Goal: Obtain resource: Download file/media

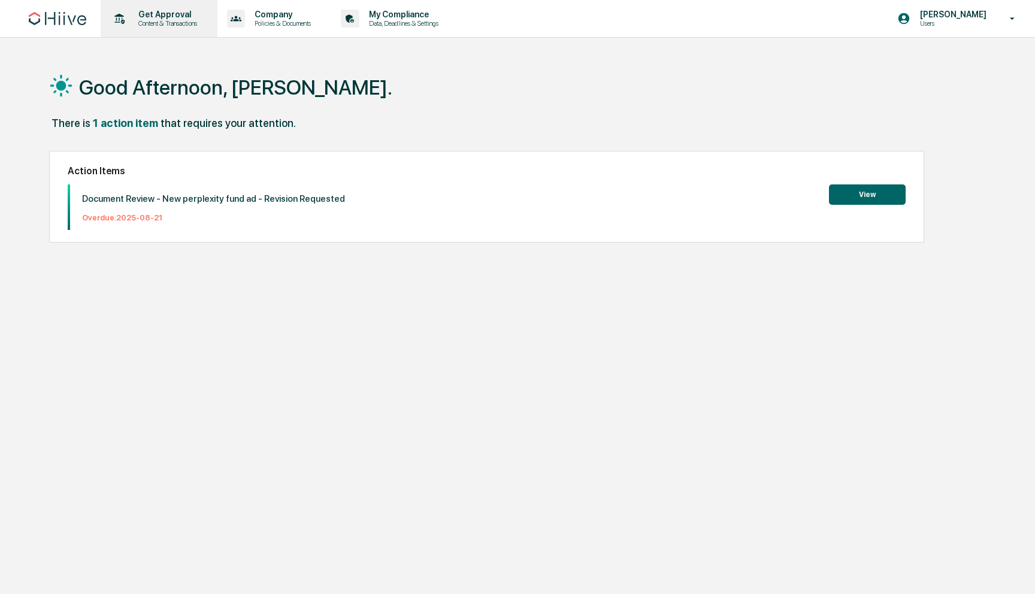
click at [192, 16] on p "Get Approval" at bounding box center [166, 15] width 74 height 10
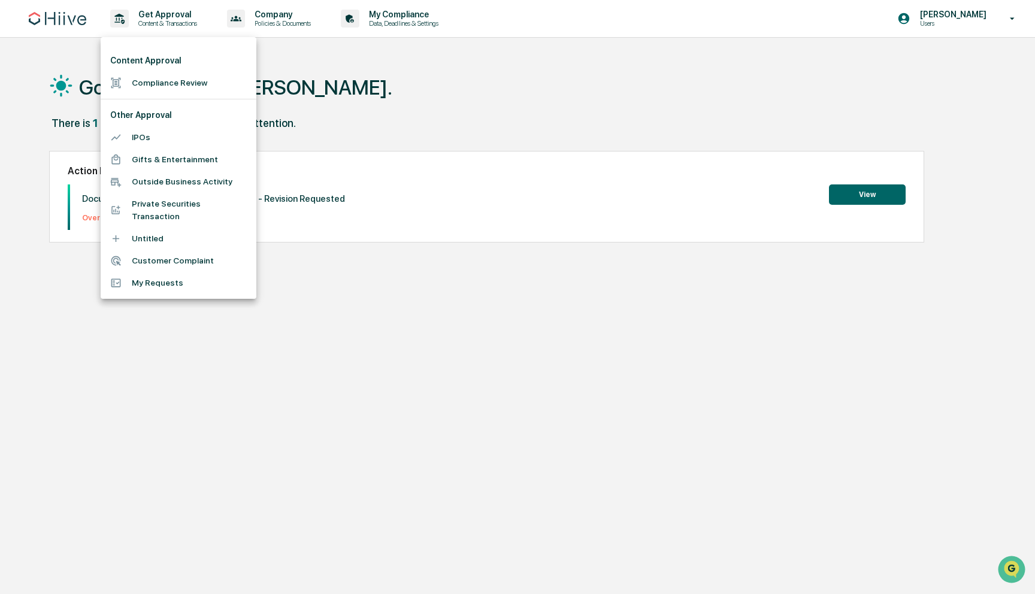
click at [177, 81] on li "Compliance Review" at bounding box center [179, 83] width 156 height 22
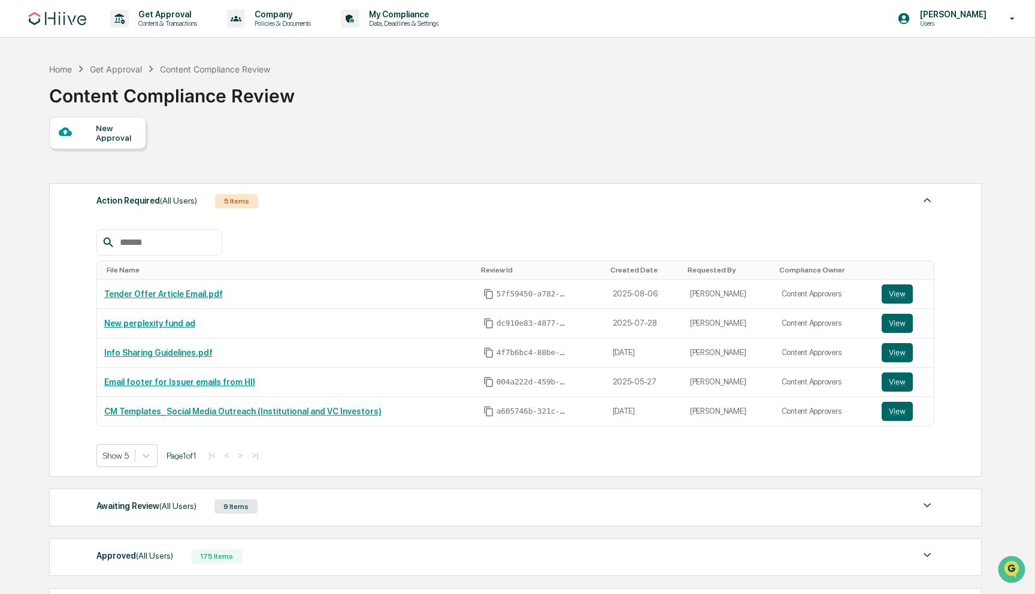
click at [169, 245] on input "text" at bounding box center [166, 243] width 102 height 16
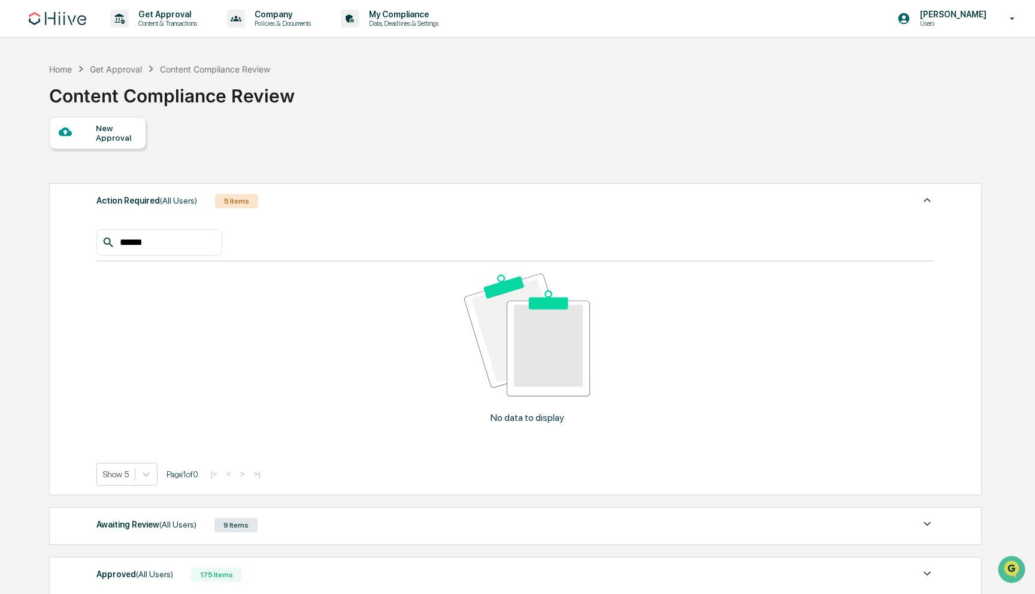
type input "******"
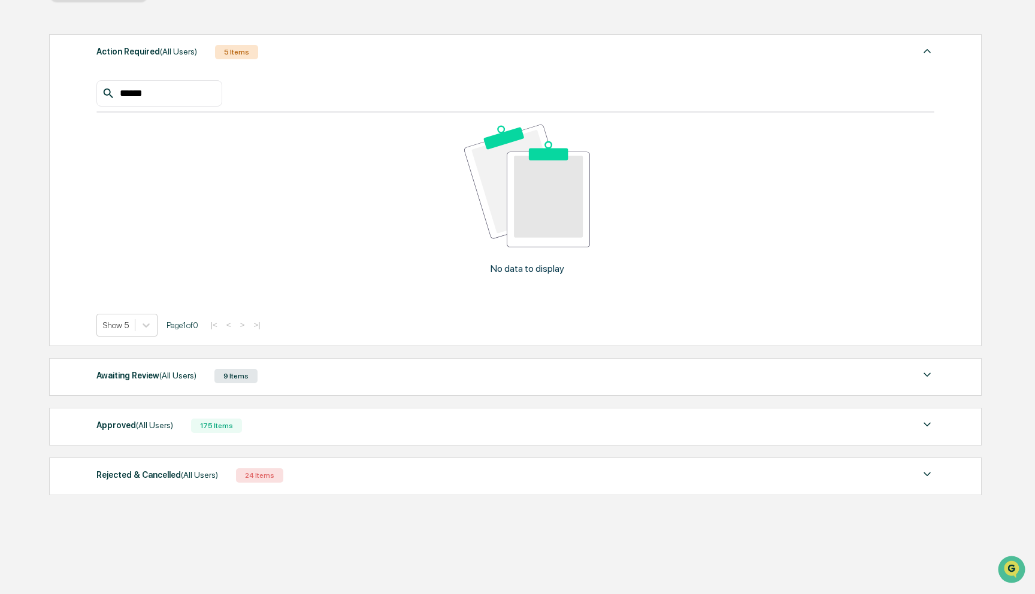
click at [329, 426] on div "Approved (All Users) 175 Items" at bounding box center [515, 425] width 839 height 17
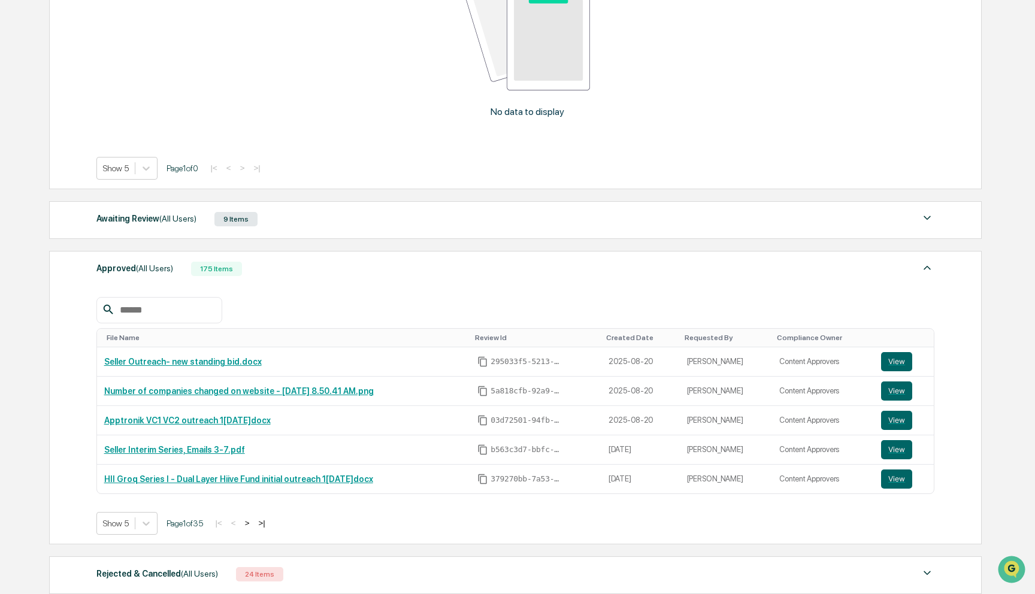
scroll to position [308, 0]
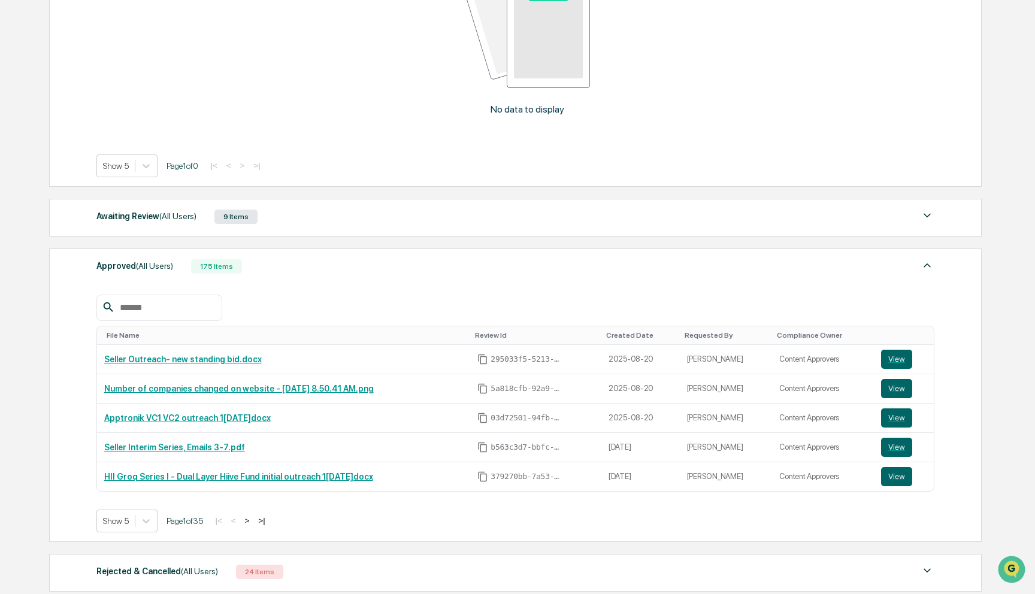
click at [177, 309] on input "text" at bounding box center [166, 308] width 102 height 16
type input "*"
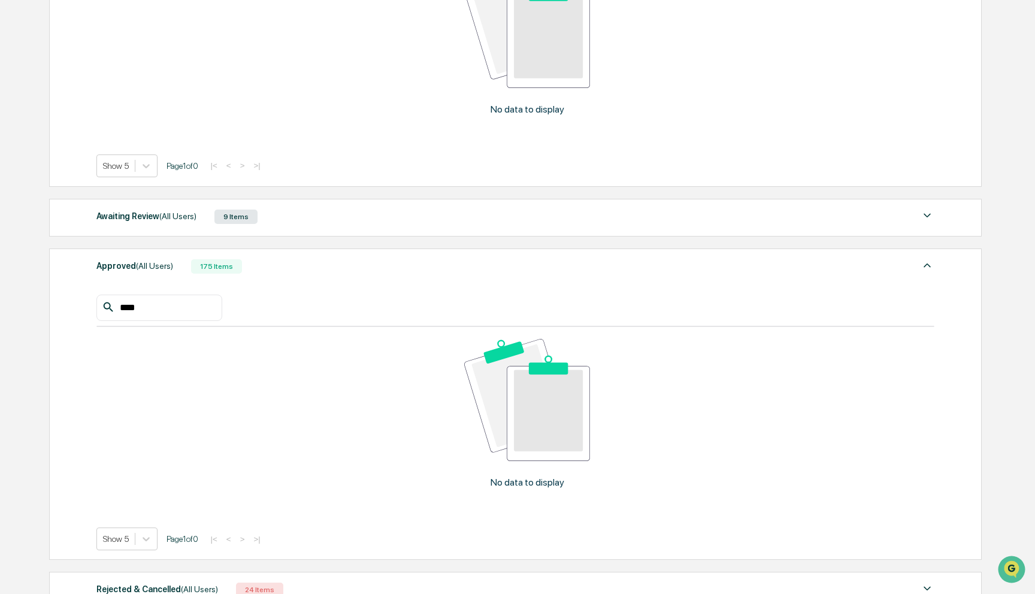
type input "****"
click at [241, 228] on div "Awaiting Review (All Users) 9 Items File Name Review Id Created Date Requested …" at bounding box center [515, 218] width 933 height 38
click at [280, 207] on div "Awaiting Review (All Users) 9 Items File Name Review Id Created Date Requested …" at bounding box center [515, 218] width 933 height 38
click at [282, 216] on div "Awaiting Review (All Users) 9 Items" at bounding box center [515, 216] width 839 height 17
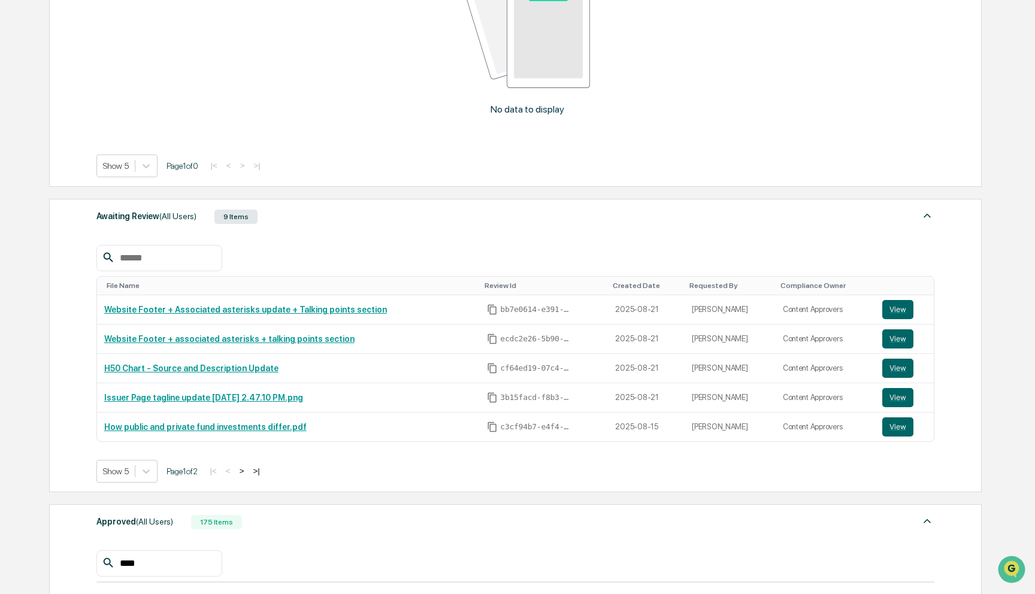
click at [176, 258] on input "text" at bounding box center [166, 258] width 102 height 16
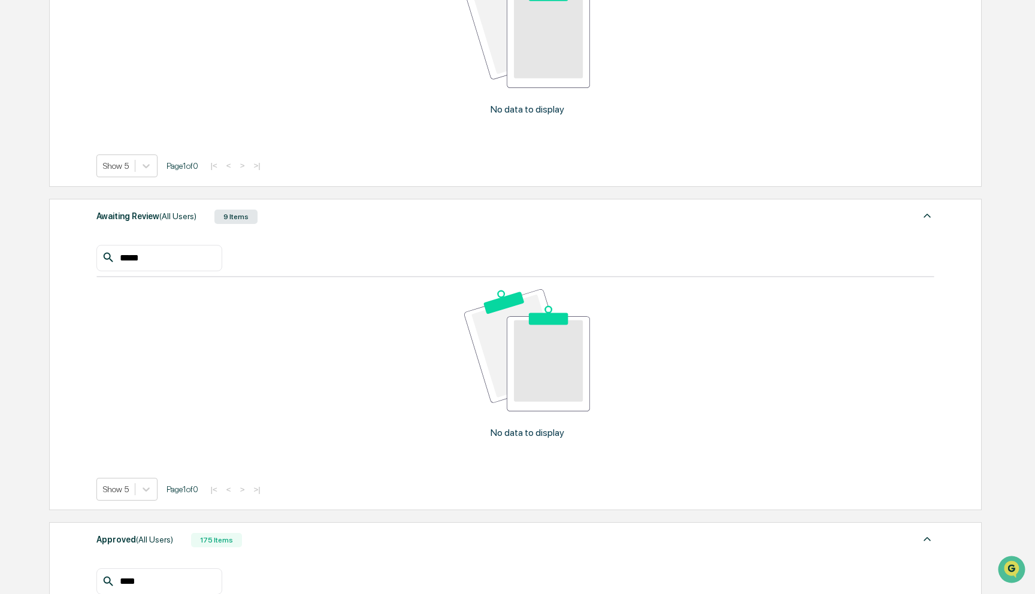
type input "******"
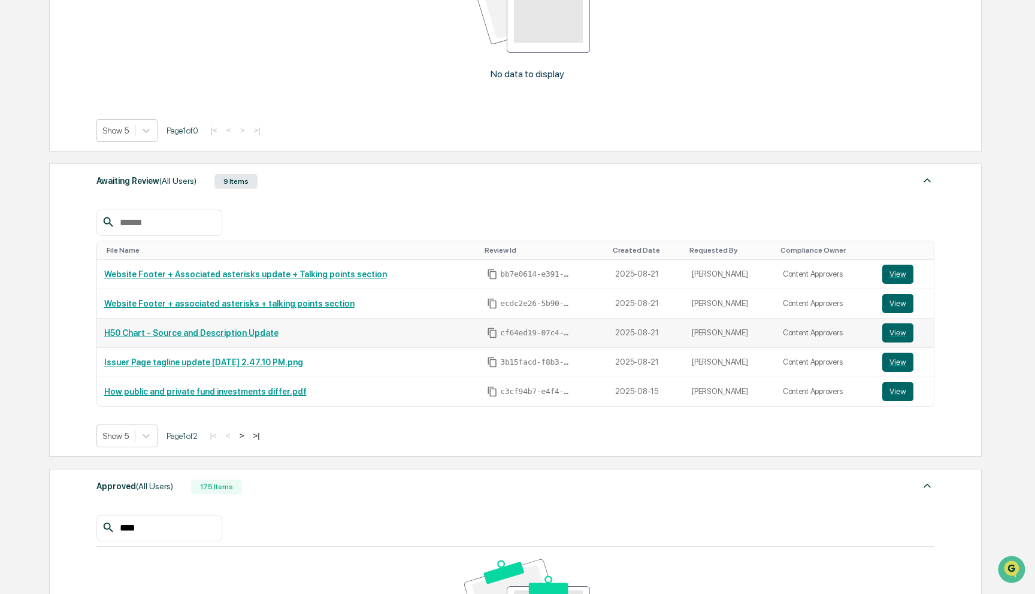
scroll to position [425, 0]
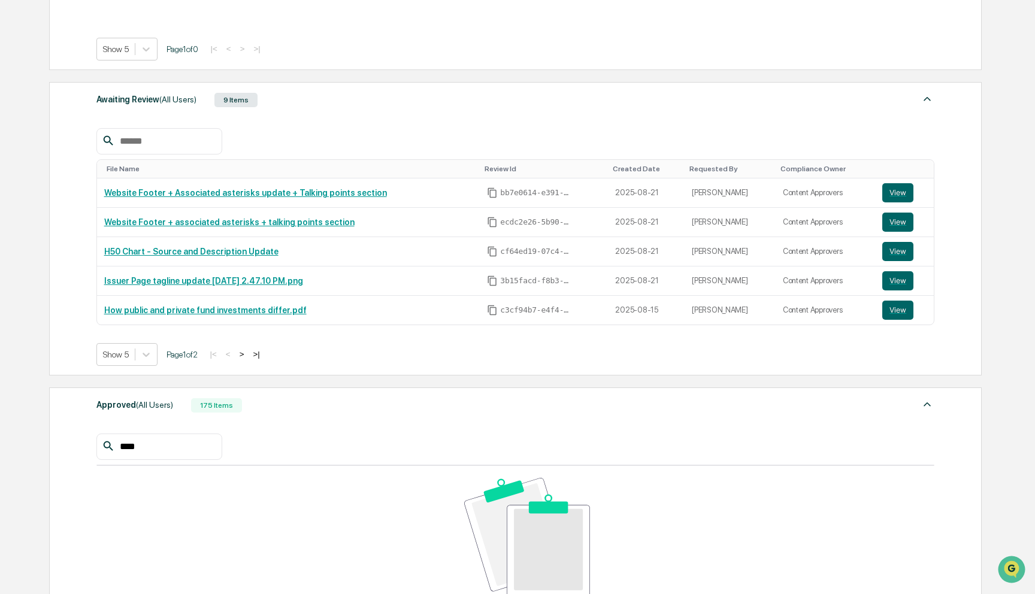
click at [152, 449] on input "****" at bounding box center [166, 447] width 102 height 16
type input "*******"
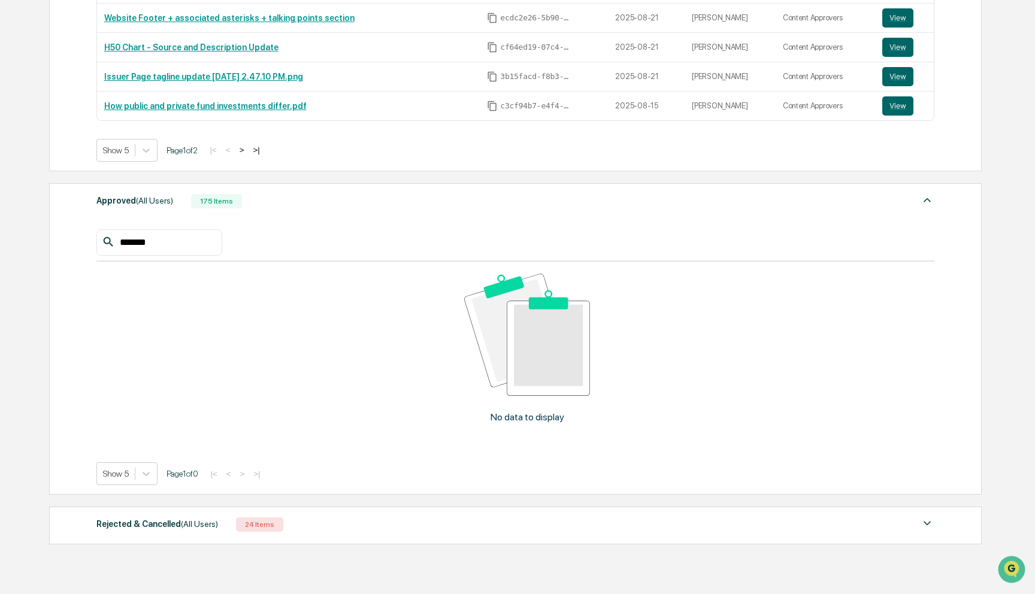
scroll to position [632, 0]
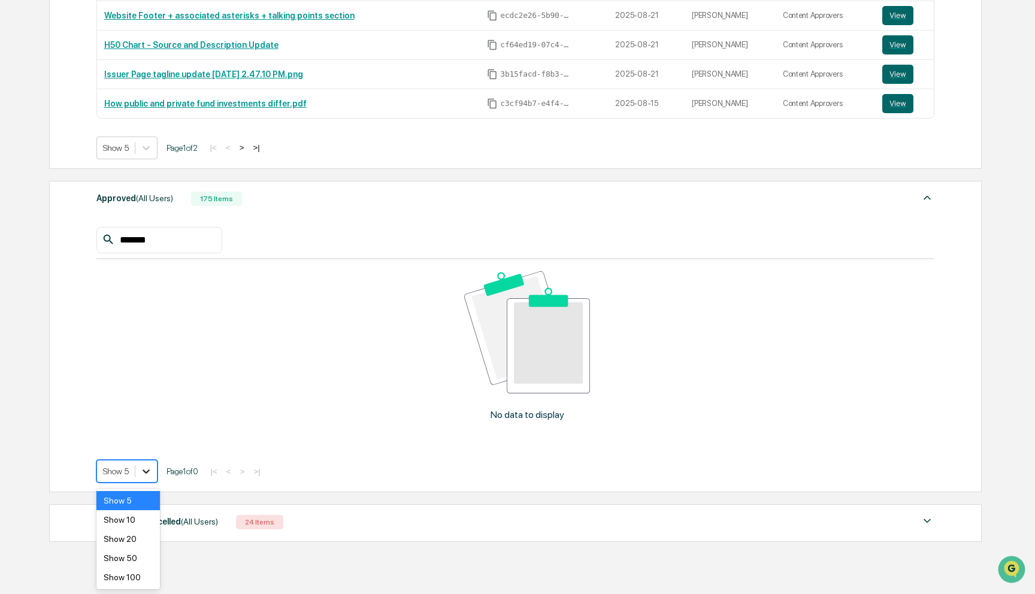
click at [155, 466] on div at bounding box center [146, 472] width 22 height 22
click at [169, 443] on div "******* No data to display Show 5 Page 1 of 0 |< < > >|" at bounding box center [515, 355] width 839 height 256
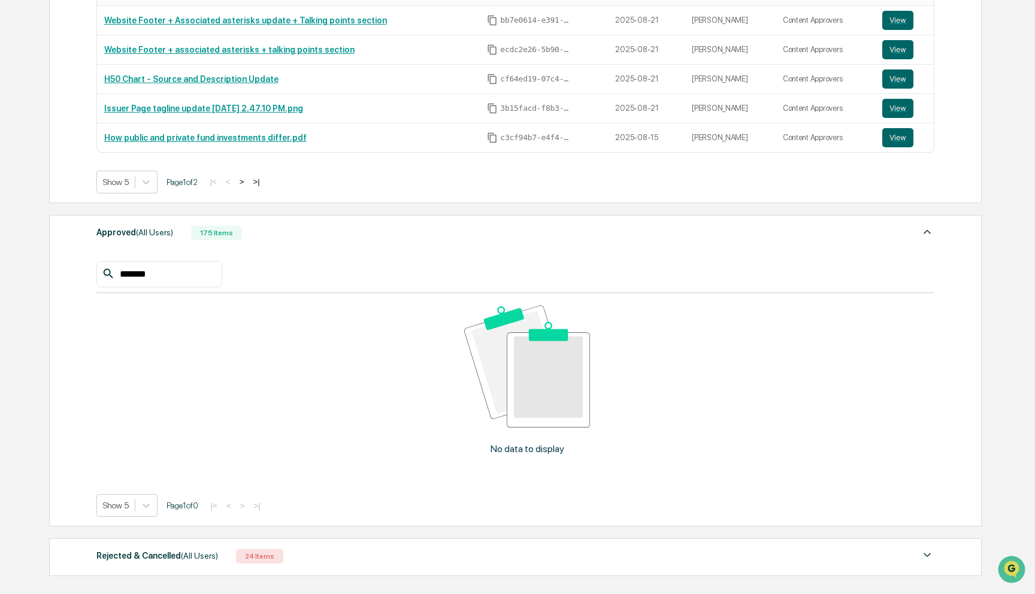
scroll to position [589, 0]
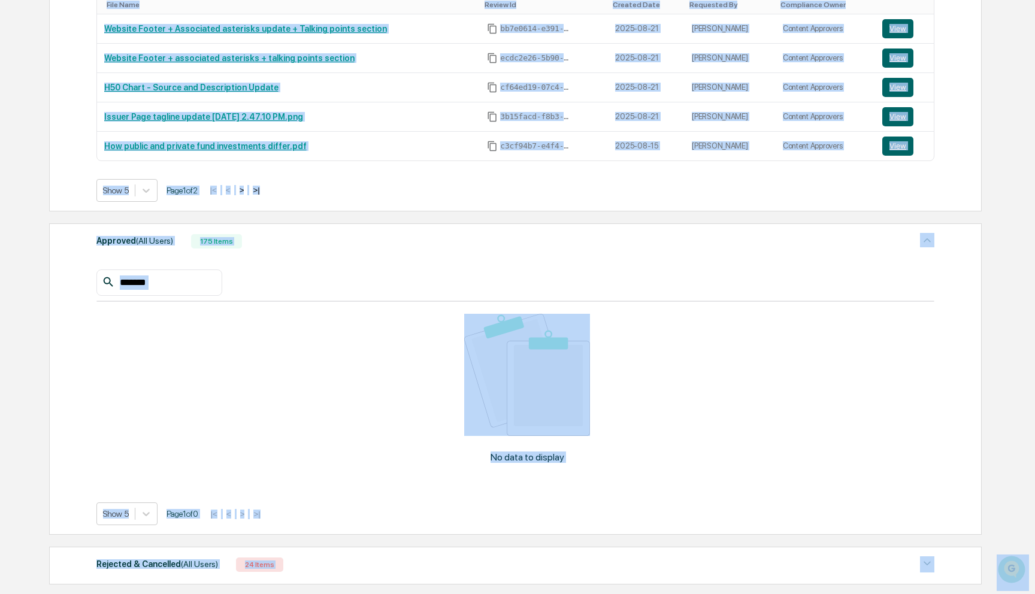
click at [162, 296] on div "*******" at bounding box center [159, 283] width 126 height 26
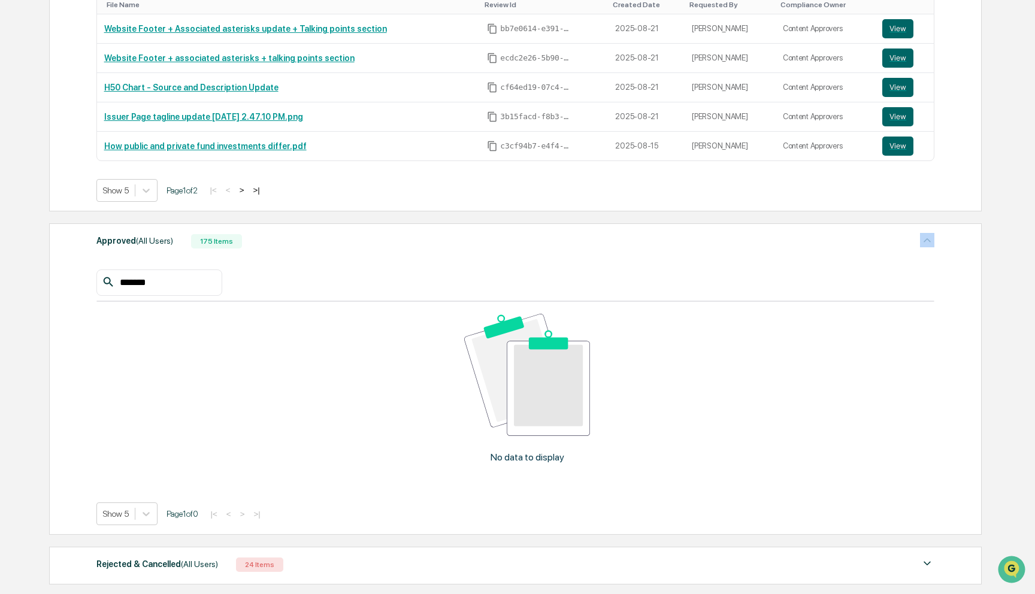
click at [162, 296] on div "*******" at bounding box center [159, 283] width 126 height 26
click at [162, 293] on div "*******" at bounding box center [159, 283] width 126 height 26
click at [161, 276] on input "*******" at bounding box center [166, 283] width 102 height 16
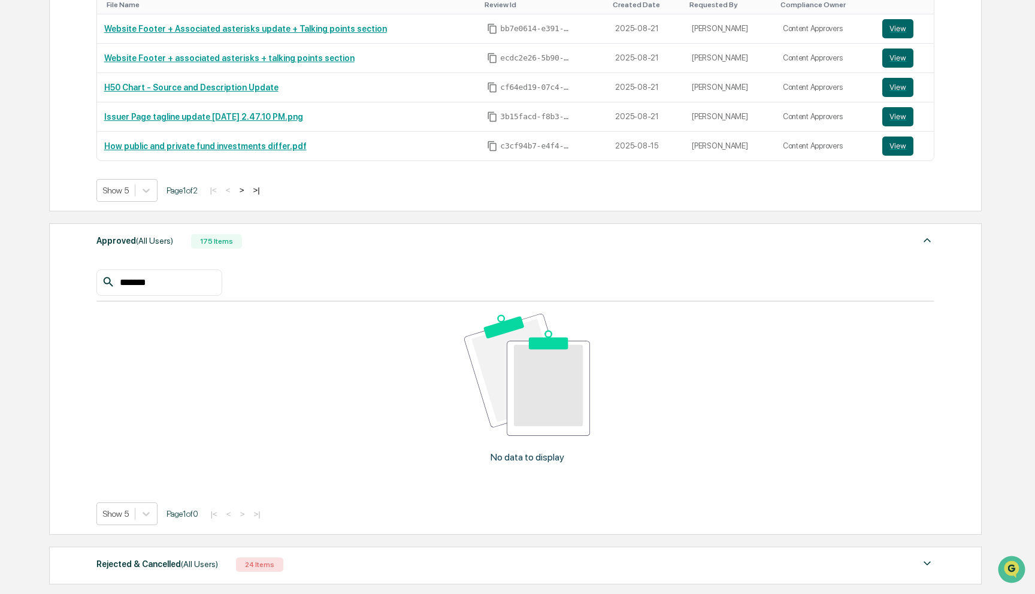
click at [161, 276] on input "*******" at bounding box center [166, 283] width 102 height 16
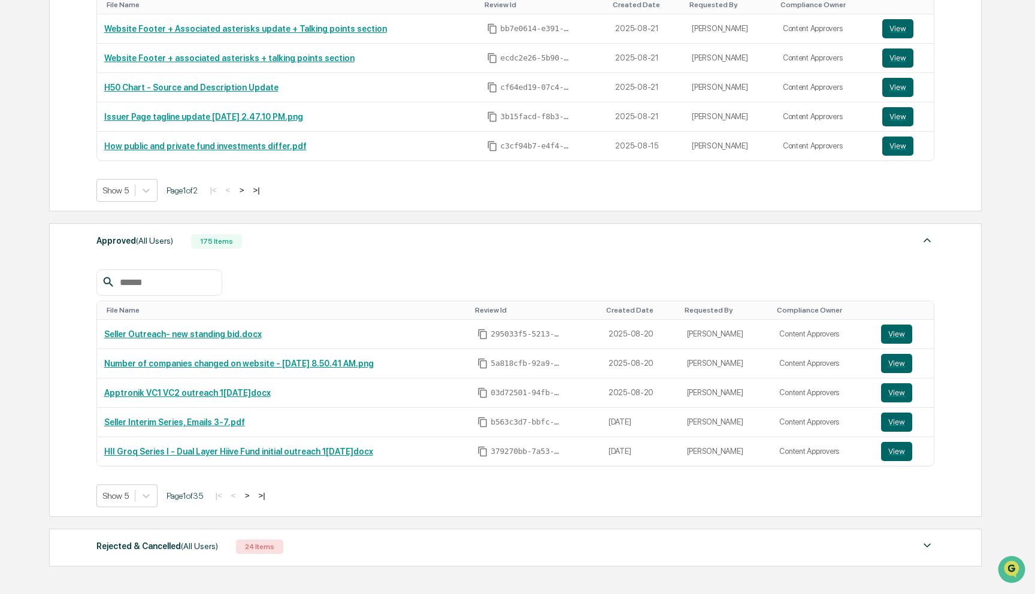
click at [253, 499] on button ">" at bounding box center [247, 496] width 12 height 10
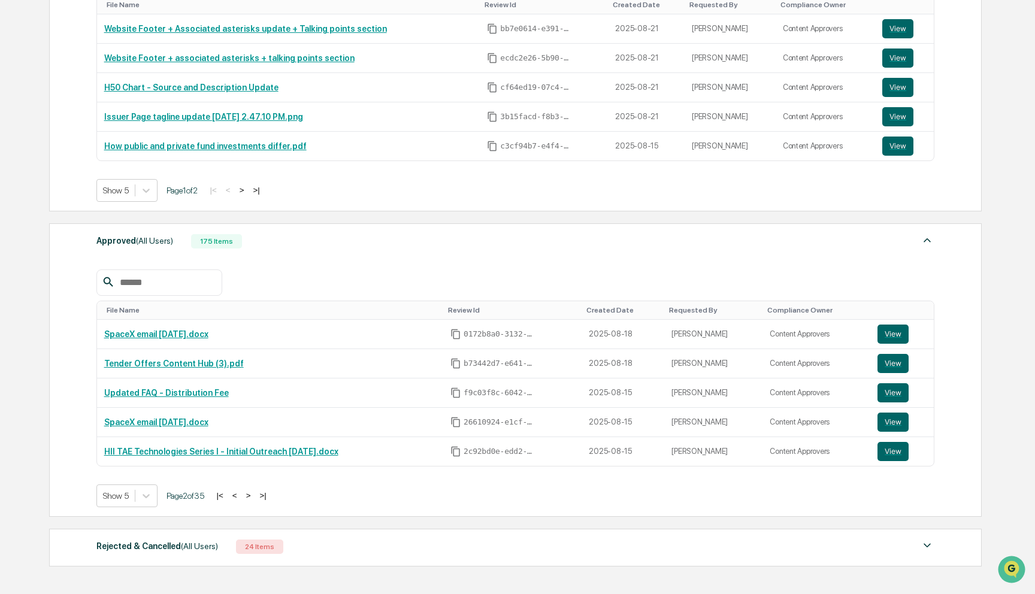
click at [255, 499] on button ">" at bounding box center [249, 496] width 12 height 10
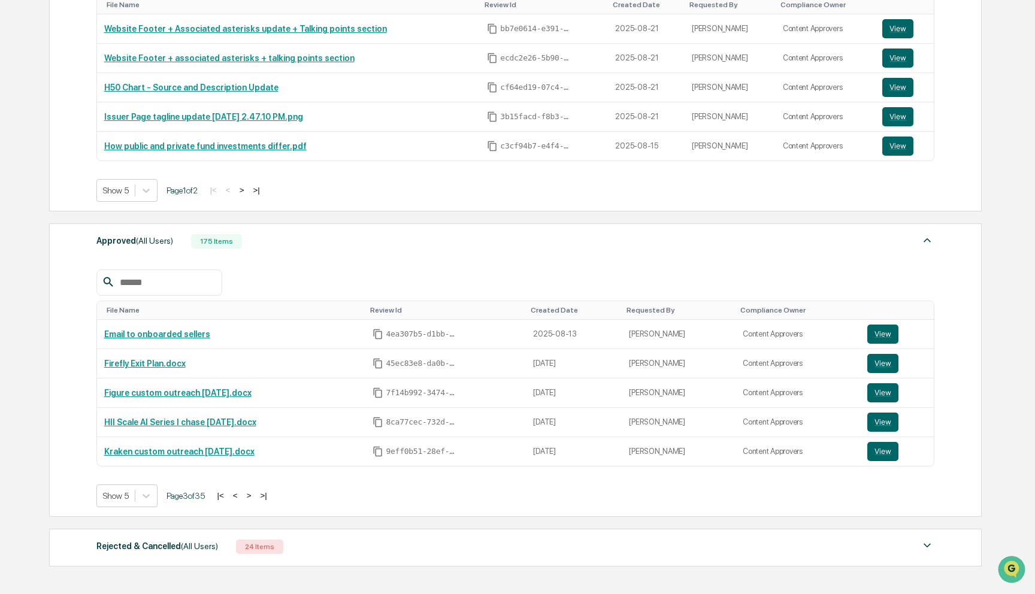
click at [255, 499] on button ">" at bounding box center [249, 496] width 12 height 10
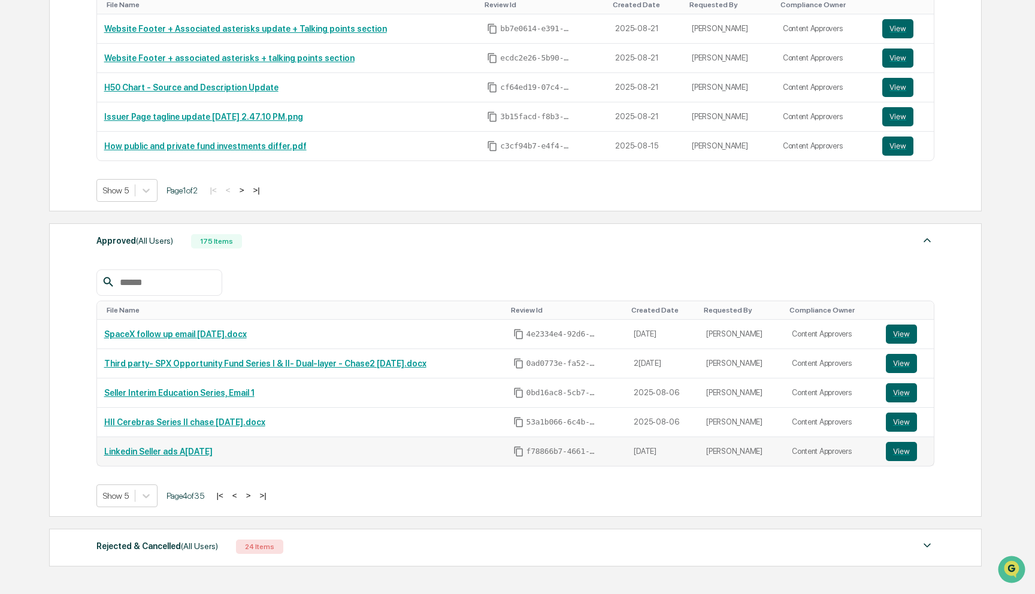
click at [213, 453] on link "Linkedin Seller ads A[DATE]" at bounding box center [158, 452] width 108 height 10
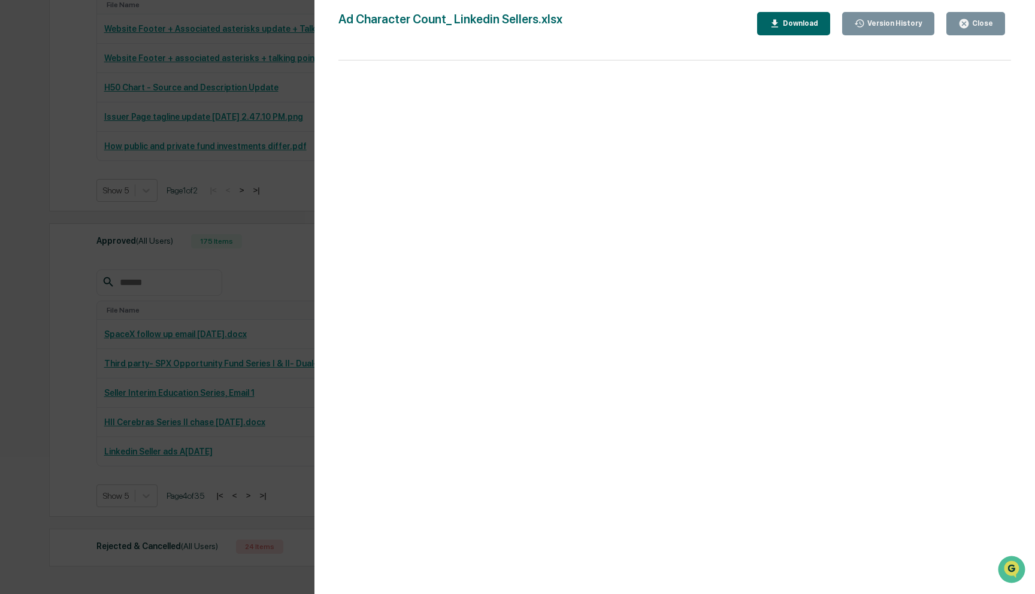
click at [133, 376] on div "Version History [DATE] 03:43 PM [PERSON_NAME] [DATE] 10:00 PM [PERSON_NAME] Ad …" at bounding box center [517, 297] width 1035 height 594
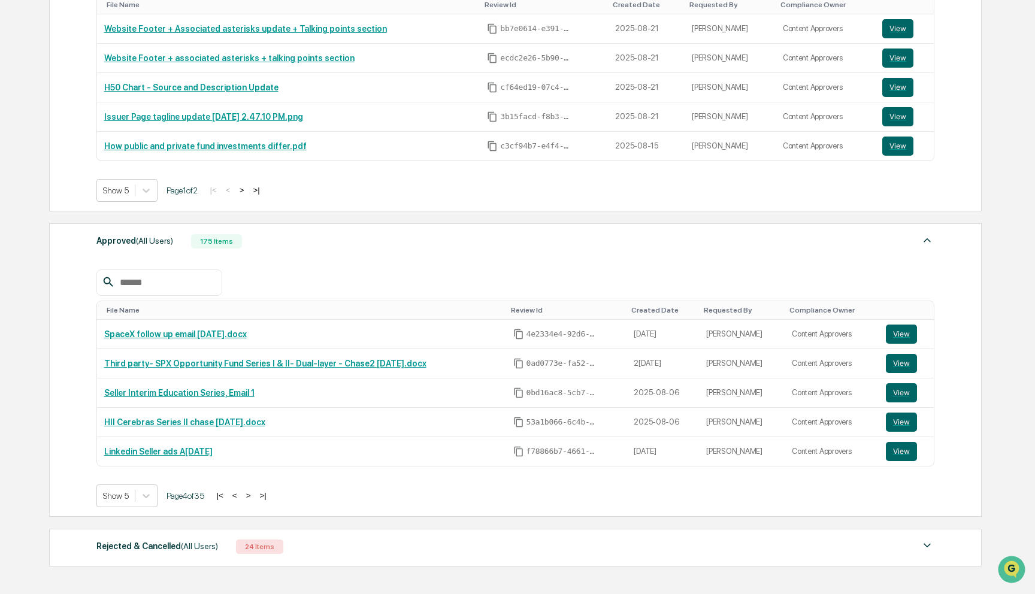
click at [255, 497] on button ">" at bounding box center [249, 496] width 12 height 10
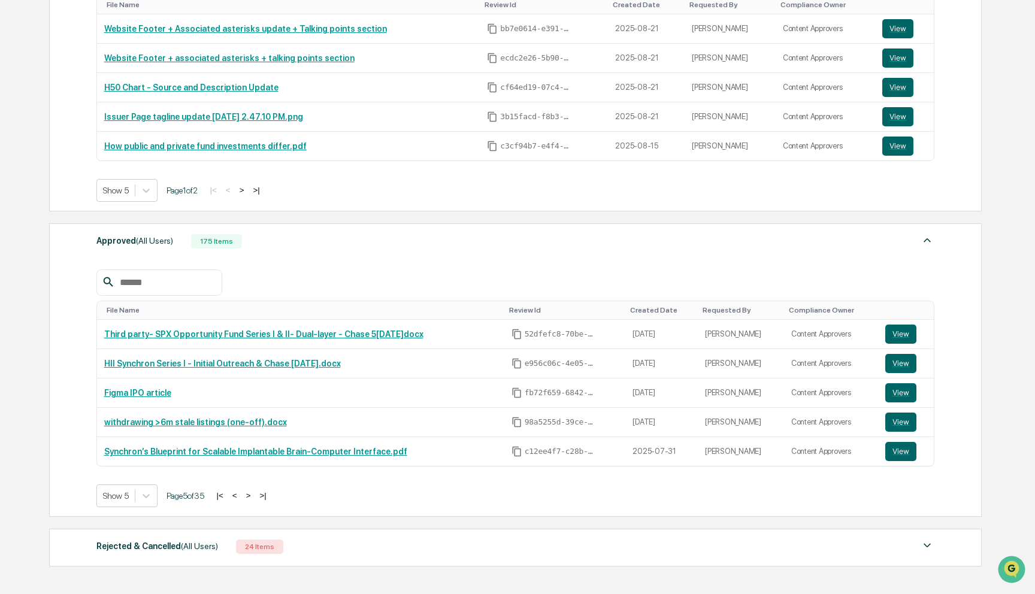
click at [255, 497] on button ">" at bounding box center [249, 496] width 12 height 10
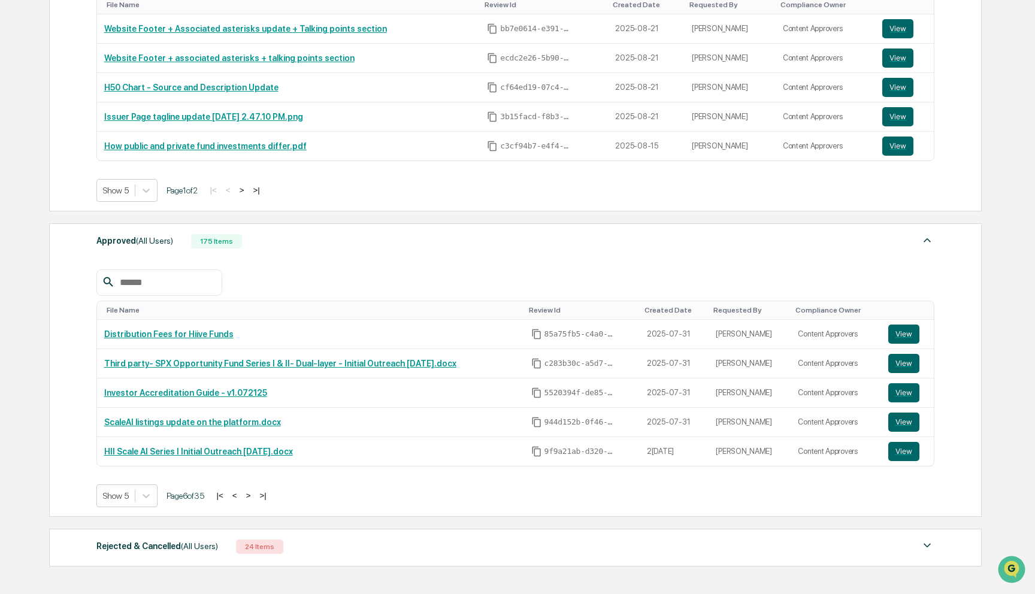
click at [178, 280] on input "text" at bounding box center [166, 283] width 102 height 16
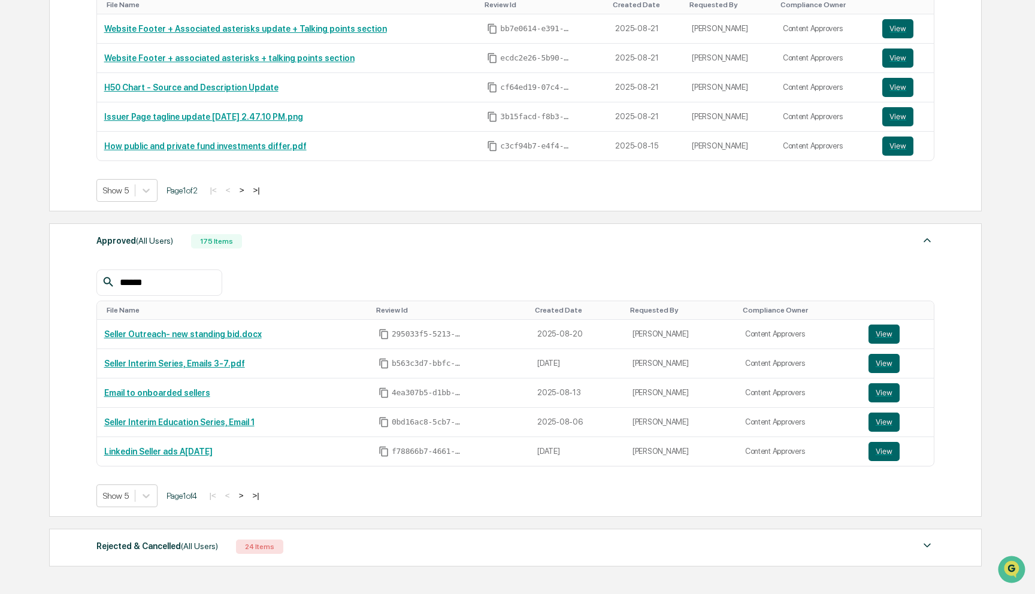
type input "******"
click at [247, 493] on button ">" at bounding box center [241, 496] width 12 height 10
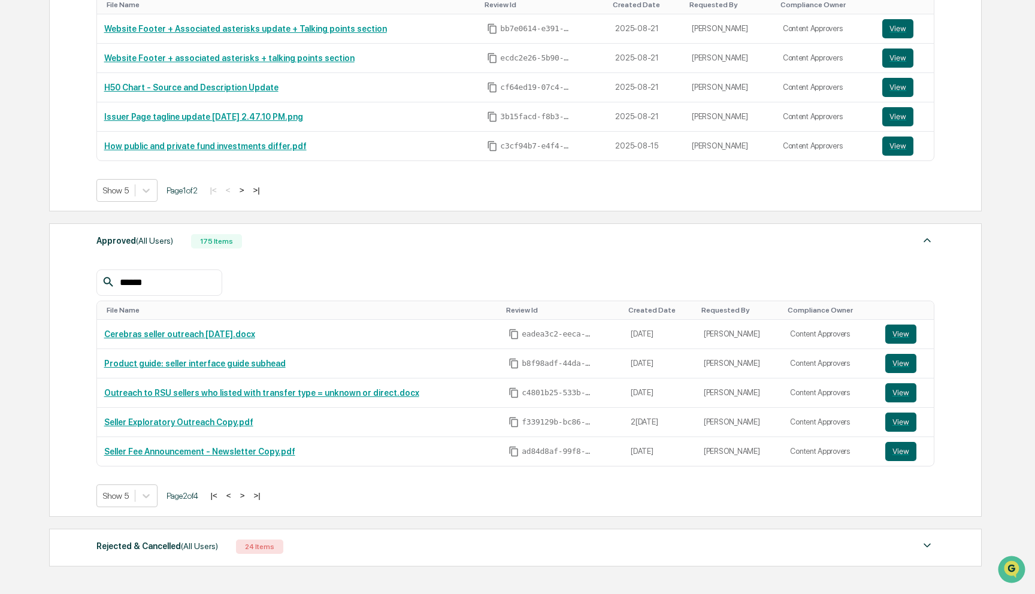
click at [235, 497] on button "<" at bounding box center [229, 496] width 12 height 10
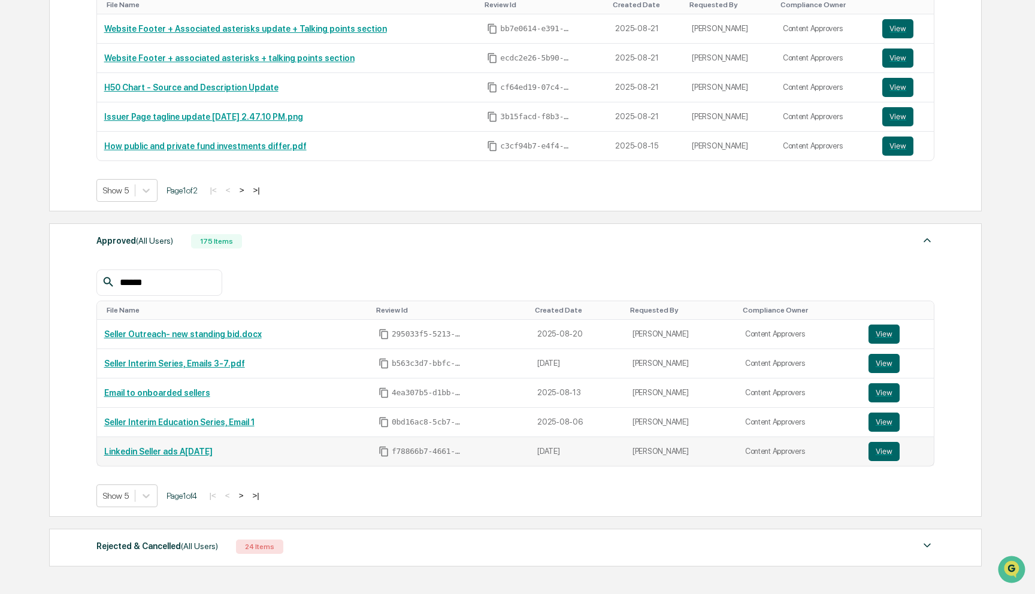
click at [213, 452] on link "Linkedin Seller ads A[DATE]" at bounding box center [158, 452] width 108 height 10
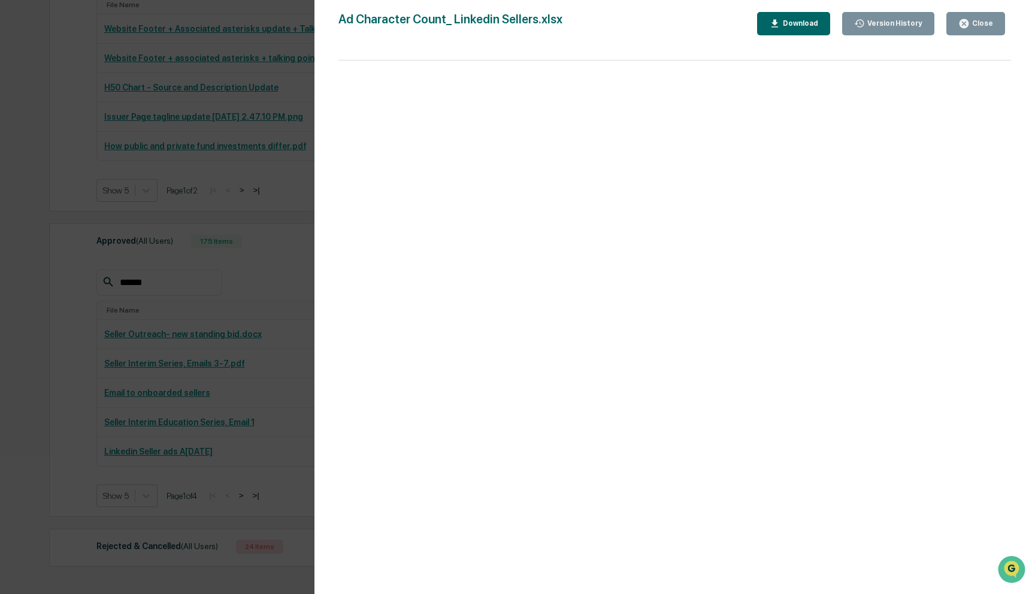
click at [247, 146] on div "Version History [DATE] 03:43 PM [PERSON_NAME] [DATE] 10:00 PM [PERSON_NAME] Ad …" at bounding box center [517, 297] width 1035 height 594
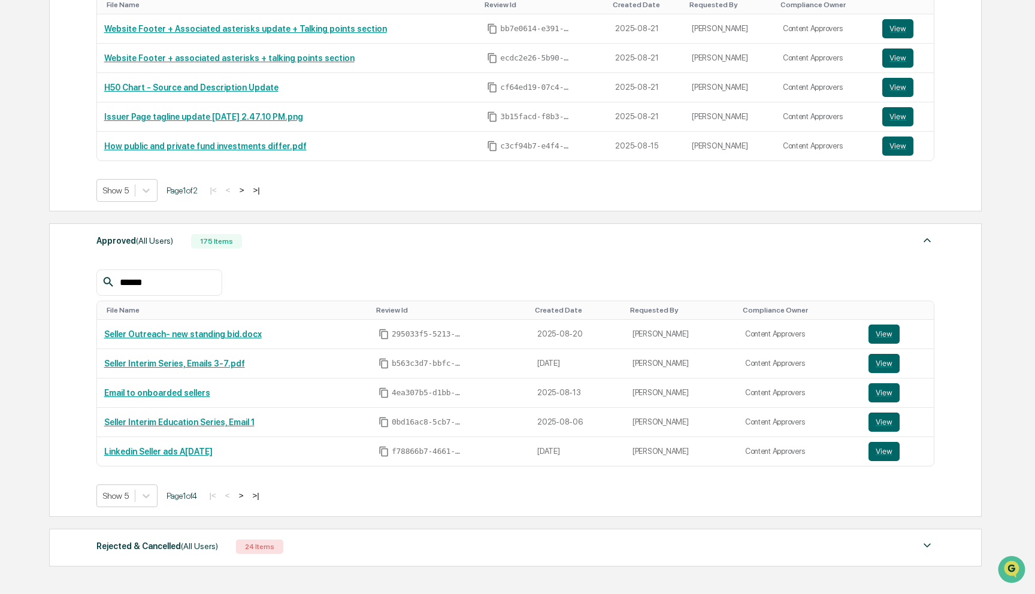
click at [247, 493] on button ">" at bounding box center [241, 496] width 12 height 10
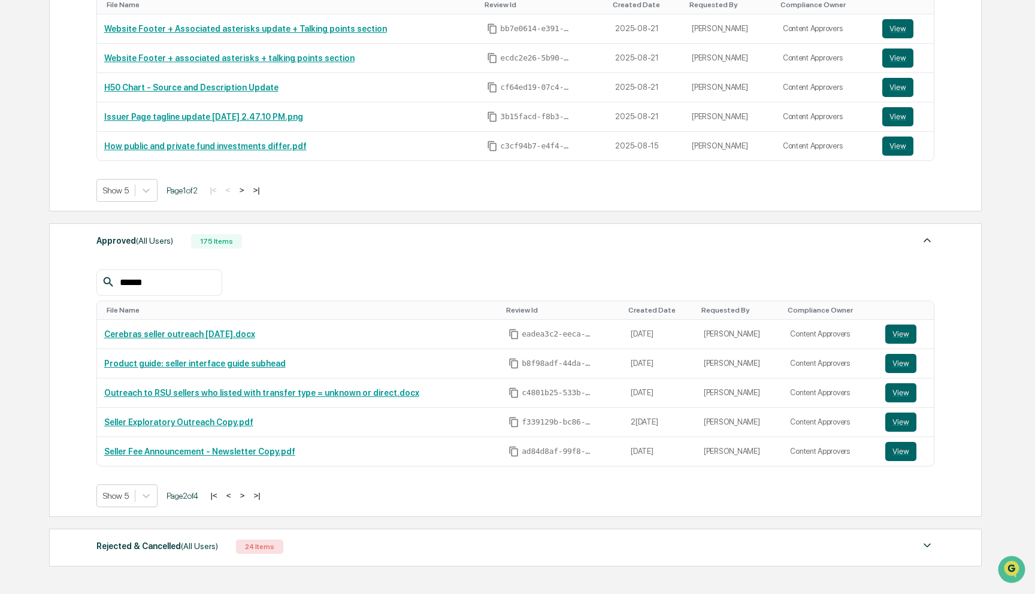
click at [249, 494] on button ">" at bounding box center [243, 496] width 12 height 10
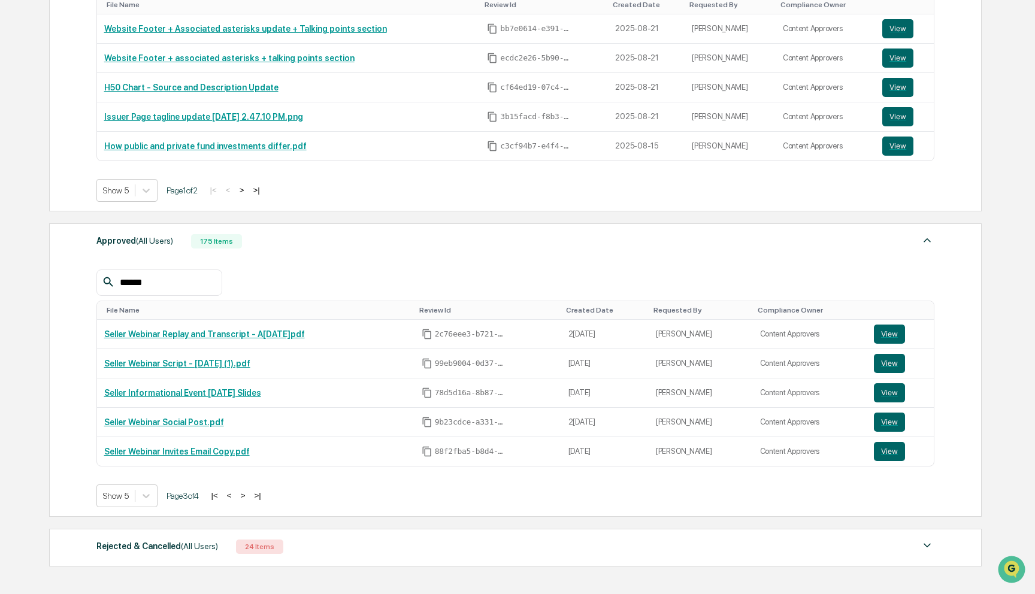
click at [249, 495] on button ">" at bounding box center [243, 496] width 12 height 10
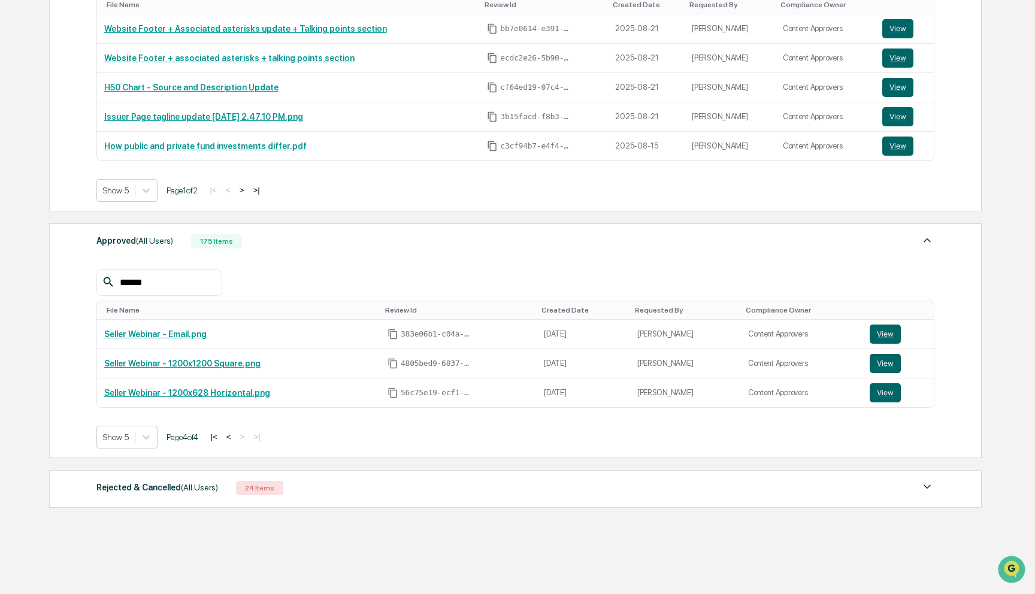
click at [235, 438] on button "<" at bounding box center [229, 437] width 12 height 10
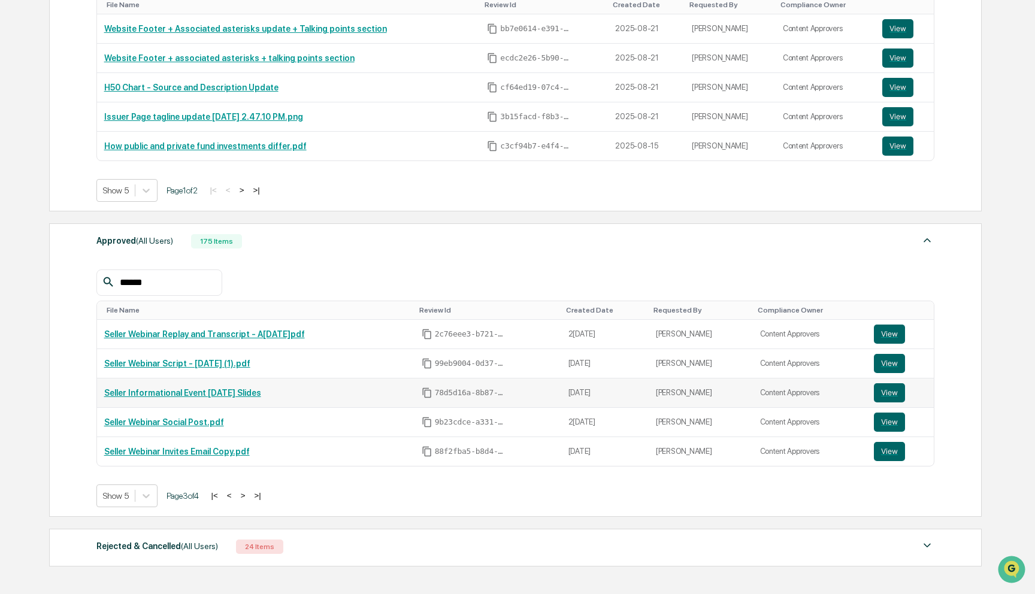
click at [214, 394] on link "Seller Informational Event [DATE] Slides" at bounding box center [182, 393] width 157 height 10
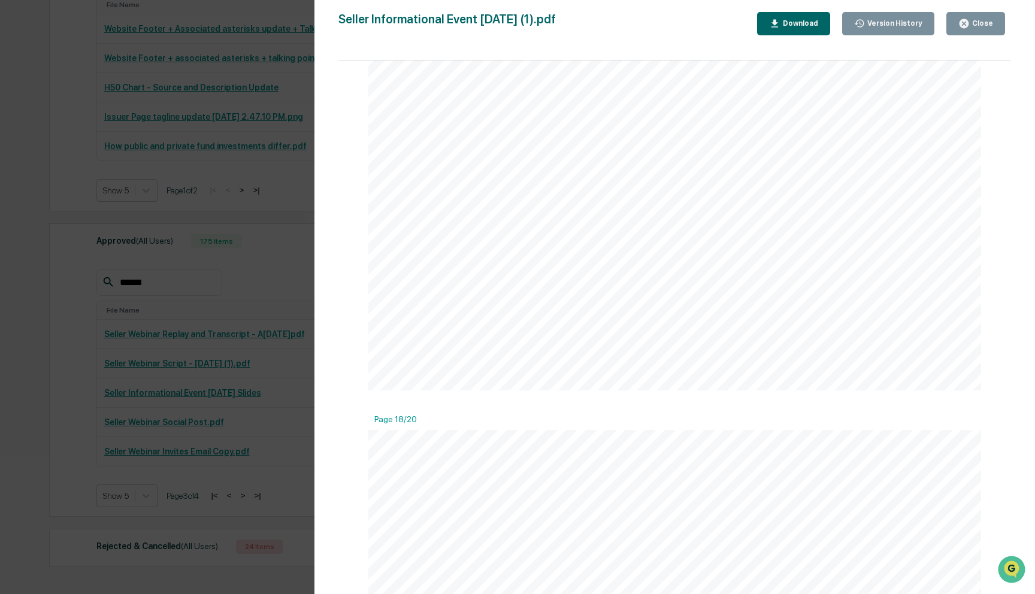
scroll to position [6509, 0]
click at [175, 313] on div "Version History [DATE] 11:16 PM [PERSON_NAME] [DATE] 05:38 PM [PERSON_NAME] [DA…" at bounding box center [517, 297] width 1035 height 594
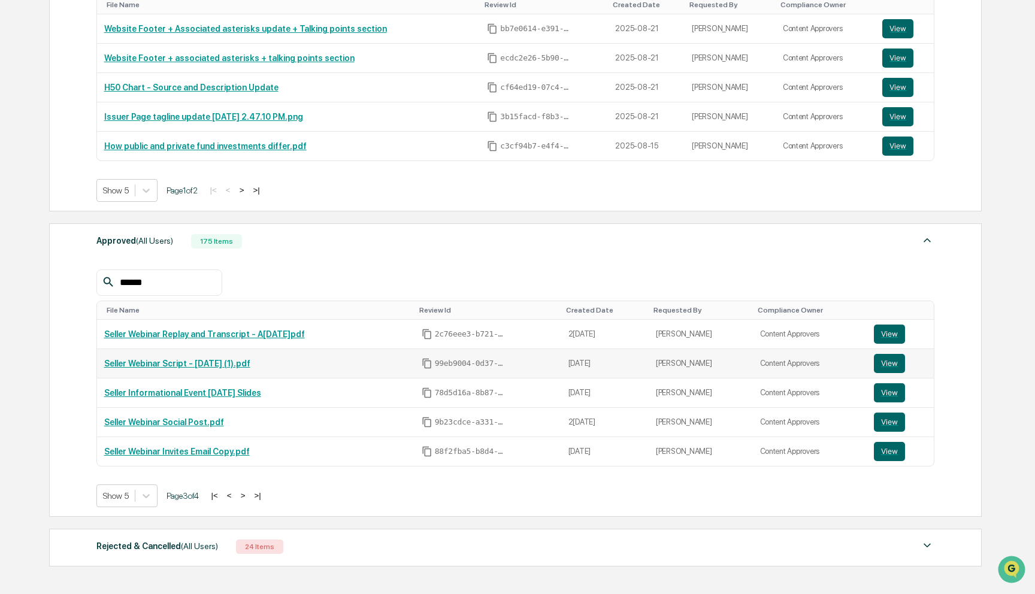
click at [171, 363] on link "Seller Webinar Script - [DATE] (1).pdf" at bounding box center [177, 364] width 146 height 10
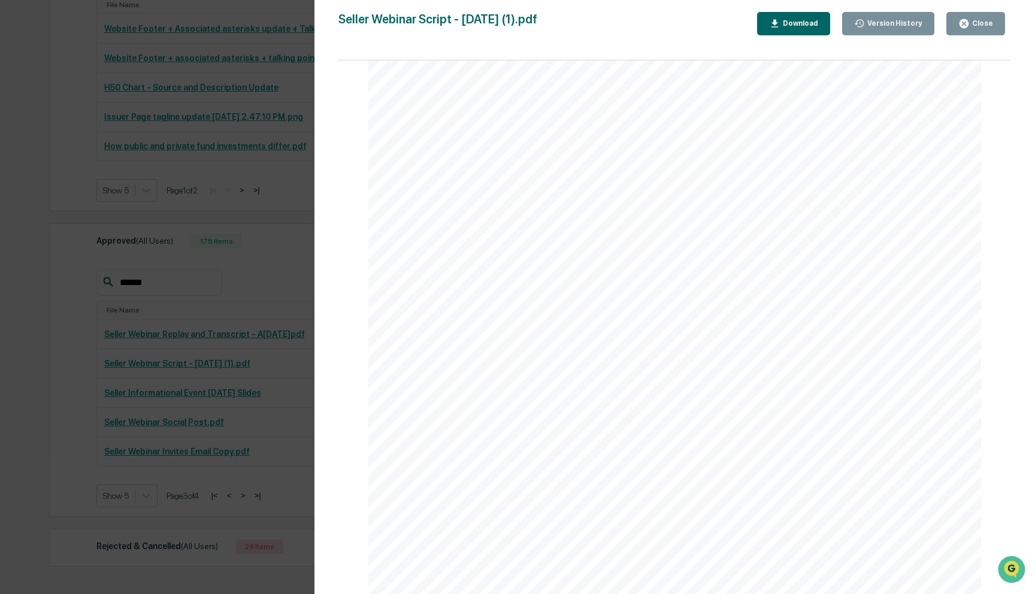
scroll to position [2271, 0]
click at [205, 395] on div "Version History [DATE] 11:44 PM [PERSON_NAME] Seller Webinar Script - [DATE] (1…" at bounding box center [517, 297] width 1035 height 594
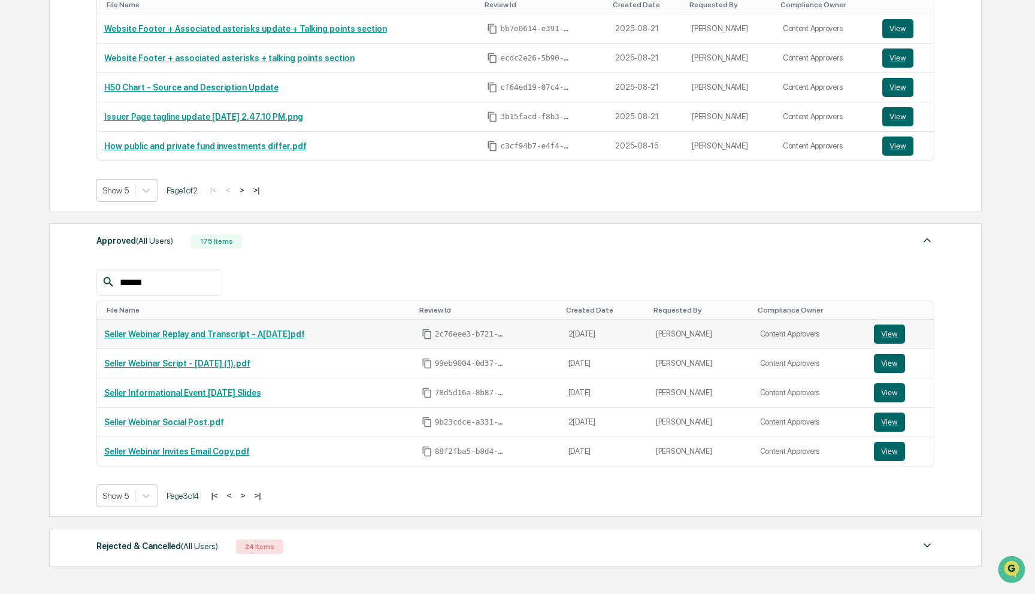
click at [250, 334] on link "Seller Webinar Replay and Transcript - A[DATE]pdf" at bounding box center [204, 334] width 201 height 10
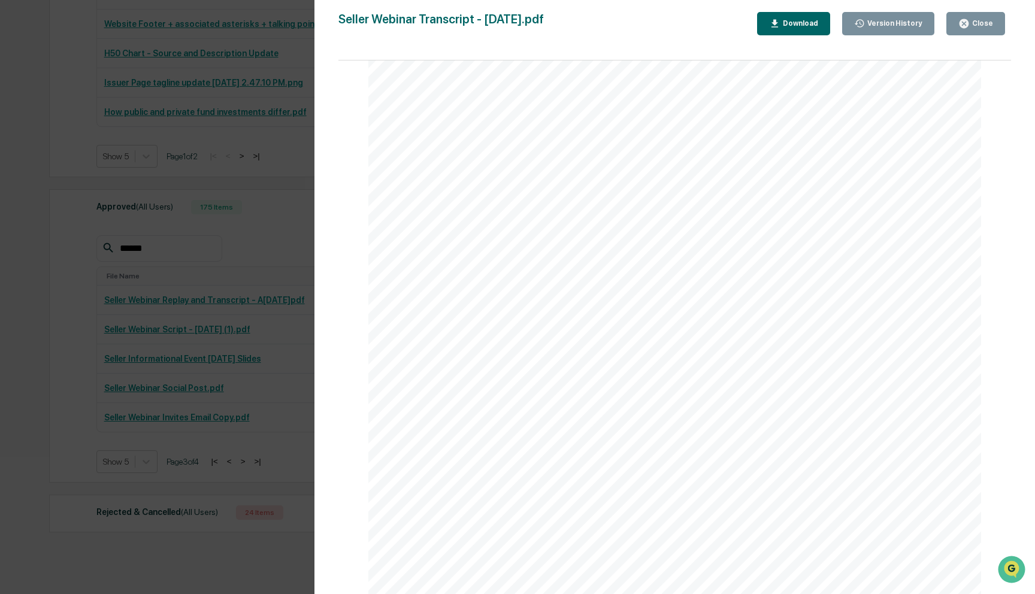
scroll to position [2735, 0]
click at [192, 367] on div "Version History [DATE] 05:26 PM [PERSON_NAME] [DATE] 05:26 PM [PERSON_NAME] [DA…" at bounding box center [517, 297] width 1035 height 594
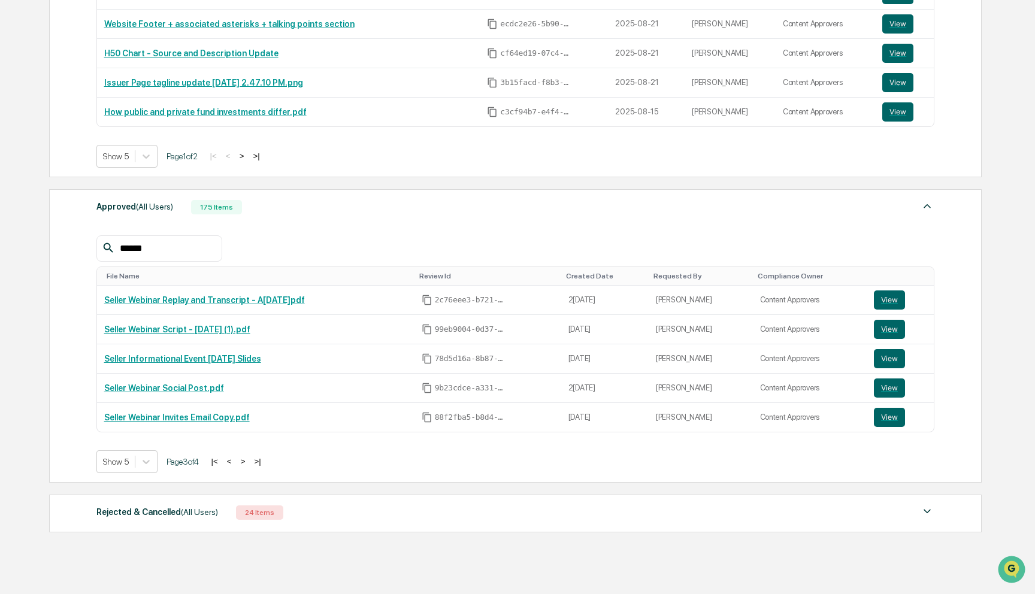
click at [235, 463] on button "<" at bounding box center [229, 461] width 12 height 10
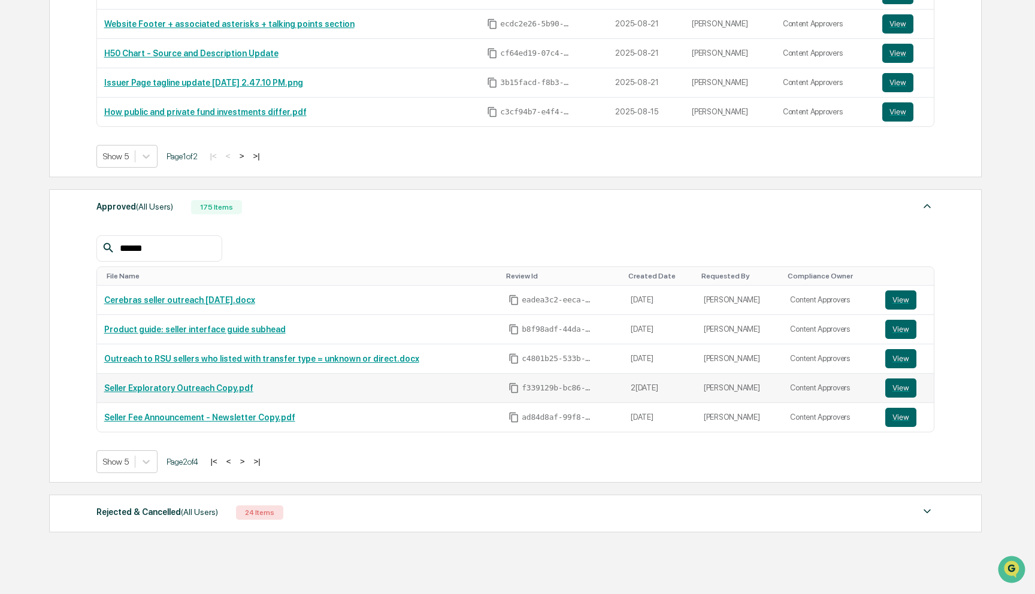
click at [225, 387] on link "Seller Exploratory Outreach Copy.pdf" at bounding box center [178, 388] width 149 height 10
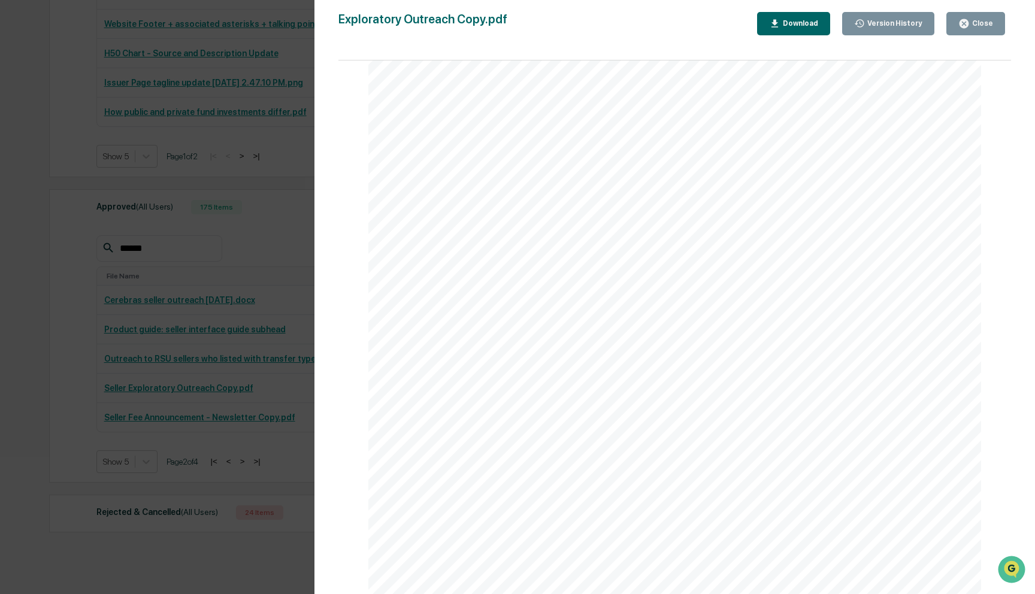
scroll to position [661, 0]
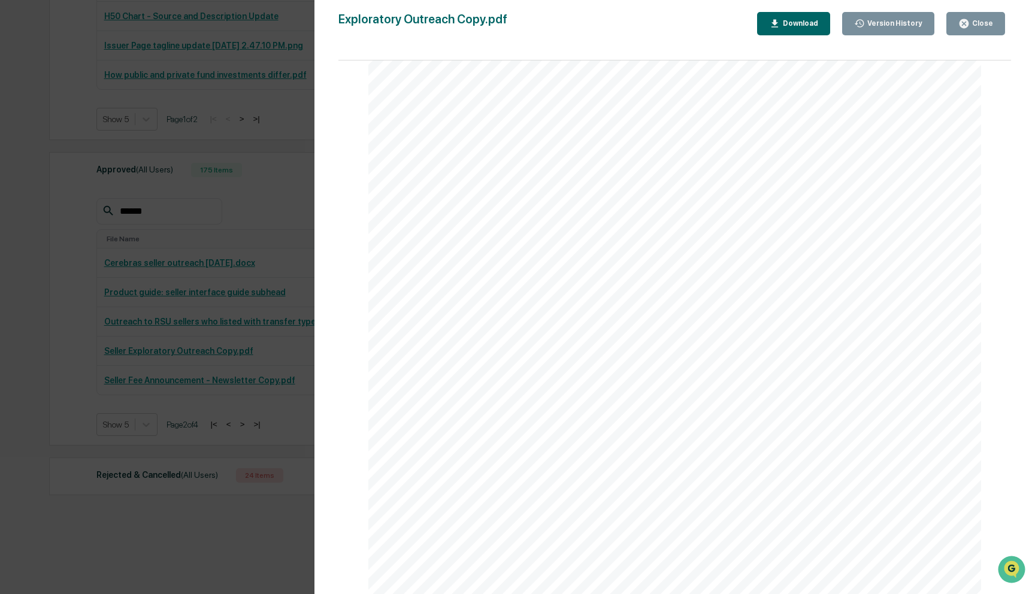
click at [113, 332] on div "Version History 0[DATE]6:14 PM[PERSON_NAME] 0[DATE]4:58 PM[PERSON_NAME] Explora…" at bounding box center [517, 297] width 1035 height 594
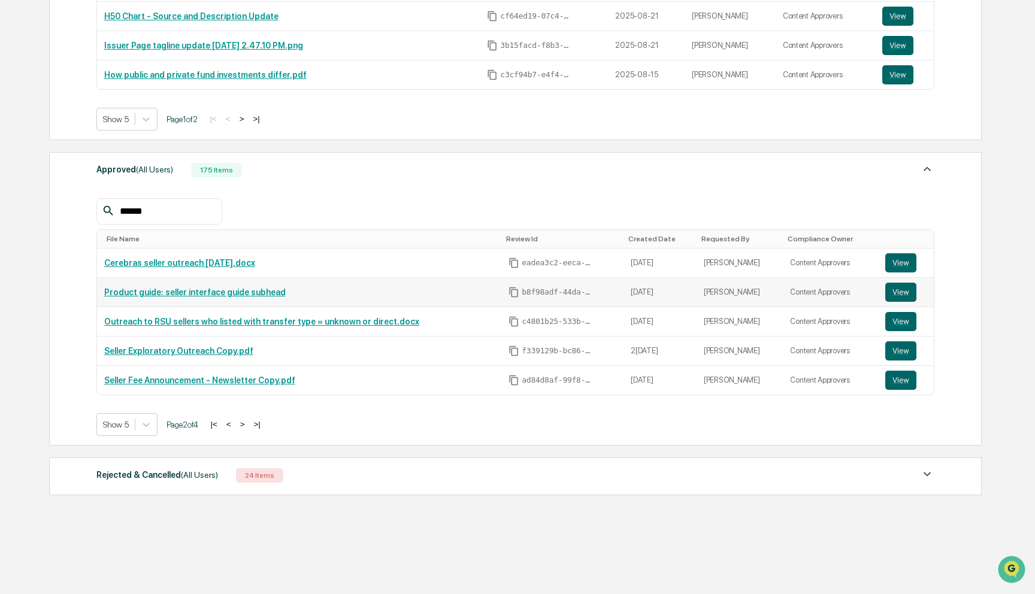
click at [172, 292] on link "Product guide: seller interface guide subhead" at bounding box center [194, 292] width 181 height 10
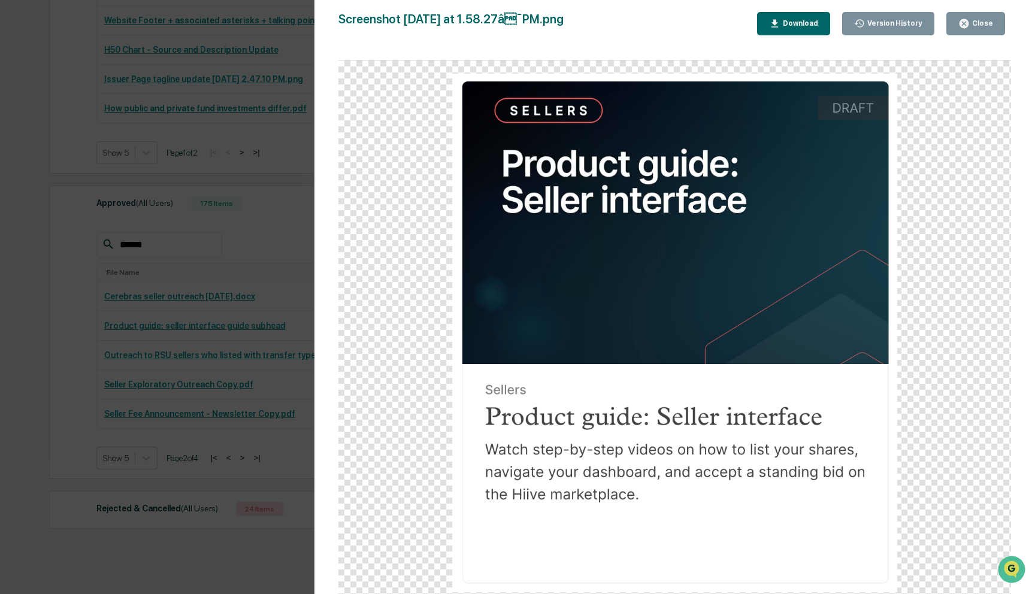
scroll to position [585, 0]
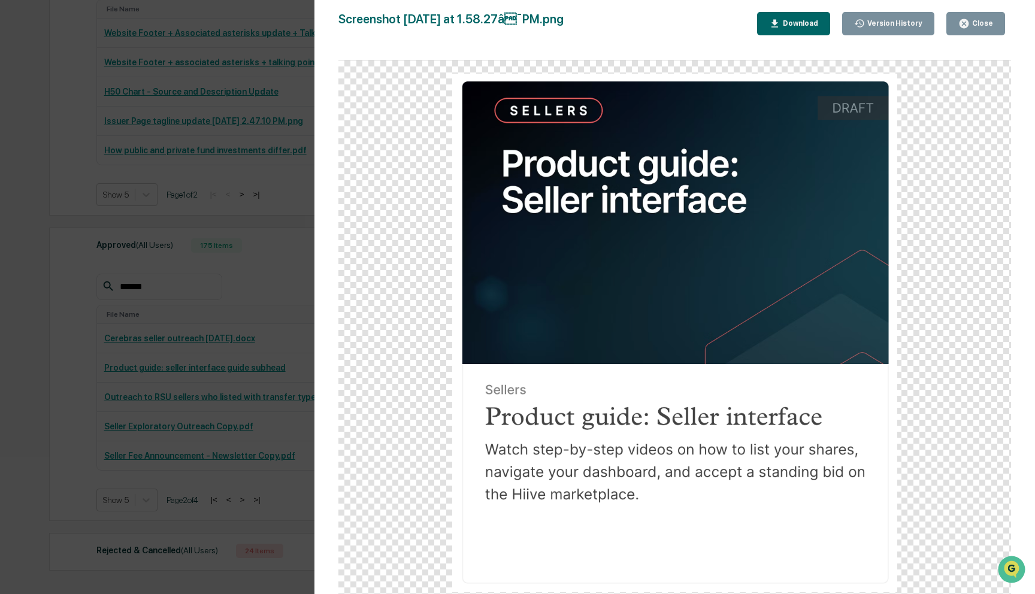
click at [193, 270] on div "Version History [DATE] 08:59 PM [PERSON_NAME] Screenshot [DATE] at 1.58.27â¯PM…" at bounding box center [517, 297] width 1035 height 594
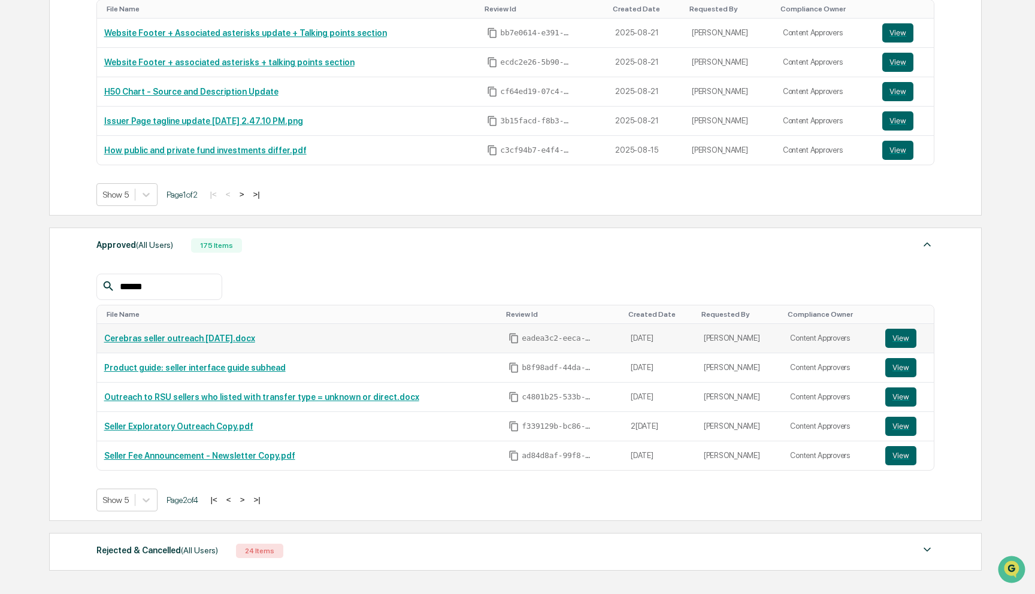
click at [207, 335] on link "Cerebras seller outreach [DATE].docx" at bounding box center [179, 339] width 151 height 10
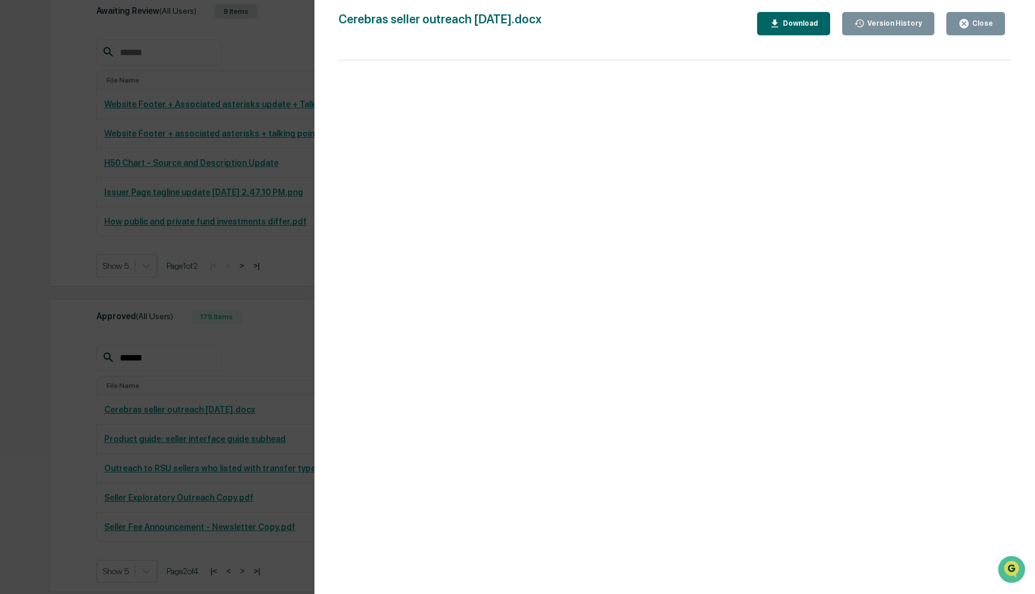
scroll to position [479, 0]
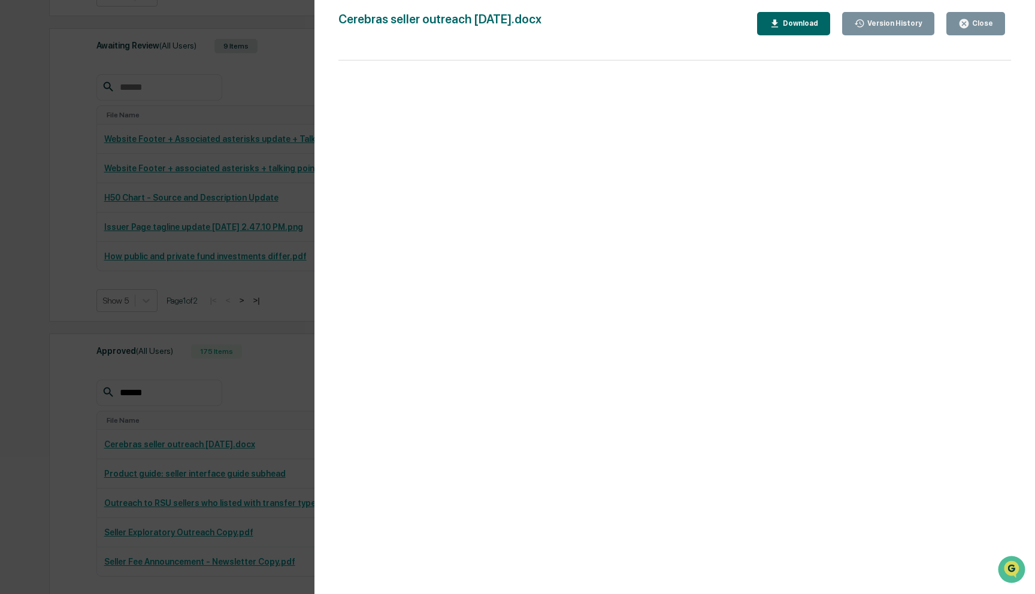
click at [237, 297] on div "Version History [DATE] 01:06 AM [PERSON_NAME] Cerebras seller outreach [DATE].d…" at bounding box center [517, 297] width 1035 height 594
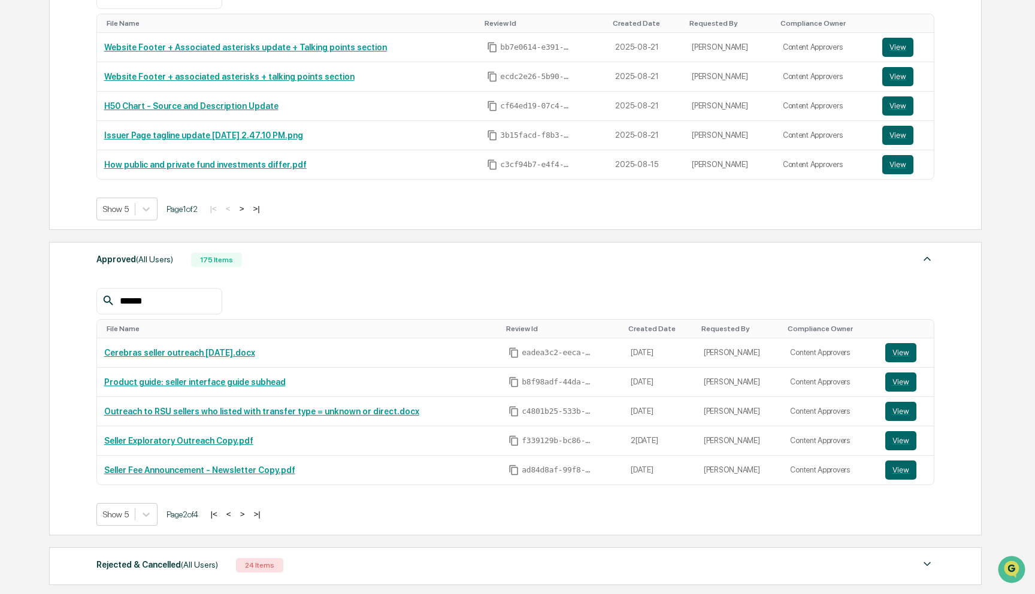
scroll to position [610, 0]
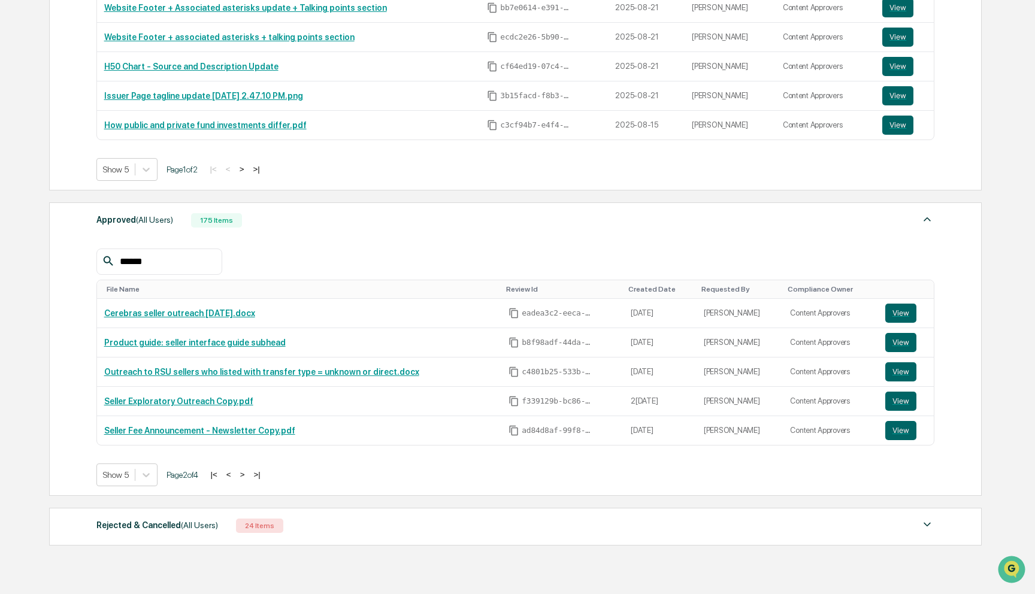
click at [235, 472] on button "<" at bounding box center [229, 475] width 12 height 10
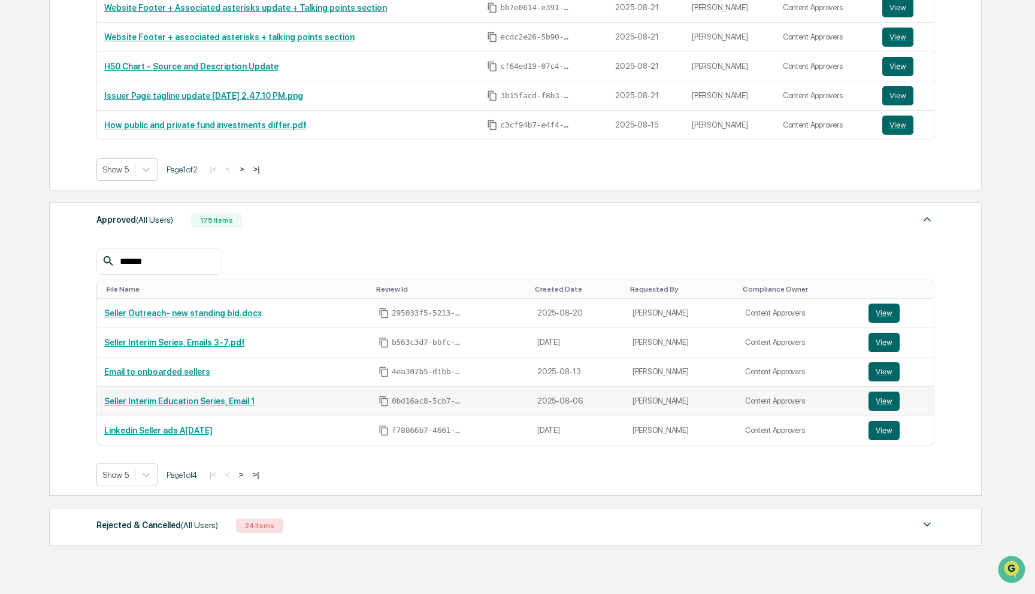
click at [220, 399] on link "Seller Interim Education Series, Email 1" at bounding box center [179, 401] width 150 height 10
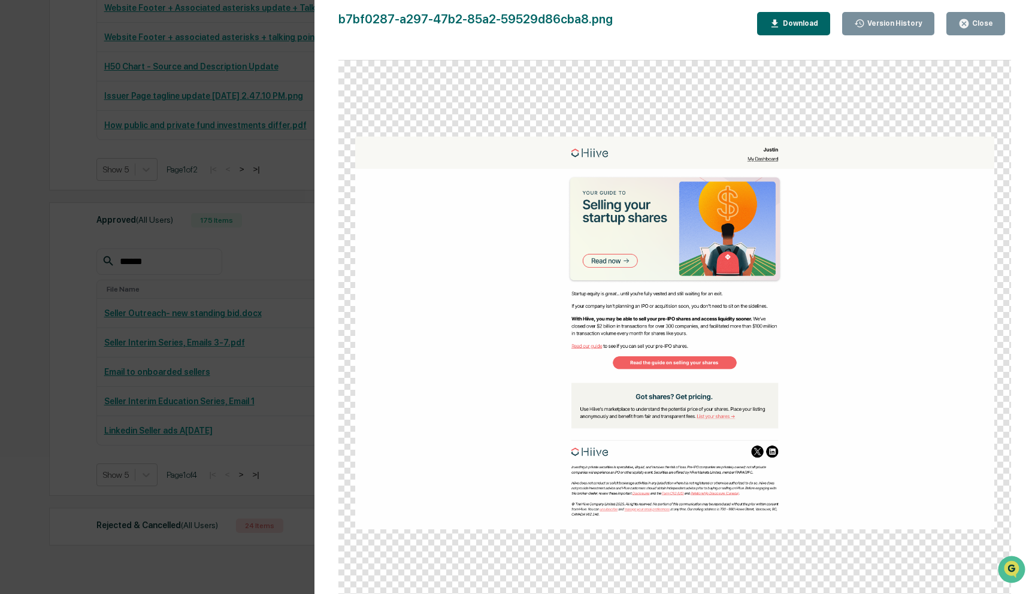
scroll to position [661, 0]
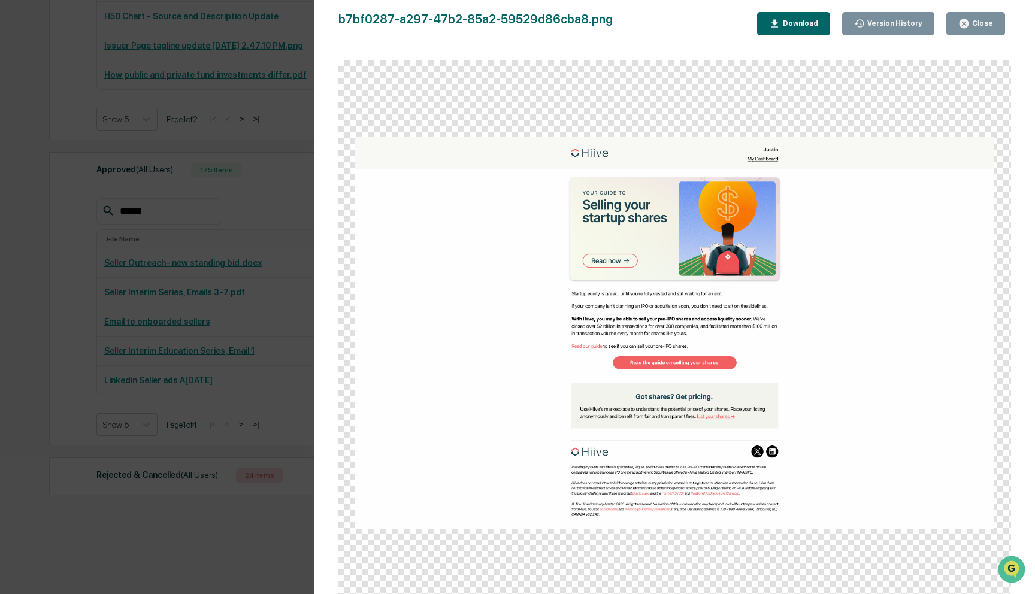
click at [183, 356] on div "Version History [DATE] 11:01 PM [PERSON_NAME] [DATE] 09:57 PM [PERSON_NAME] b7b…" at bounding box center [517, 297] width 1035 height 594
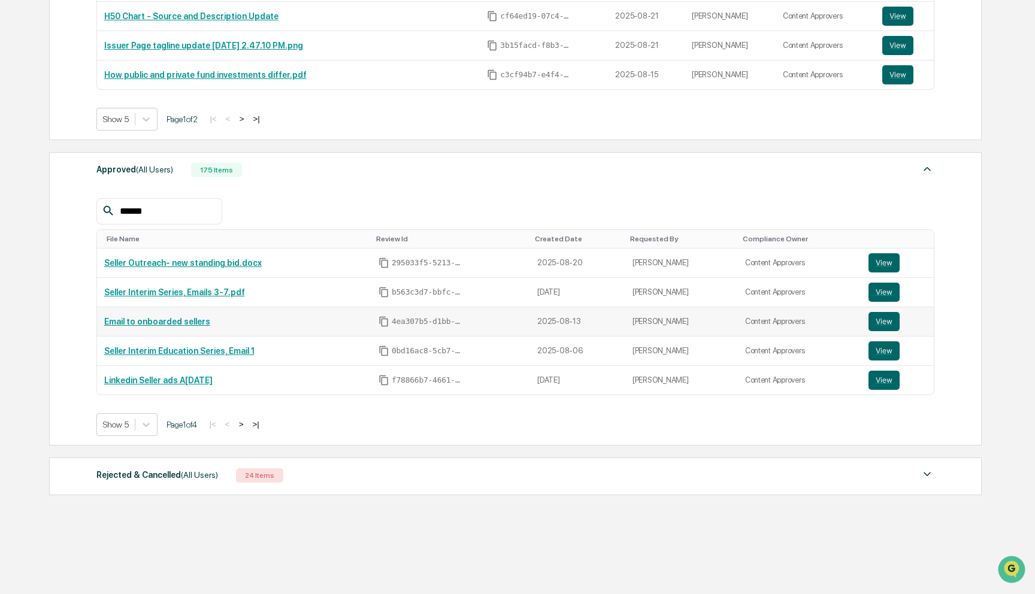
click at [198, 322] on link "Email to onboarded sellers" at bounding box center [157, 322] width 106 height 10
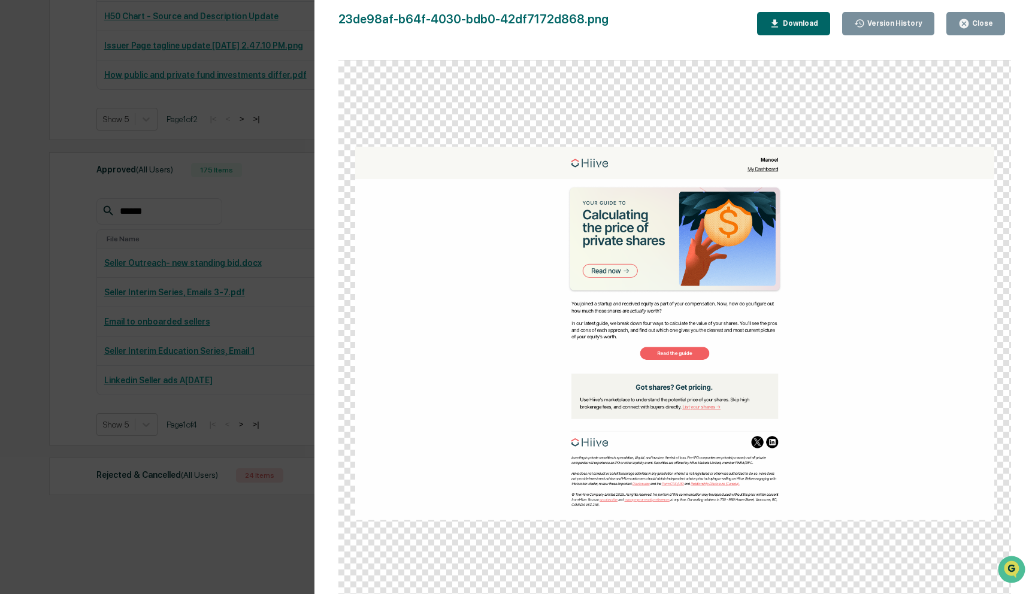
click at [585, 306] on img at bounding box center [674, 334] width 639 height 374
click at [264, 319] on div "Version History [DATE] 07:54 PM [PERSON_NAME] [DATE] 06:40 PM [PERSON_NAME] [DA…" at bounding box center [517, 297] width 1035 height 594
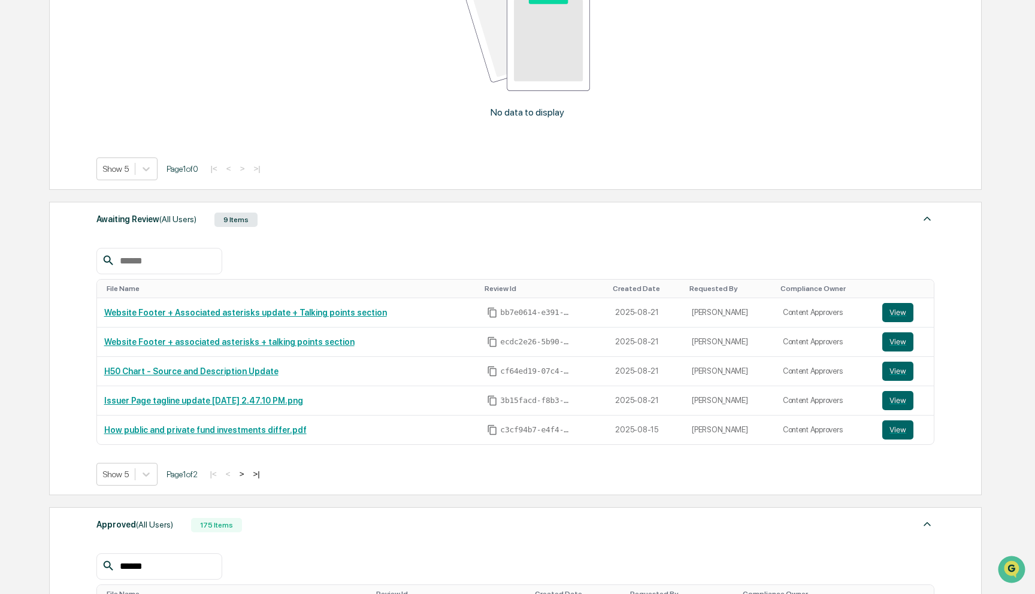
scroll to position [205, 0]
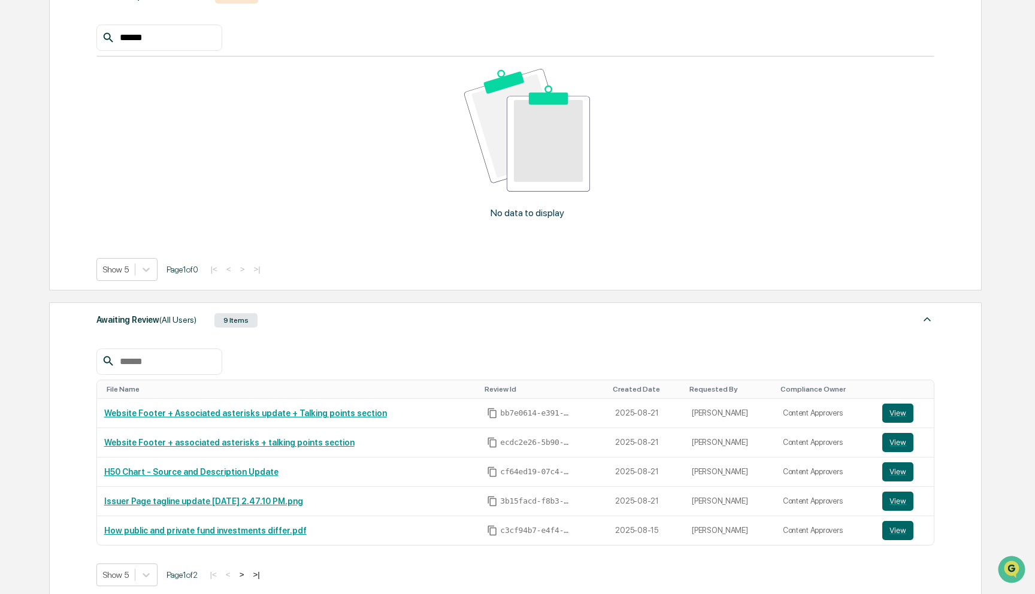
click at [151, 359] on input "text" at bounding box center [166, 362] width 102 height 16
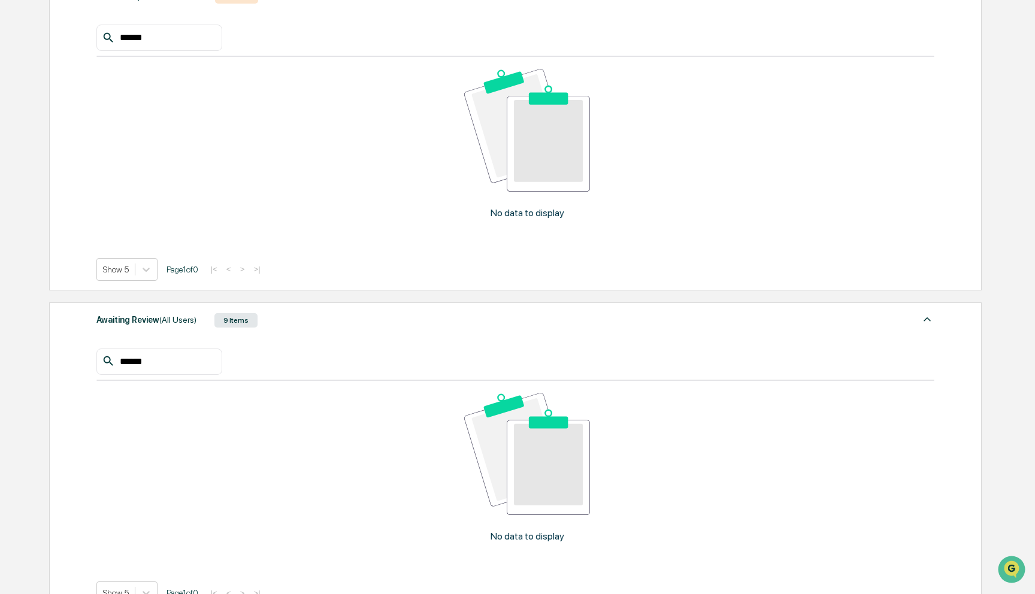
type input "******"
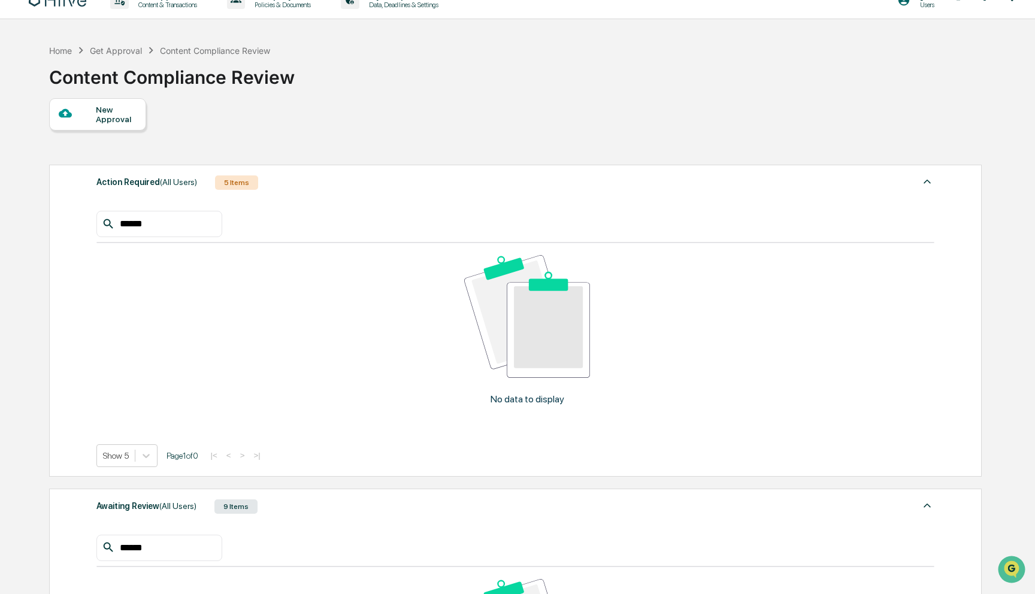
scroll to position [0, 0]
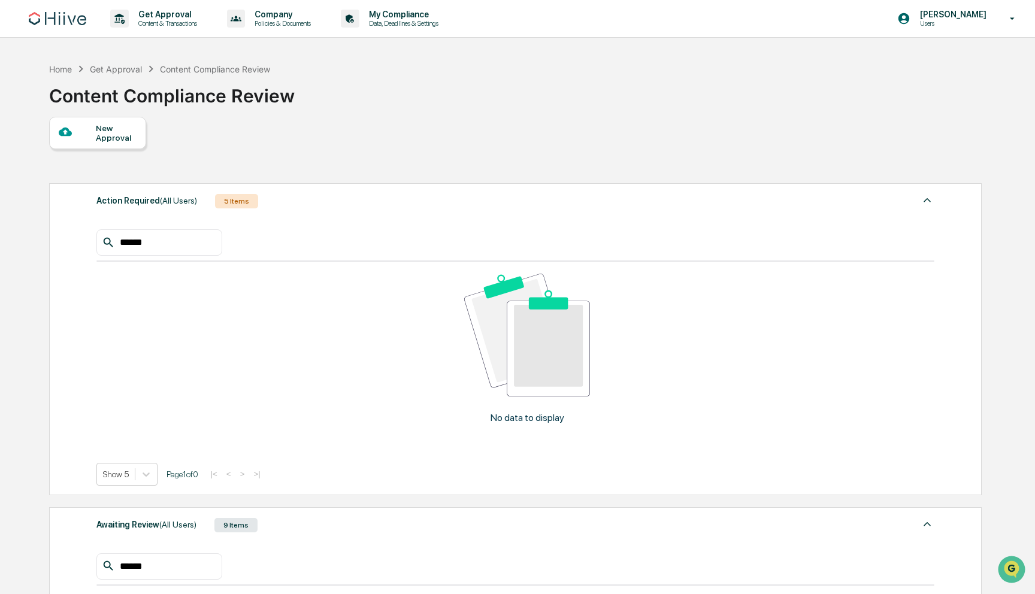
click at [174, 231] on div "******" at bounding box center [159, 242] width 126 height 26
click at [158, 257] on div "****** No data to display Show 5 Page 1 of 0 |< < > >|" at bounding box center [515, 357] width 839 height 256
click at [164, 240] on input "******" at bounding box center [166, 243] width 102 height 16
type input "******"
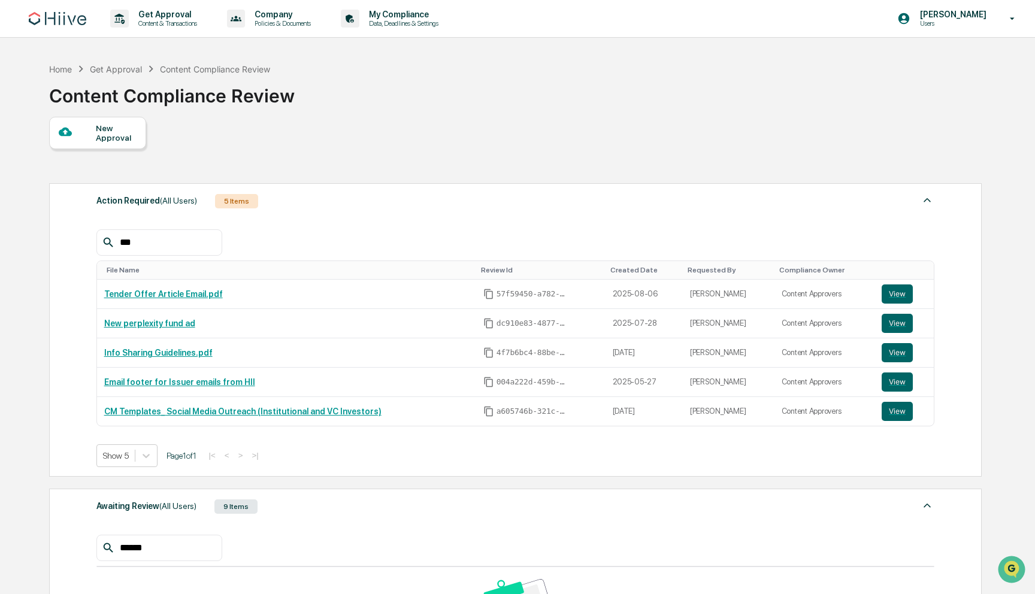
type input "****"
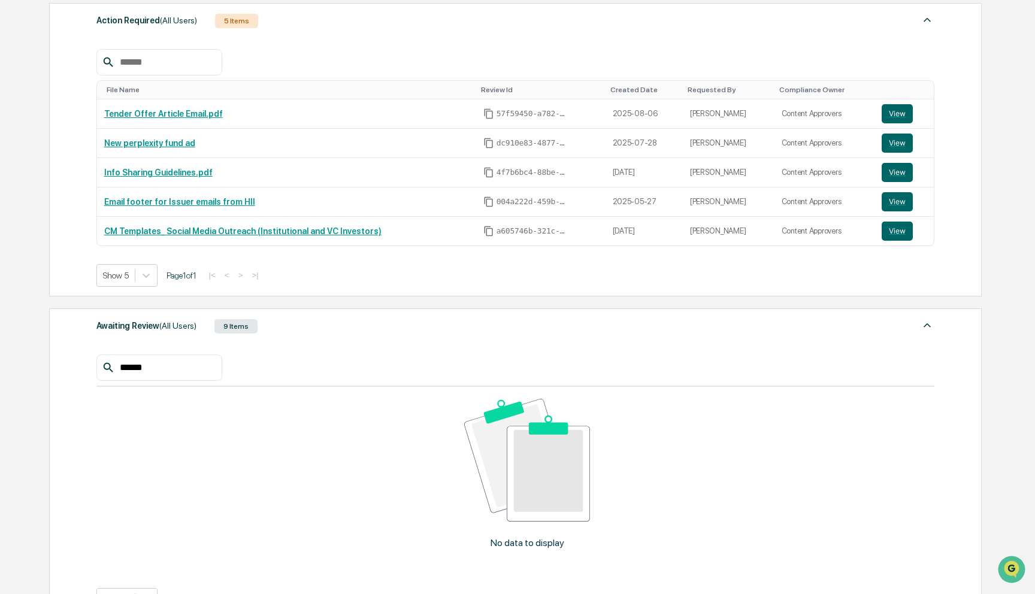
scroll to position [255, 0]
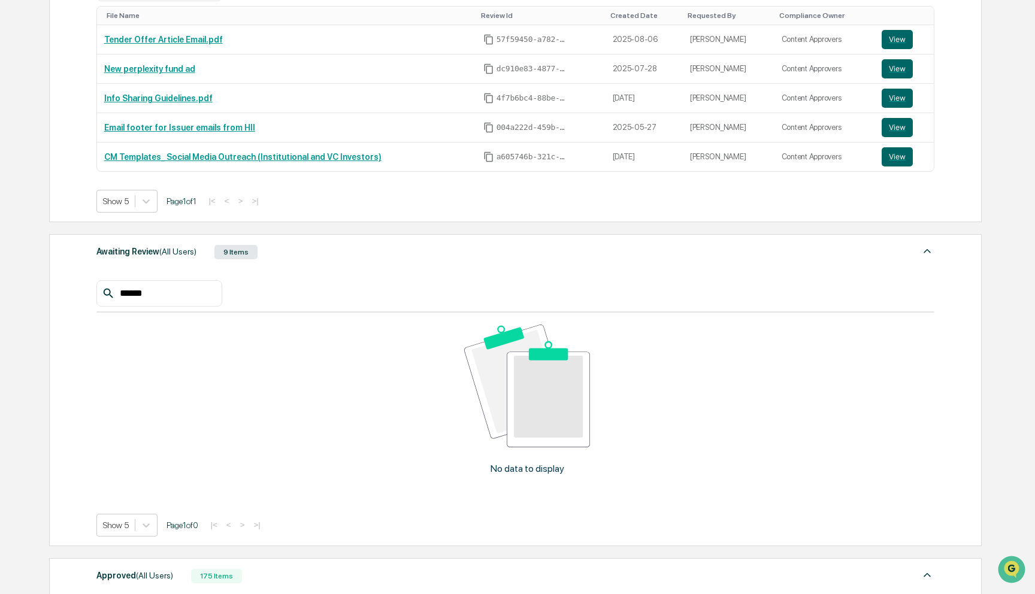
click at [155, 283] on div "******" at bounding box center [159, 293] width 126 height 26
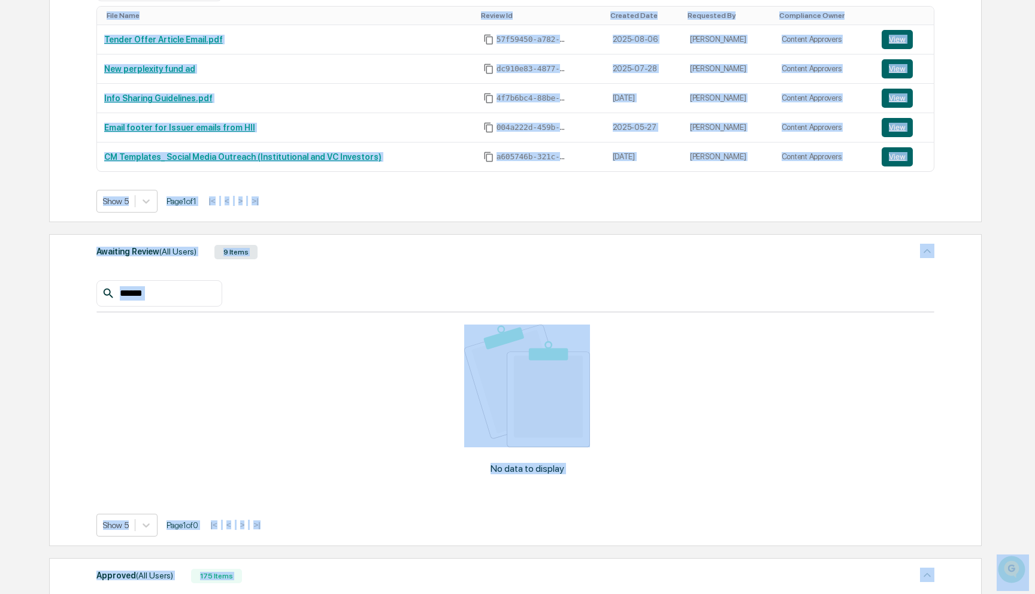
click at [155, 283] on div "******" at bounding box center [159, 293] width 126 height 26
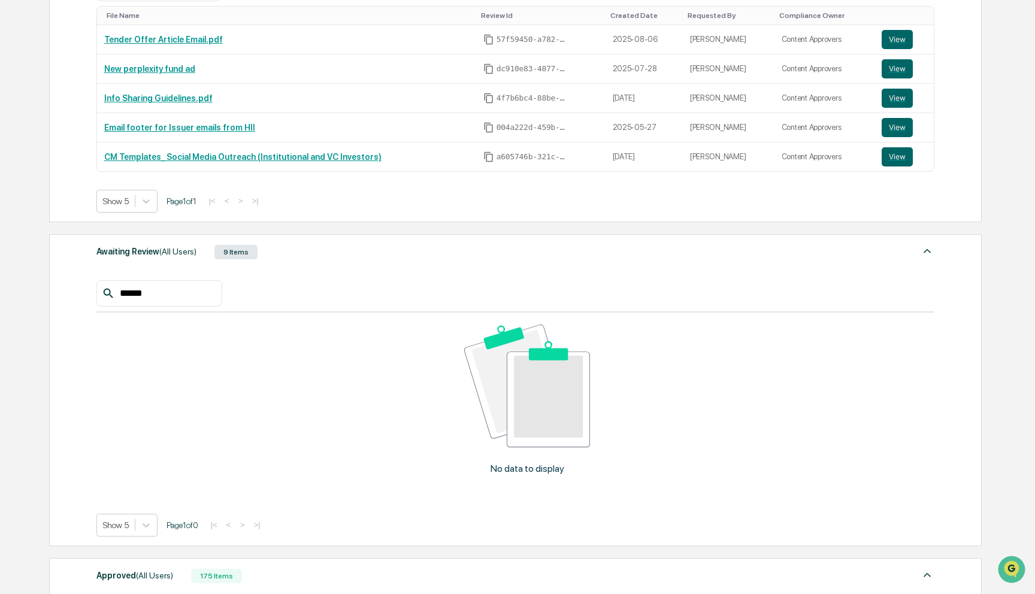
click at [155, 287] on input "******" at bounding box center [166, 294] width 102 height 16
paste input "text"
type input "****"
click at [94, 293] on div "Awaiting Review (All Users) 9 Items **** No data to display Show 5 Page 1 of 0 …" at bounding box center [515, 390] width 933 height 312
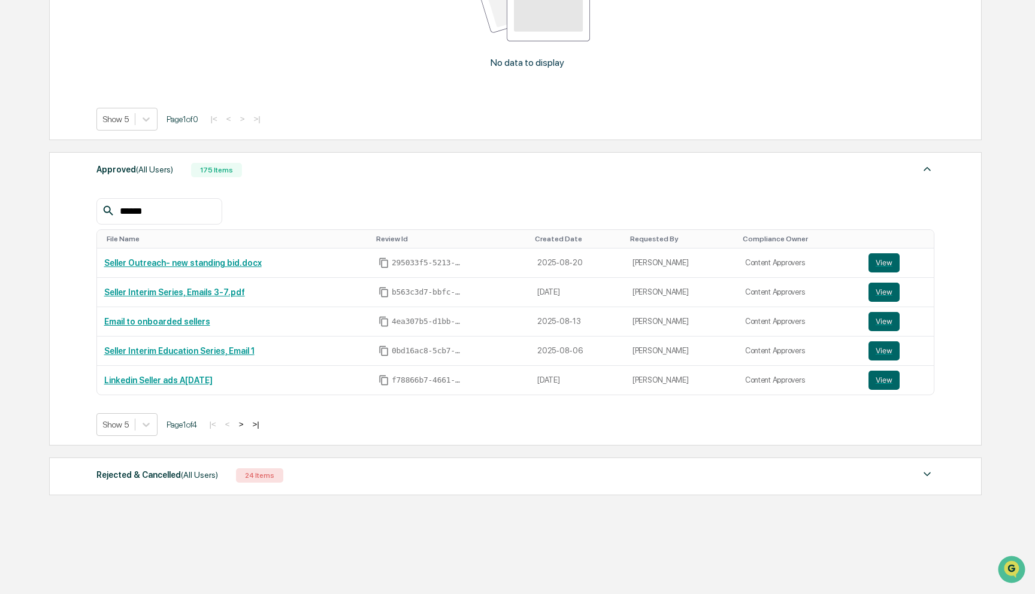
click at [183, 473] on span "(All Users)" at bounding box center [199, 475] width 37 height 10
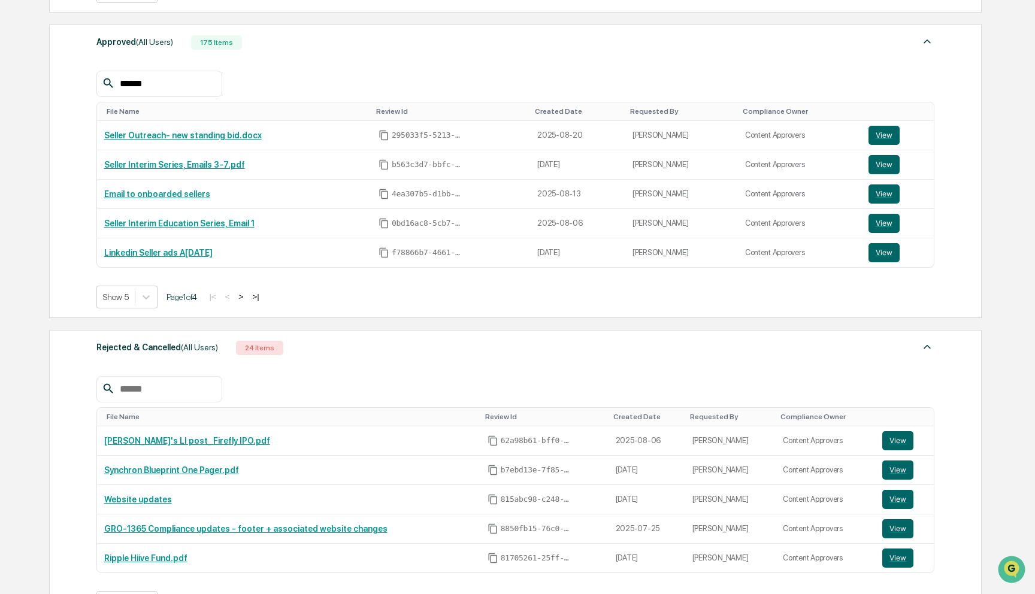
scroll to position [797, 0]
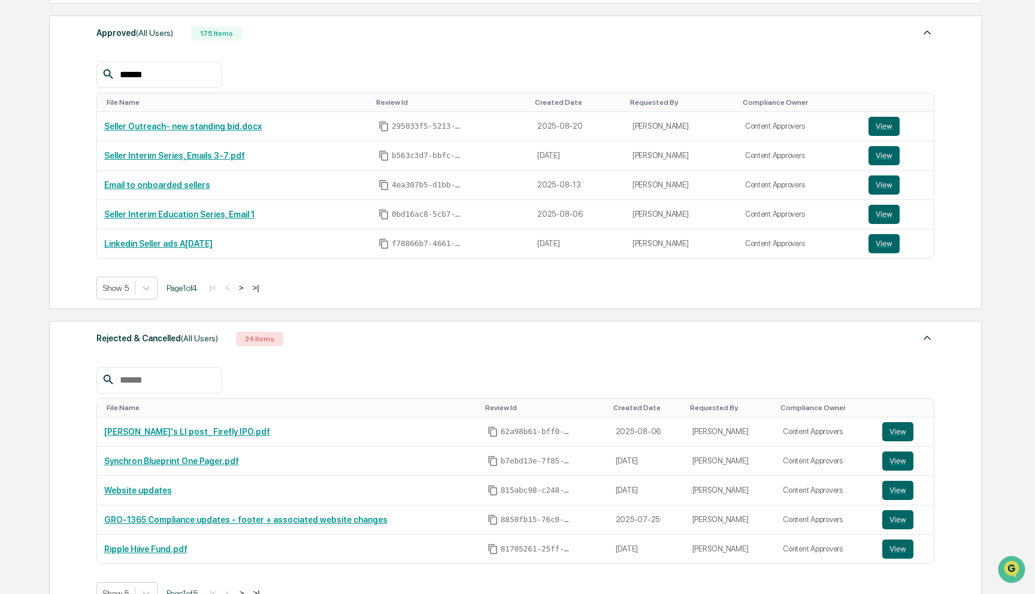
click at [180, 383] on input "text" at bounding box center [166, 381] width 102 height 16
paste input "****"
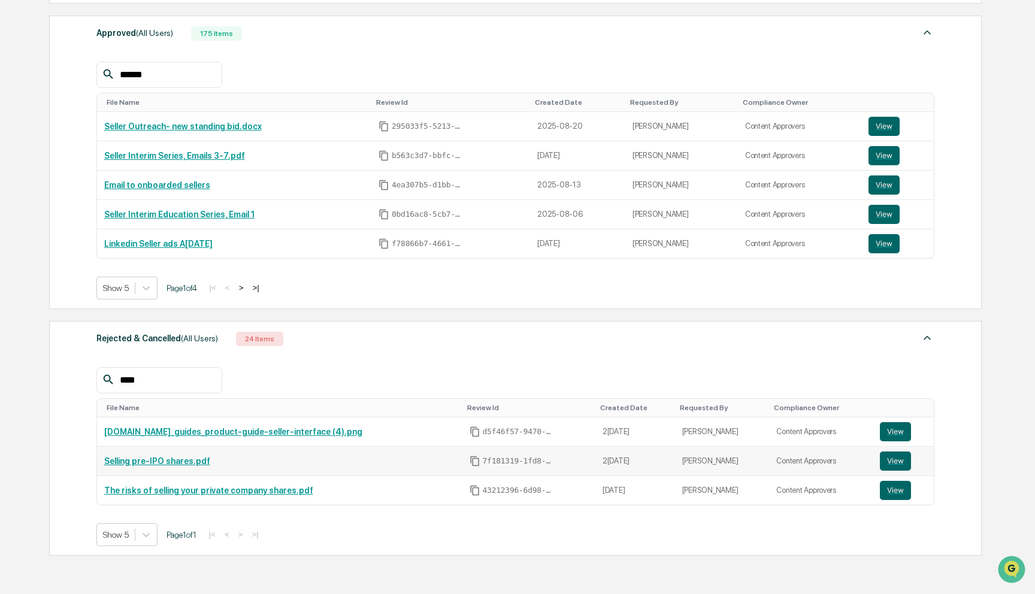
type input "****"
click at [175, 462] on link "Selling pre-IPO shares.pdf" at bounding box center [157, 461] width 106 height 10
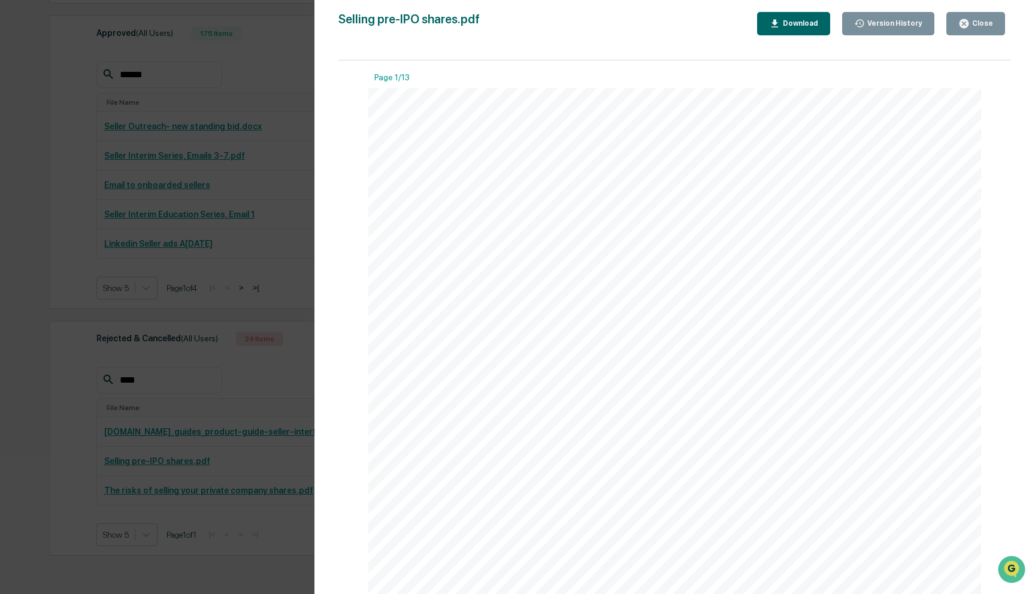
click at [216, 452] on div "Version History [DATE] 09:49 PM [PERSON_NAME] Selling pre-IPO shares.pdf Close …" at bounding box center [517, 297] width 1035 height 594
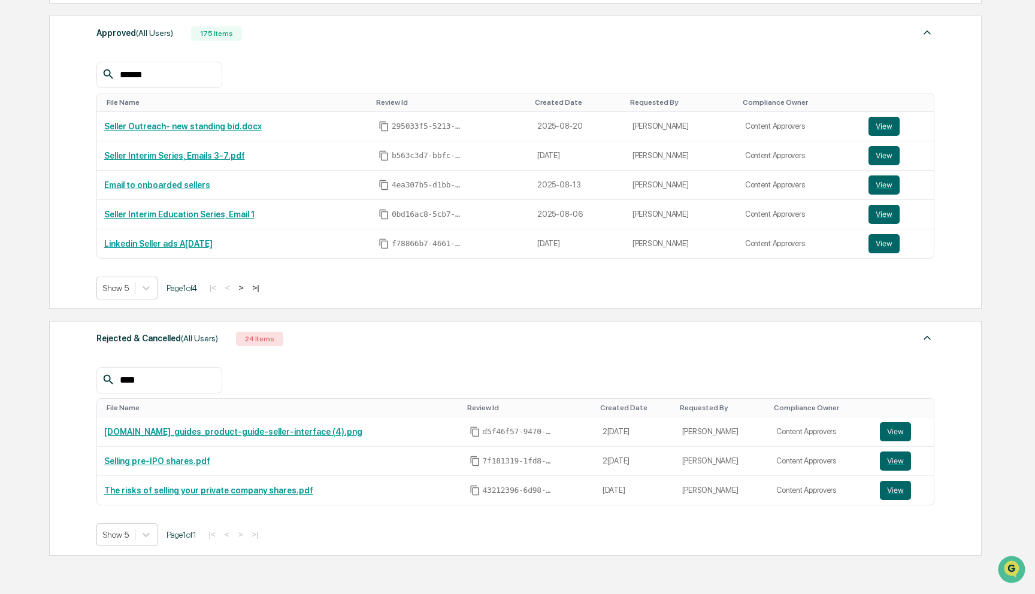
click at [189, 62] on div "******" at bounding box center [159, 75] width 126 height 26
click at [187, 68] on input "******" at bounding box center [166, 75] width 102 height 16
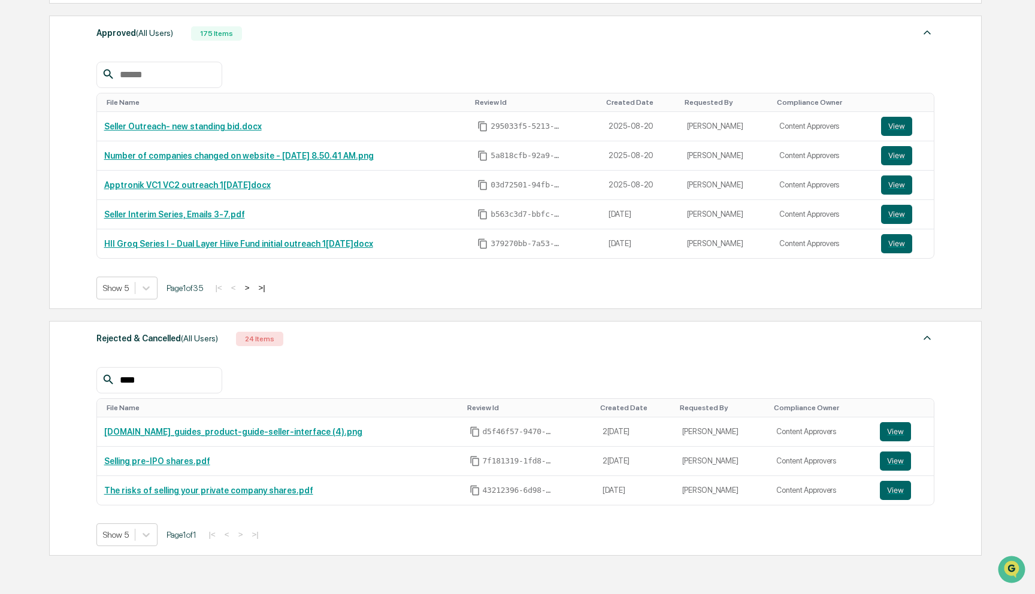
click at [708, 411] on div "Requested By" at bounding box center [722, 408] width 85 height 8
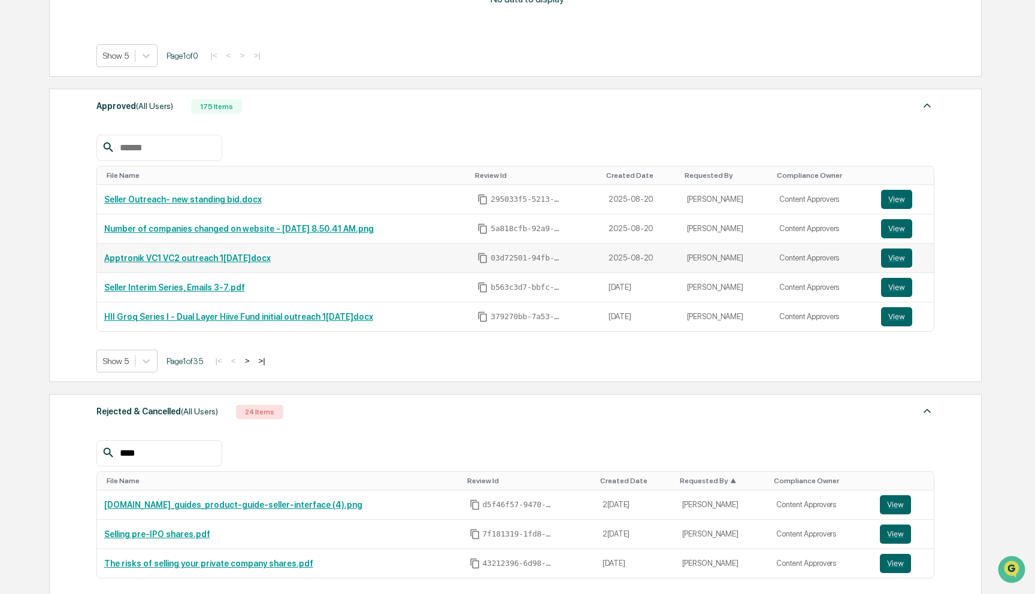
scroll to position [709, 0]
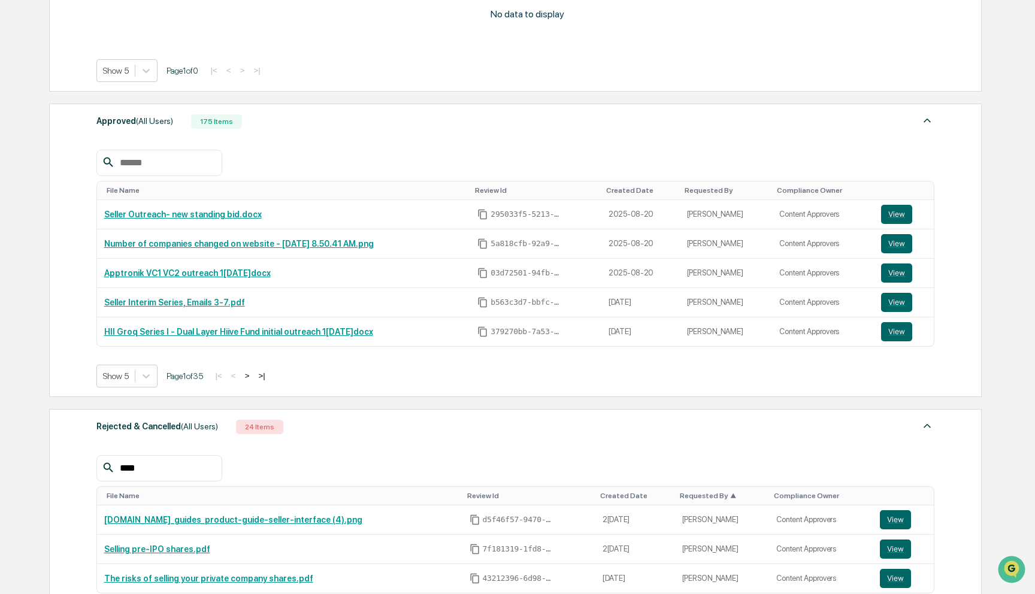
click at [727, 196] on th "Requested By" at bounding box center [726, 190] width 93 height 19
click at [725, 188] on div "Requested By" at bounding box center [726, 190] width 83 height 8
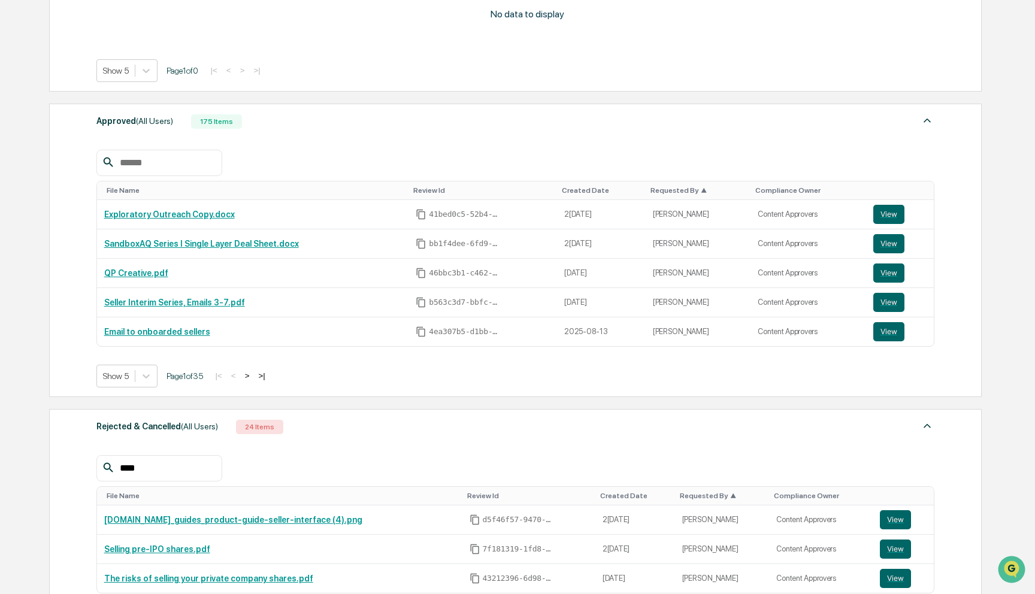
click at [253, 376] on button ">" at bounding box center [247, 376] width 12 height 10
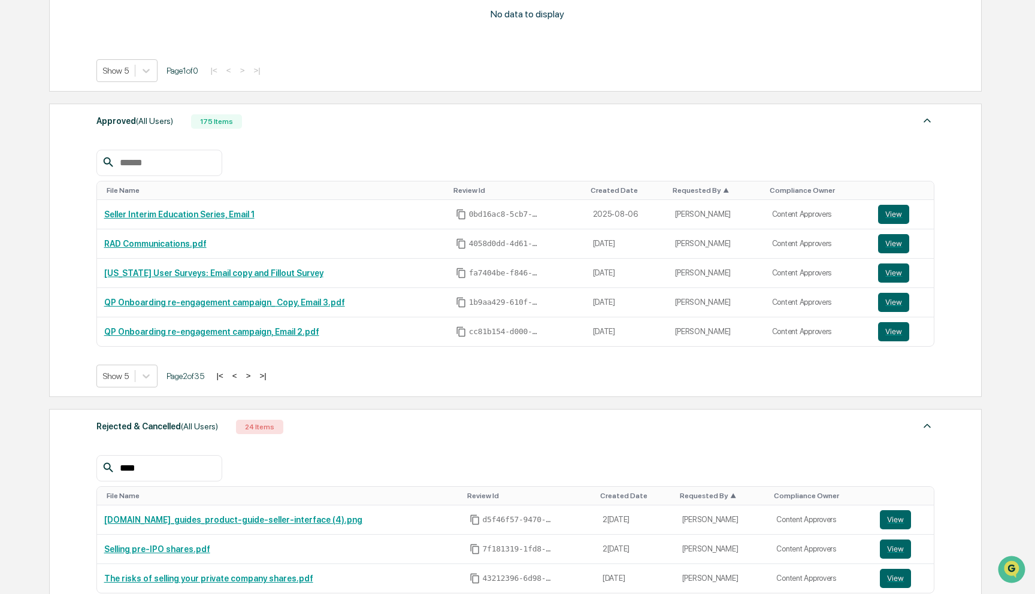
click at [255, 376] on button ">" at bounding box center [249, 376] width 12 height 10
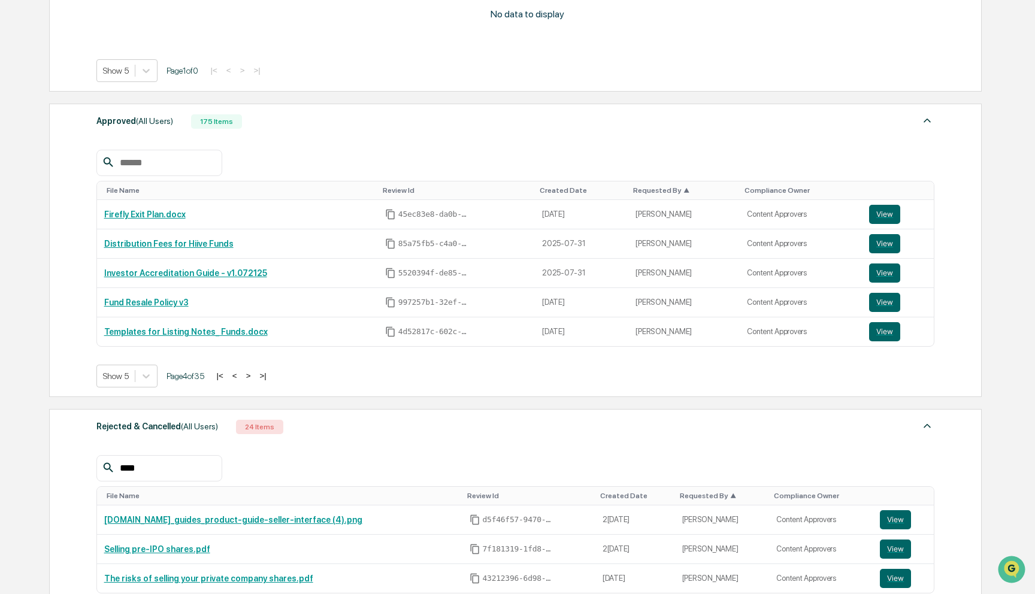
click at [255, 376] on button ">" at bounding box center [249, 376] width 12 height 10
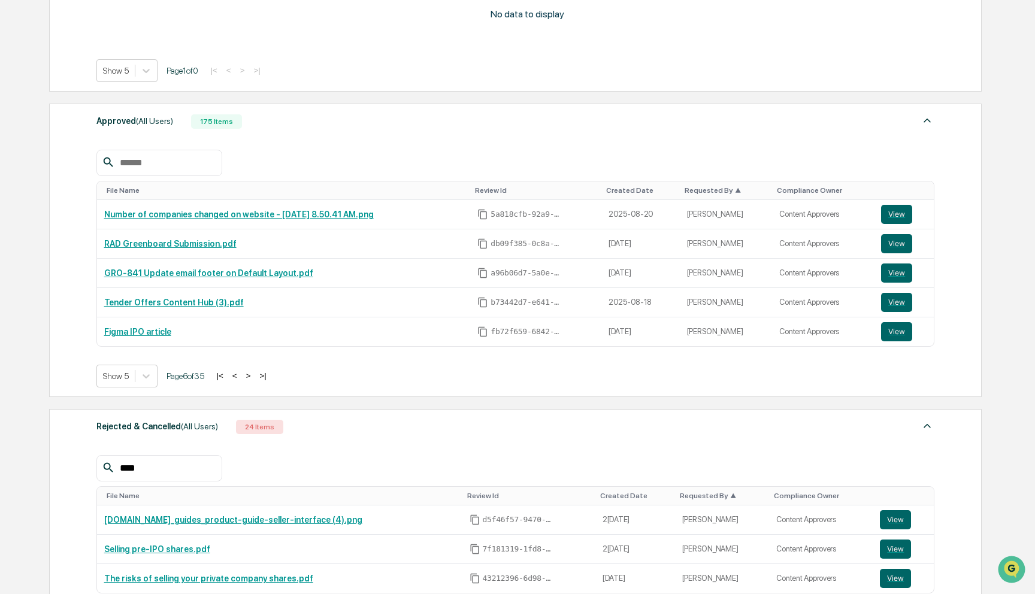
click at [255, 376] on button ">" at bounding box center [249, 376] width 12 height 10
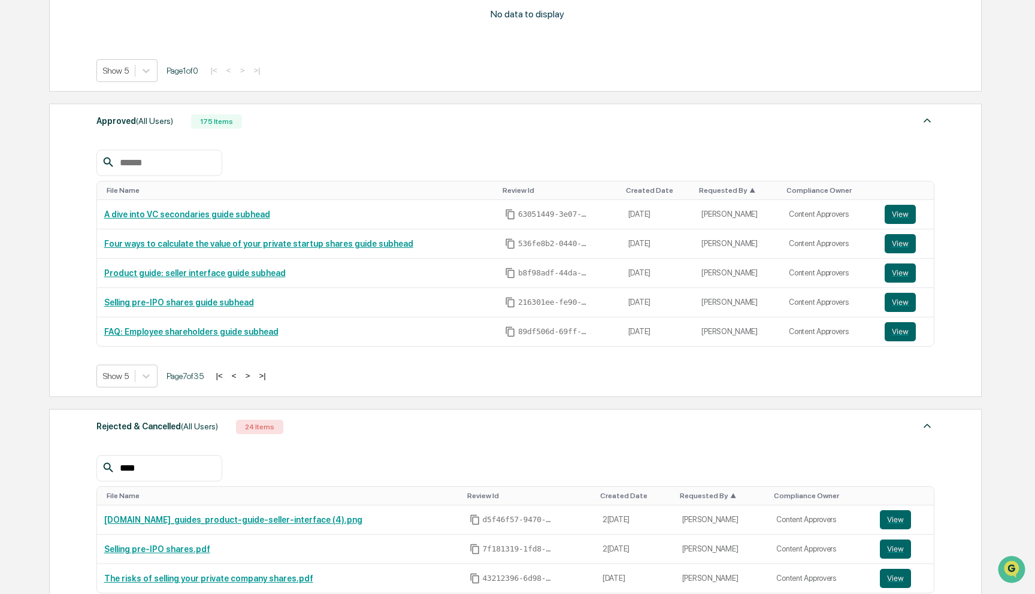
click at [254, 376] on button ">" at bounding box center [248, 376] width 12 height 10
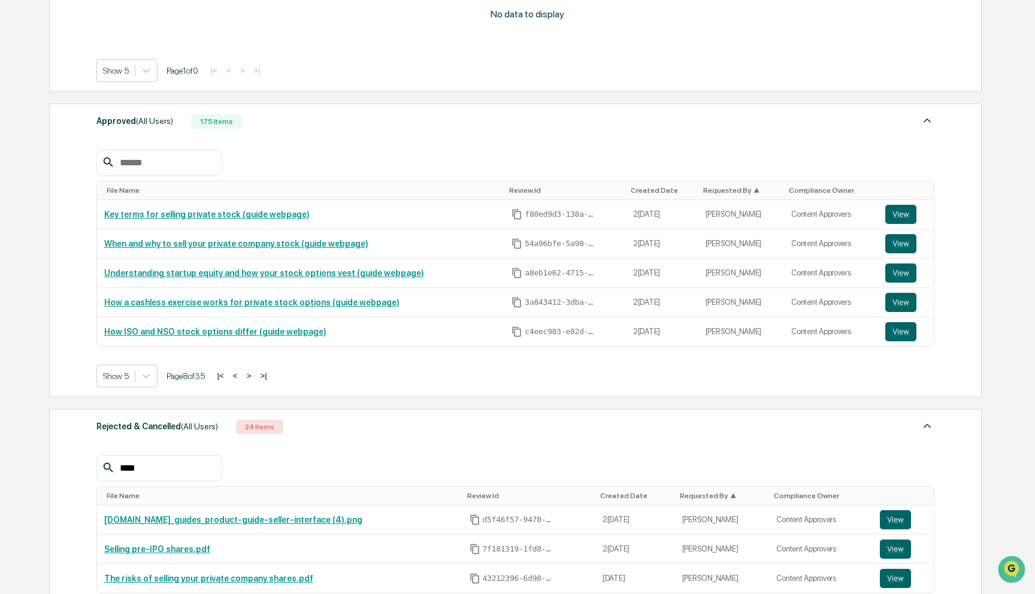
click at [255, 376] on button ">" at bounding box center [249, 376] width 12 height 10
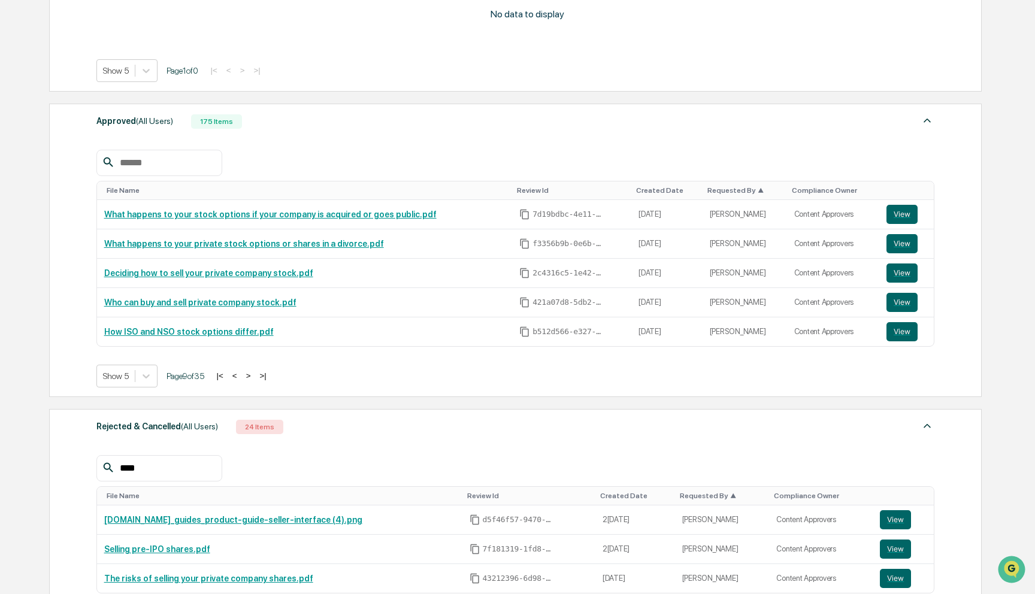
click at [255, 376] on button ">" at bounding box center [249, 376] width 12 height 10
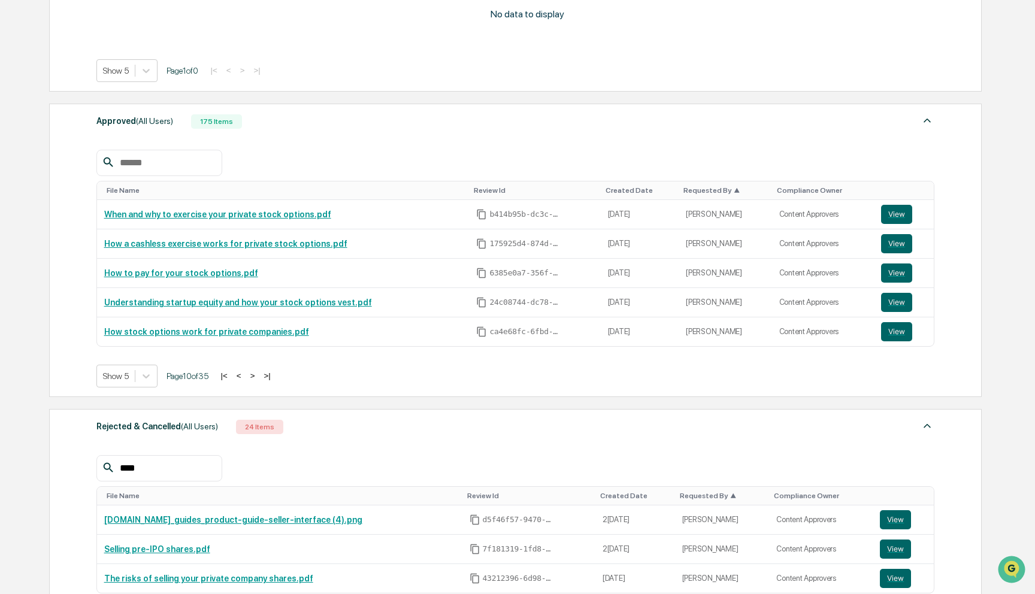
click at [245, 376] on button "<" at bounding box center [239, 376] width 12 height 10
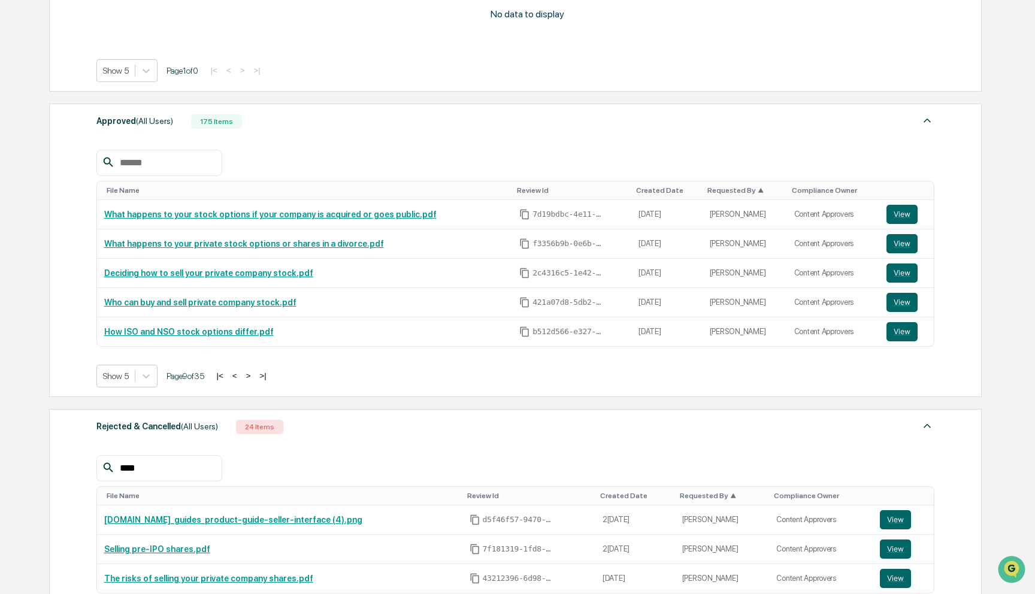
click at [255, 376] on button ">" at bounding box center [249, 376] width 12 height 10
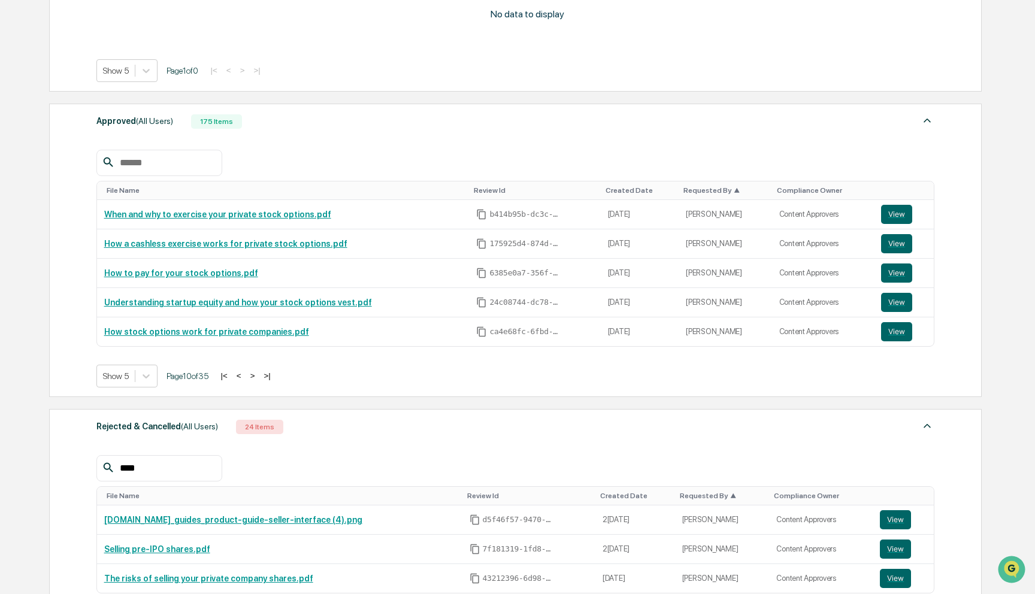
click at [245, 376] on button "<" at bounding box center [239, 376] width 12 height 10
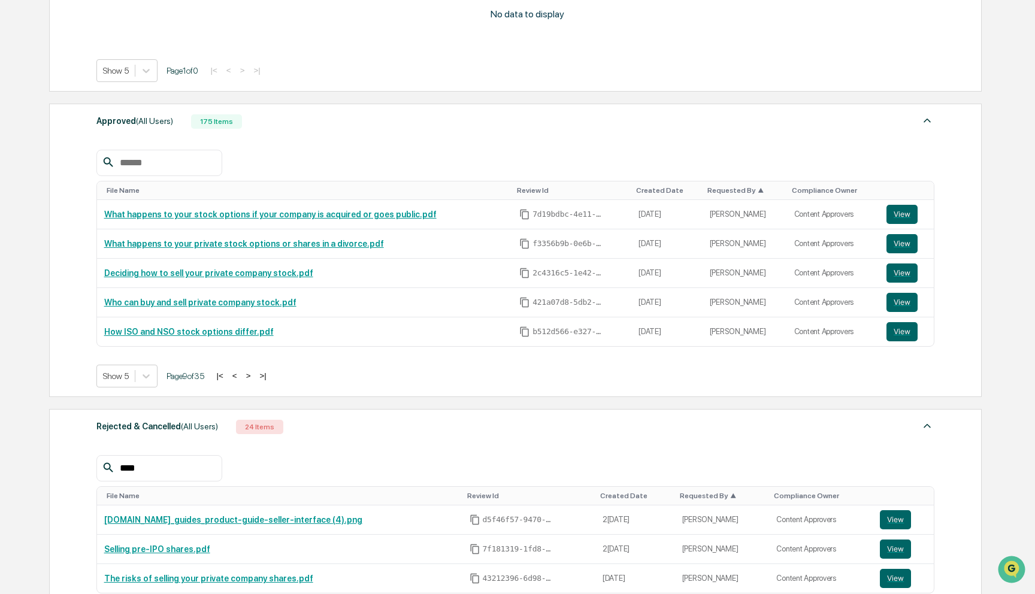
click at [255, 376] on button ">" at bounding box center [249, 376] width 12 height 10
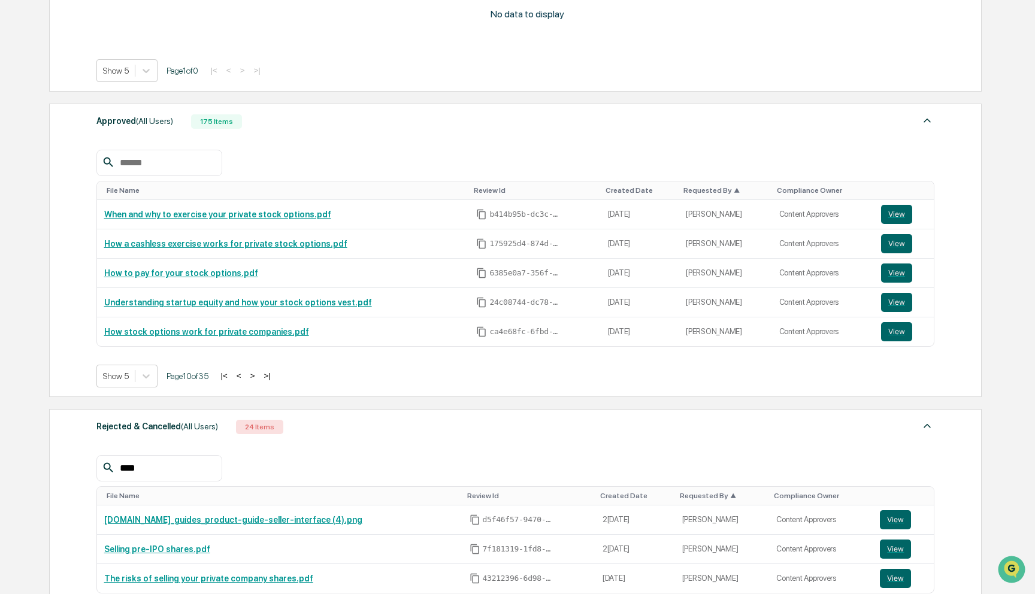
click at [245, 376] on button "<" at bounding box center [239, 376] width 12 height 10
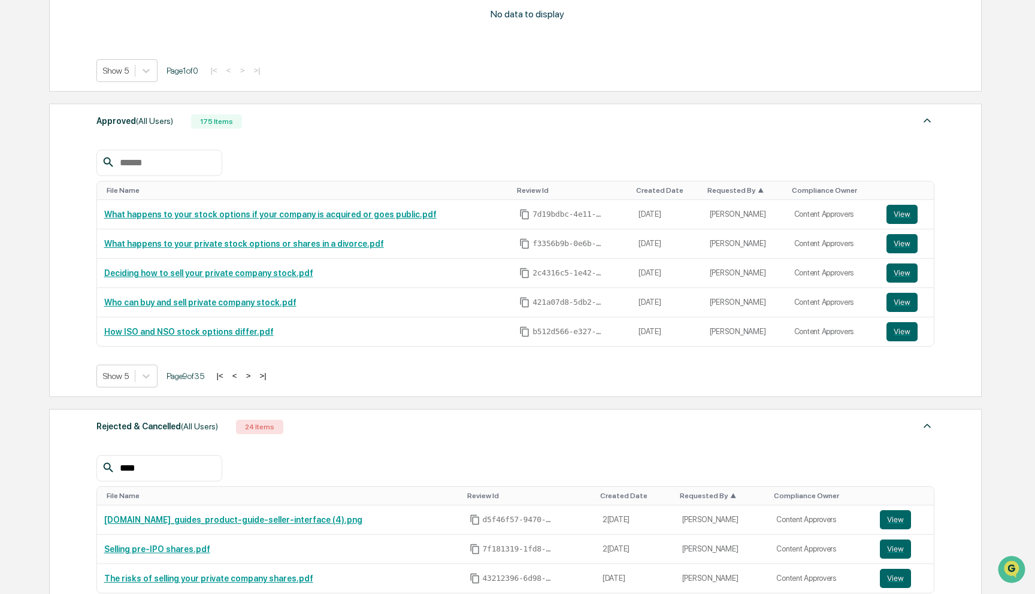
click at [255, 376] on button ">" at bounding box center [249, 376] width 12 height 10
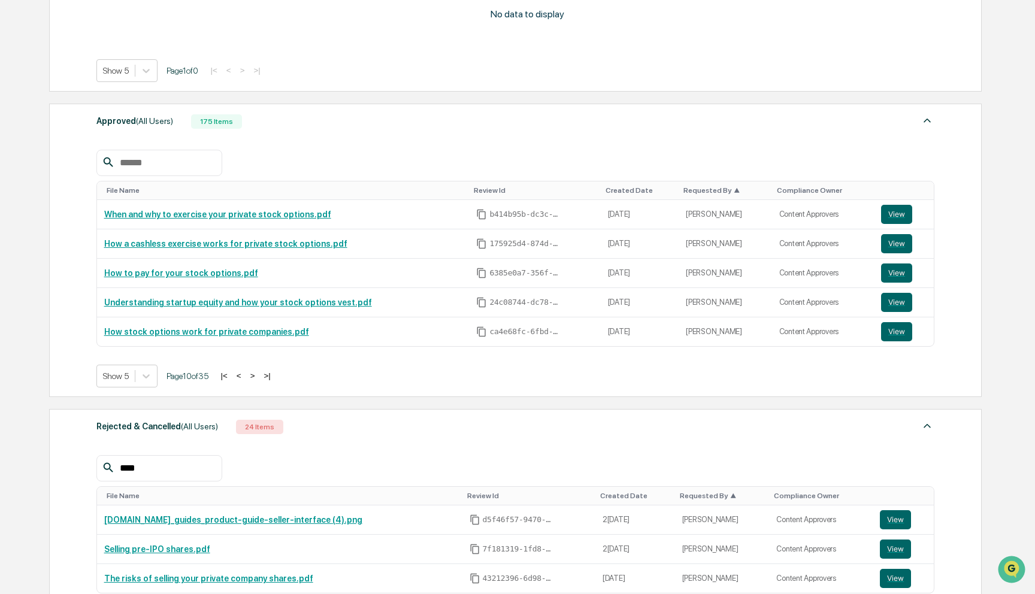
click at [245, 376] on button "<" at bounding box center [239, 376] width 12 height 10
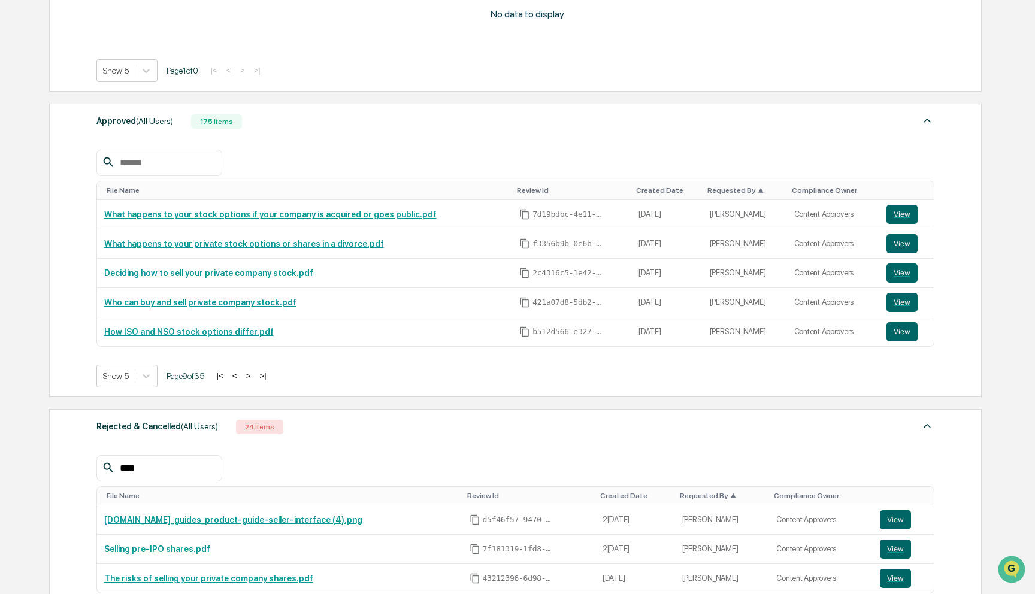
click at [255, 376] on button ">" at bounding box center [249, 376] width 12 height 10
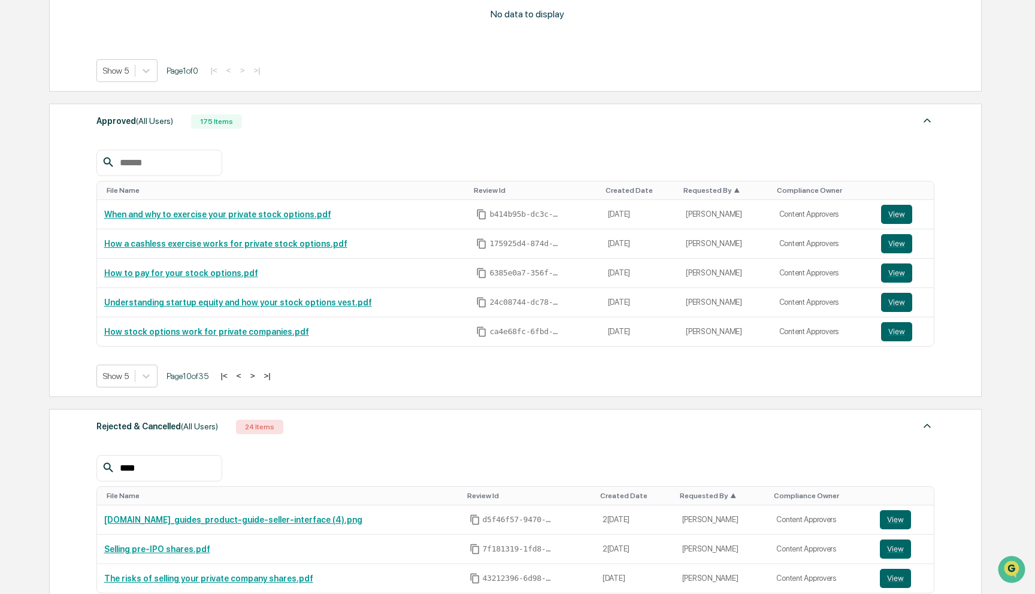
click at [245, 376] on button "<" at bounding box center [239, 376] width 12 height 10
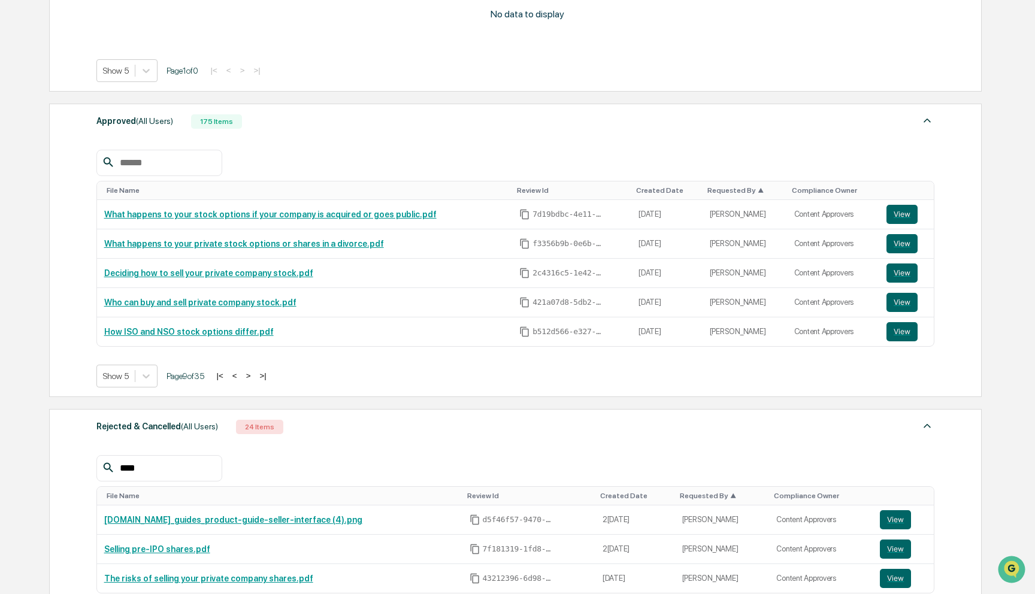
click at [255, 376] on button ">" at bounding box center [249, 376] width 12 height 10
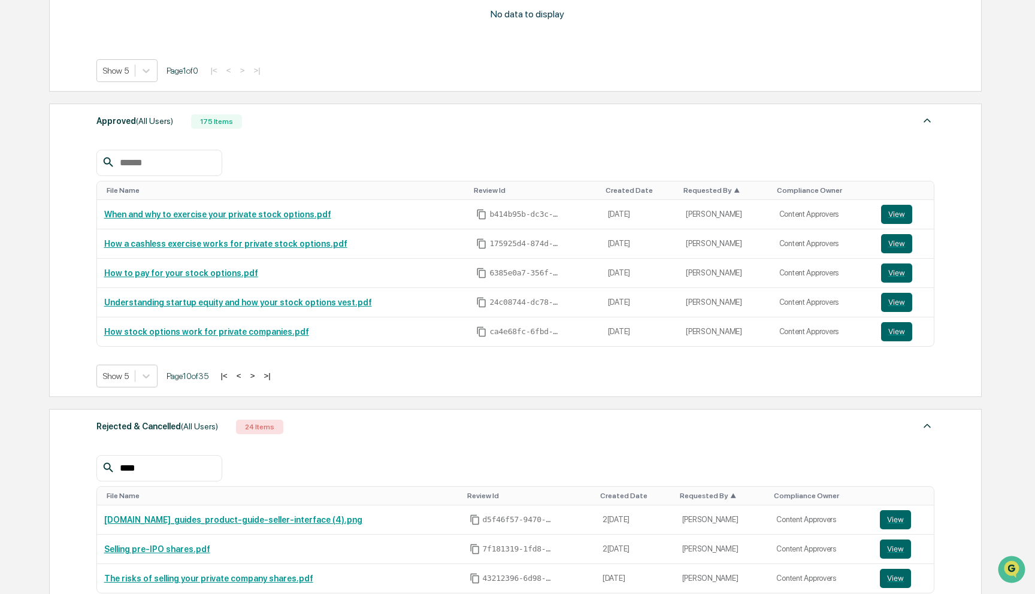
click at [245, 376] on button "<" at bounding box center [239, 376] width 12 height 10
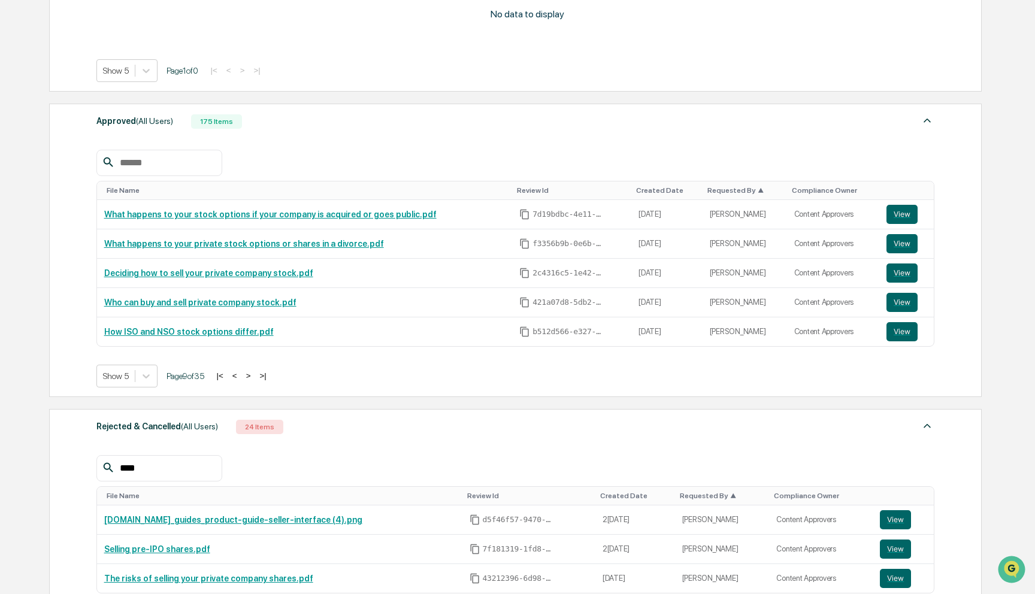
click at [255, 376] on button ">" at bounding box center [249, 376] width 12 height 10
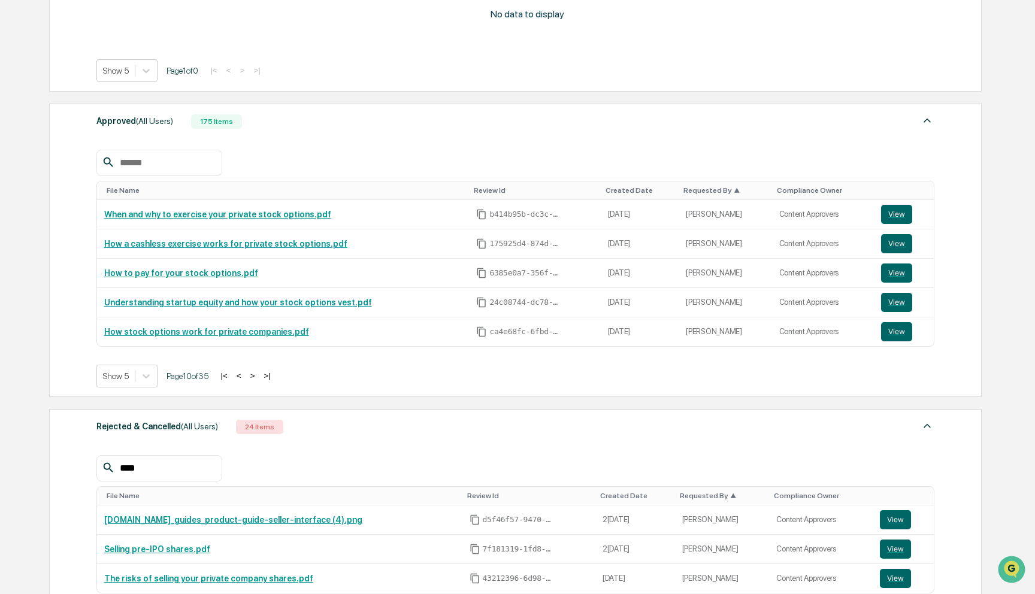
click at [245, 376] on button "<" at bounding box center [239, 376] width 12 height 10
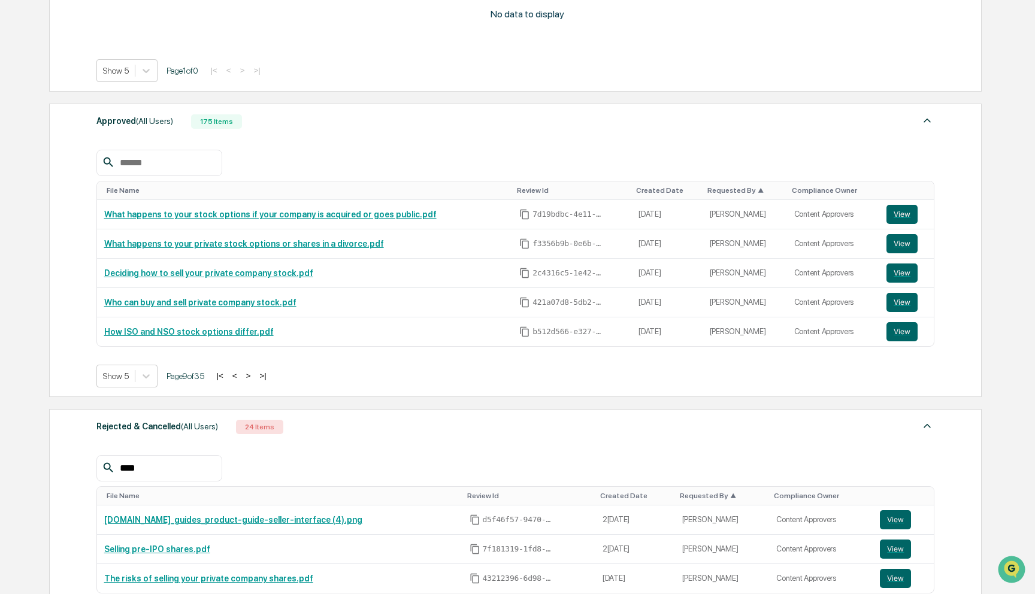
click at [255, 376] on button ">" at bounding box center [249, 376] width 12 height 10
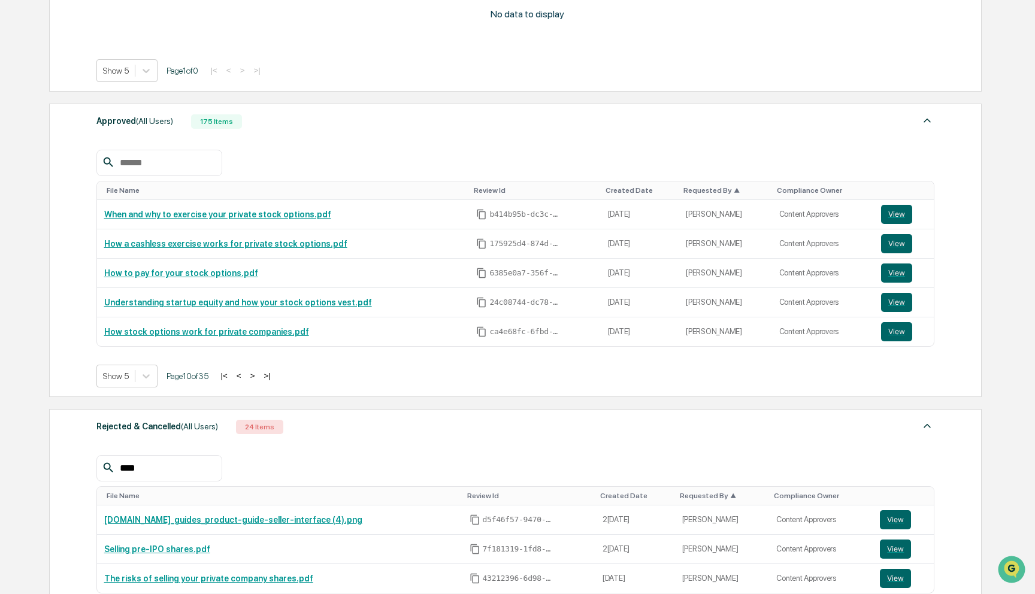
click at [245, 376] on button "<" at bounding box center [239, 376] width 12 height 10
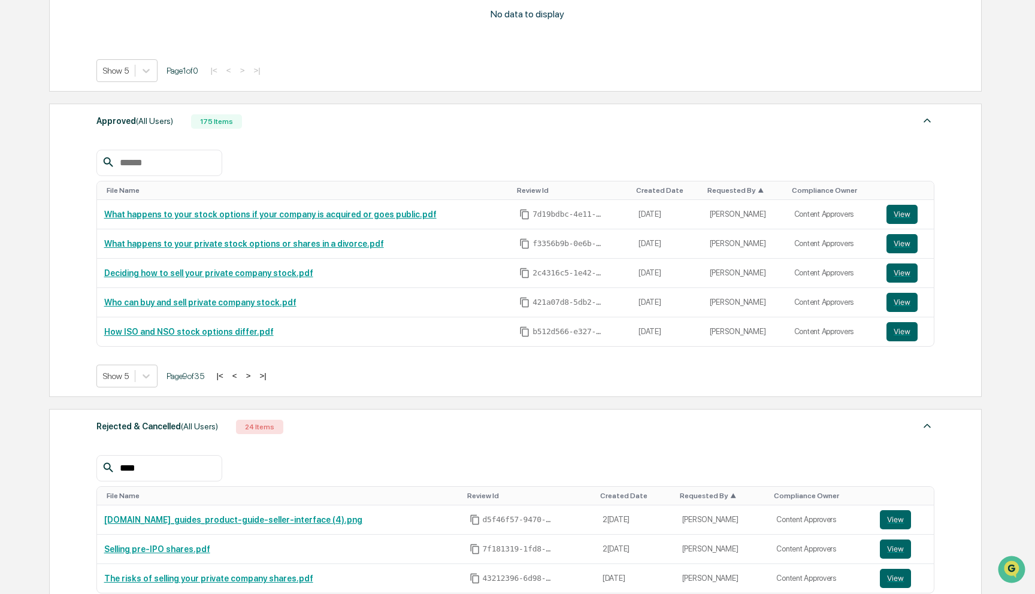
click at [255, 375] on button ">" at bounding box center [249, 376] width 12 height 10
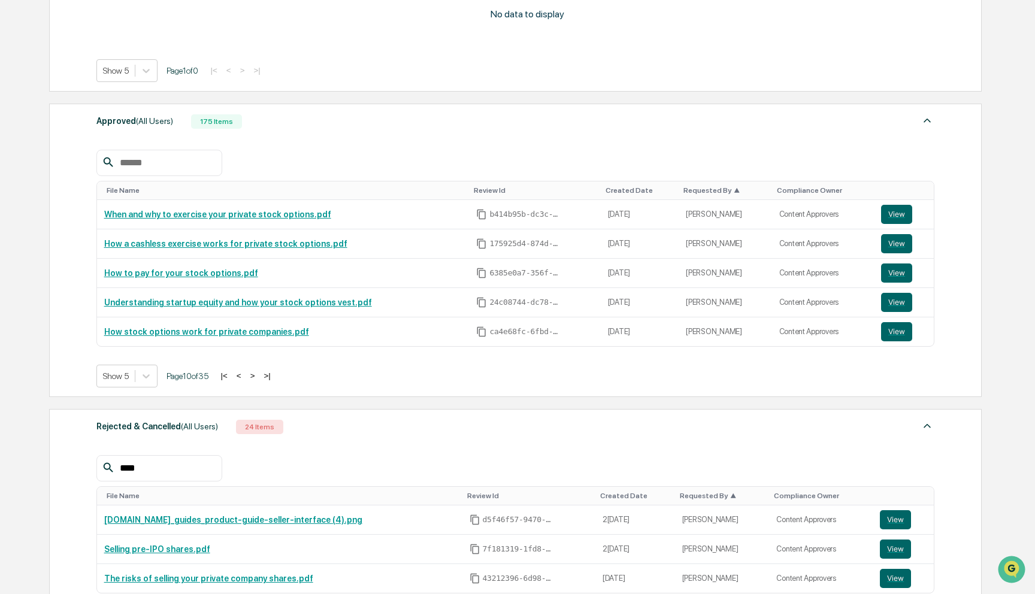
click at [259, 373] on button ">" at bounding box center [253, 376] width 12 height 10
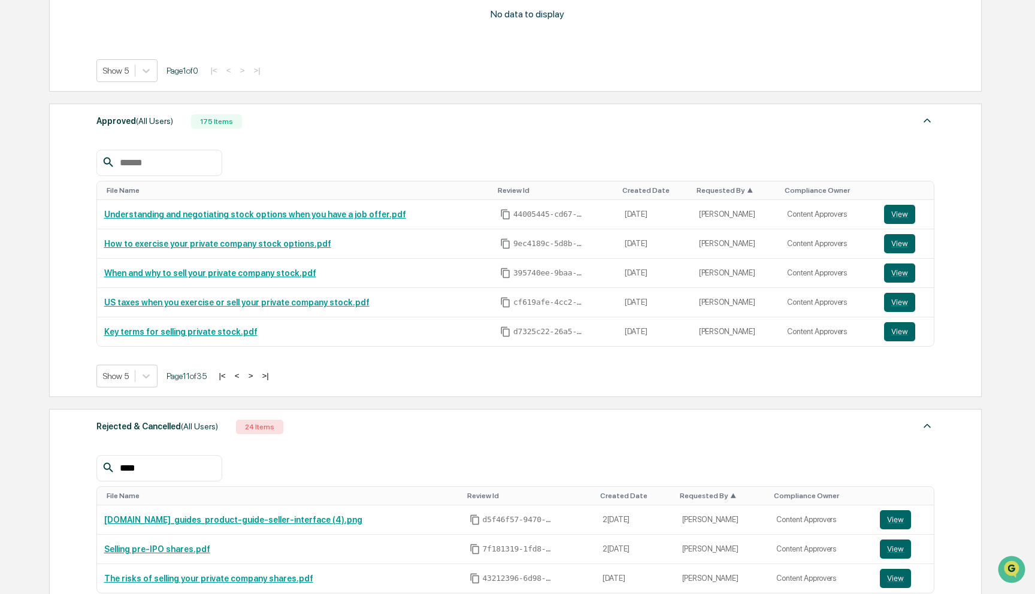
click at [257, 375] on button ">" at bounding box center [251, 376] width 12 height 10
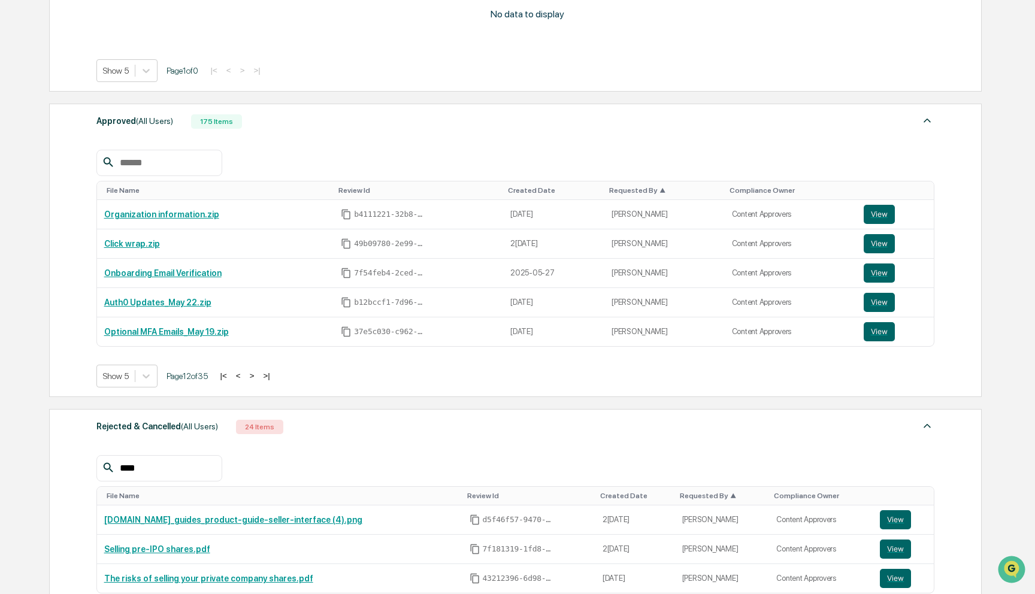
click at [258, 375] on button ">" at bounding box center [252, 376] width 12 height 10
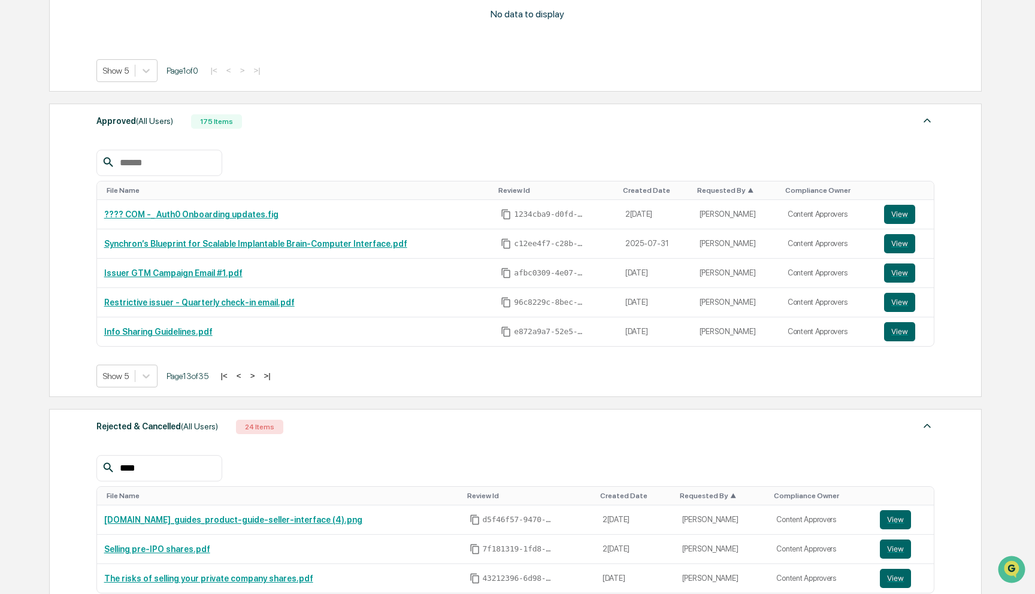
click at [259, 375] on button ">" at bounding box center [253, 376] width 12 height 10
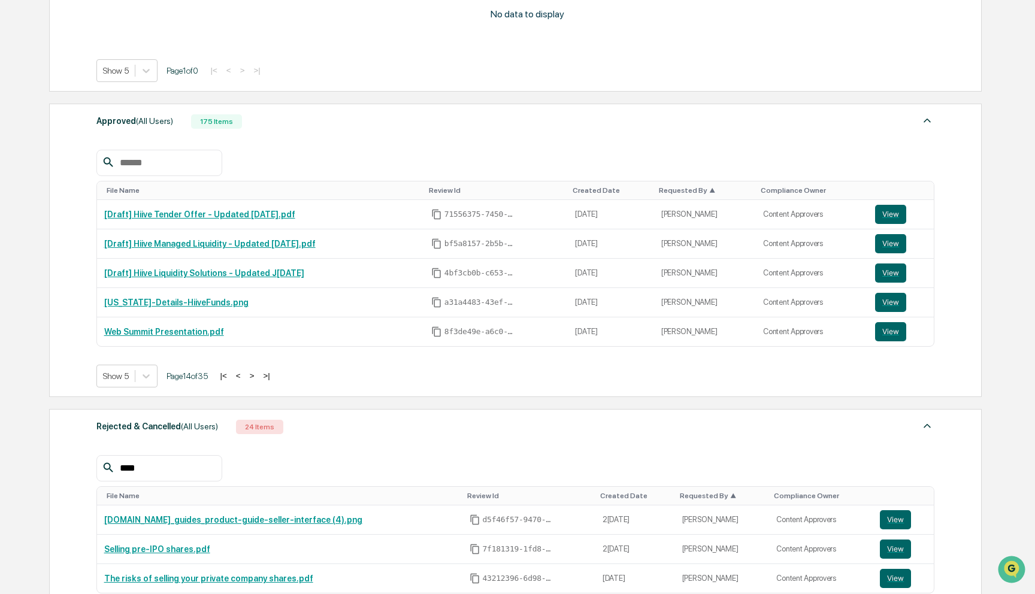
click at [258, 375] on button ">" at bounding box center [252, 376] width 12 height 10
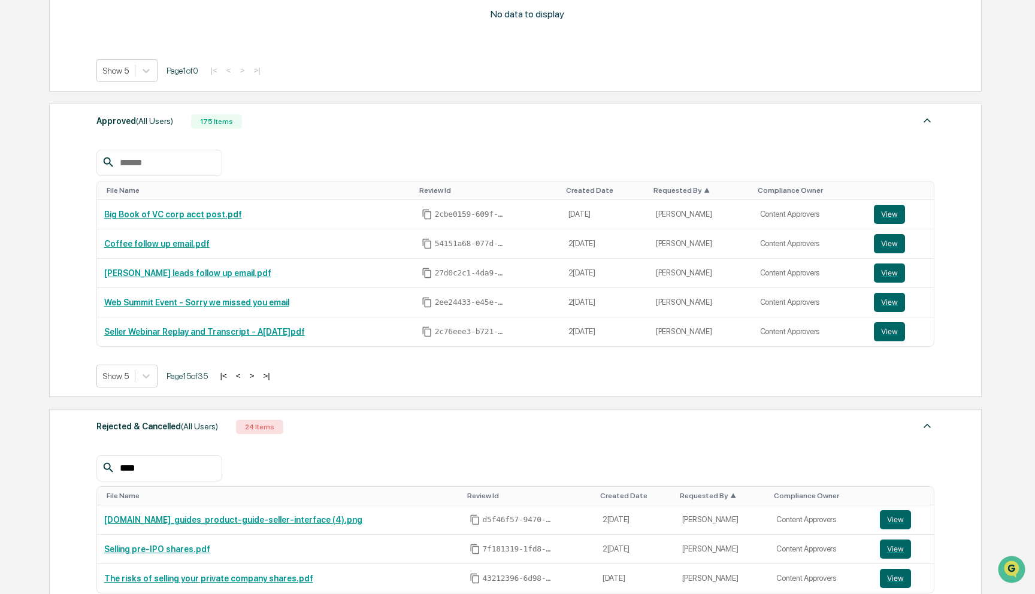
click at [258, 375] on button ">" at bounding box center [252, 376] width 12 height 10
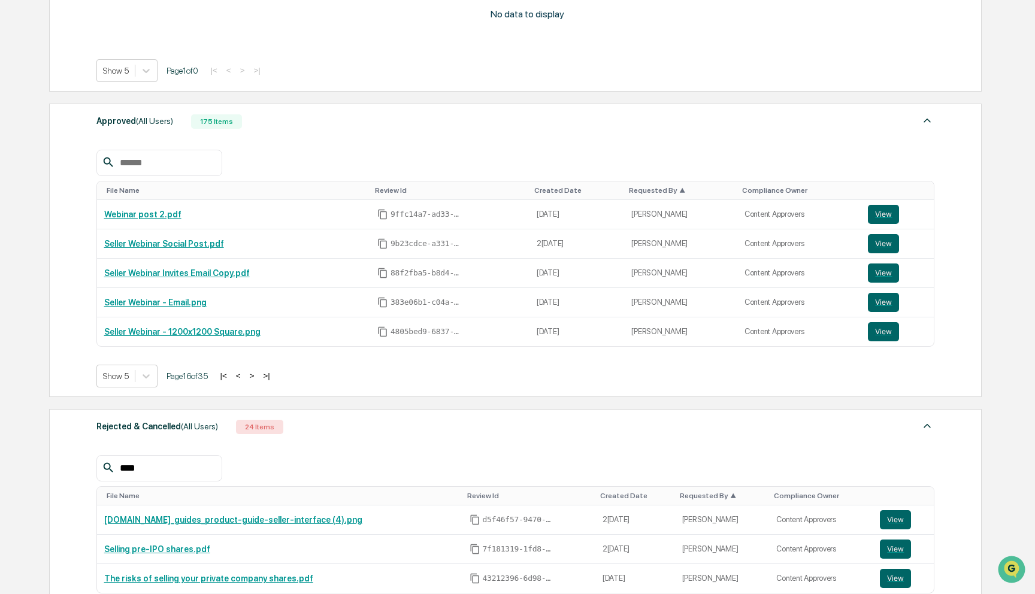
click at [258, 375] on button ">" at bounding box center [252, 376] width 12 height 10
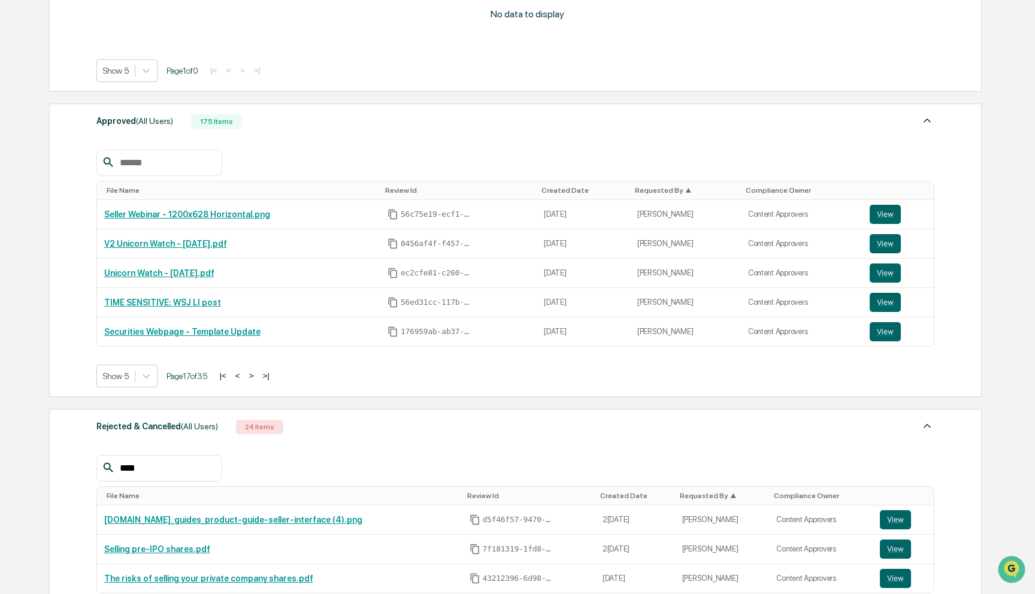
click at [258, 375] on button ">" at bounding box center [252, 376] width 12 height 10
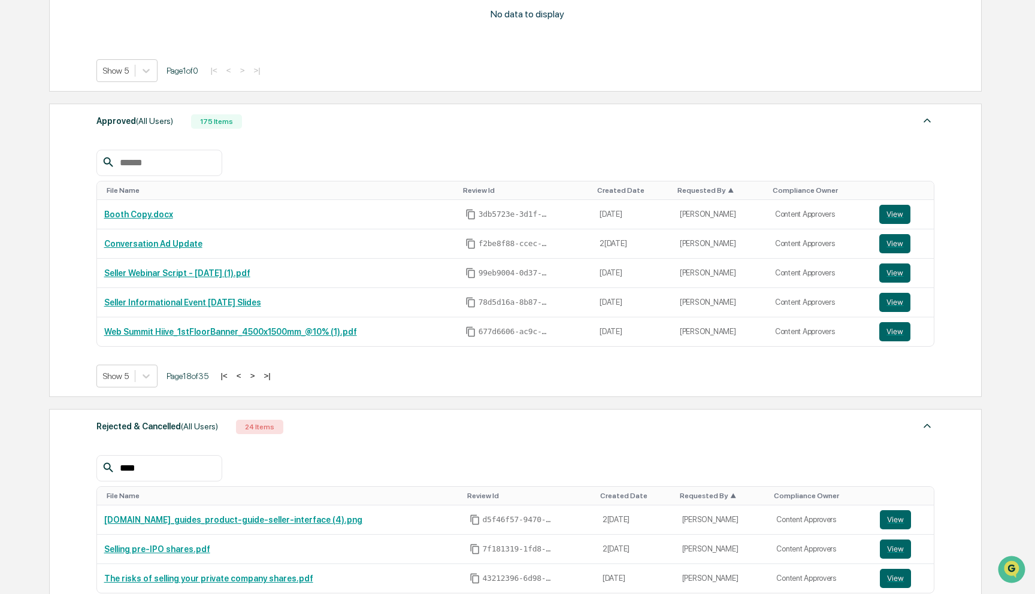
click at [259, 375] on button ">" at bounding box center [253, 376] width 12 height 10
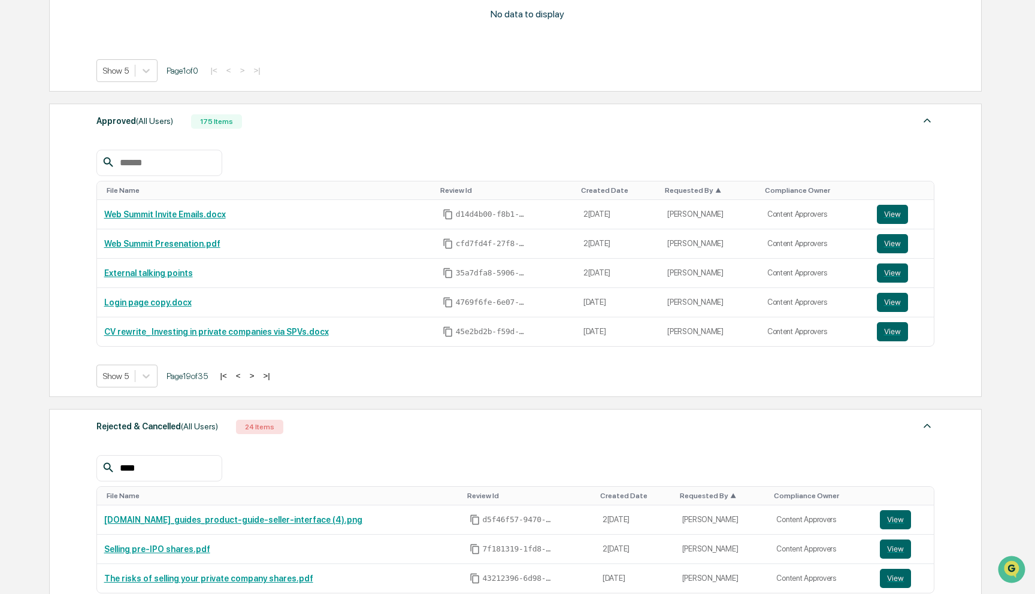
click at [258, 375] on button ">" at bounding box center [252, 376] width 12 height 10
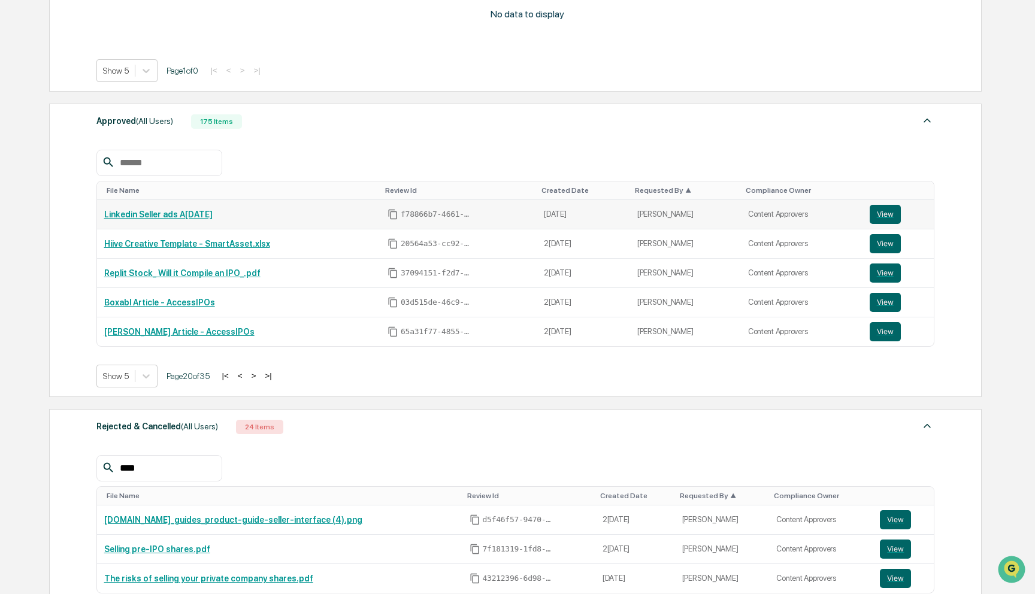
click at [202, 219] on link "Linkedin Seller ads A[DATE]" at bounding box center [158, 215] width 108 height 10
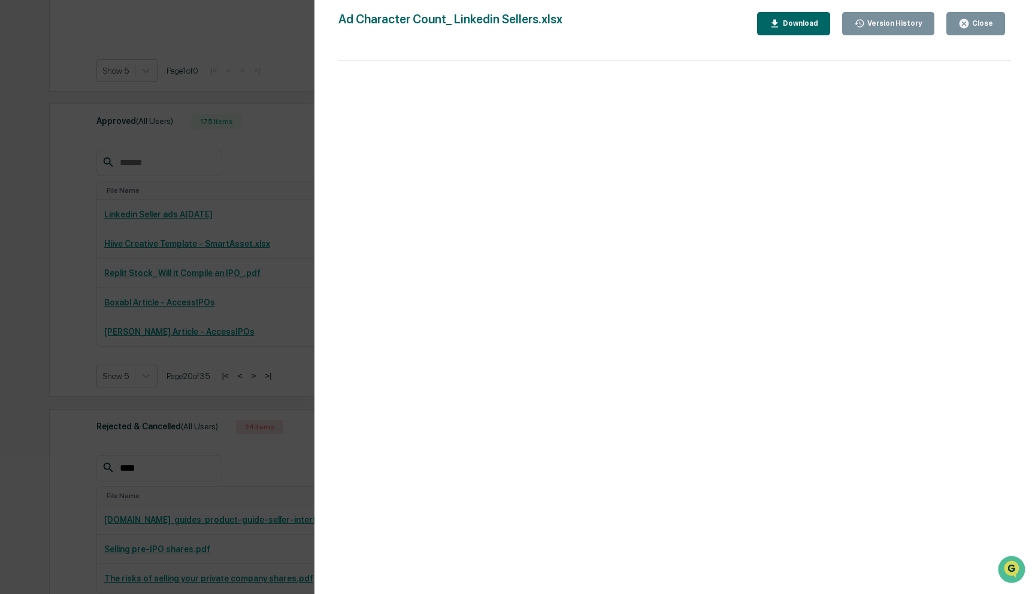
click at [270, 279] on div "Version History [DATE] 03:43 PM [PERSON_NAME] [DATE] 10:00 PM [PERSON_NAME] Ad …" at bounding box center [517, 297] width 1035 height 594
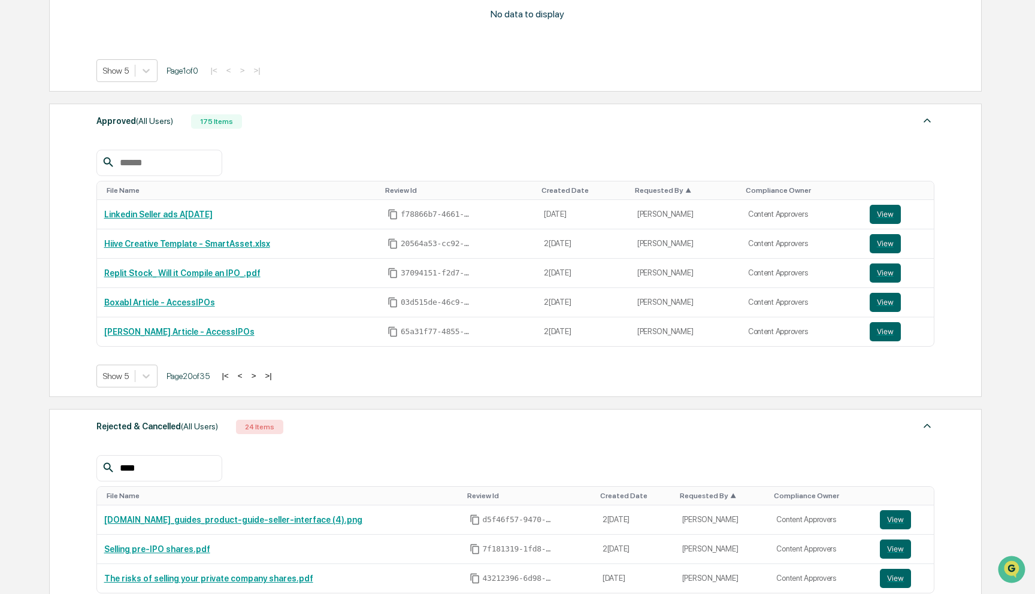
click at [260, 377] on button ">" at bounding box center [254, 376] width 12 height 10
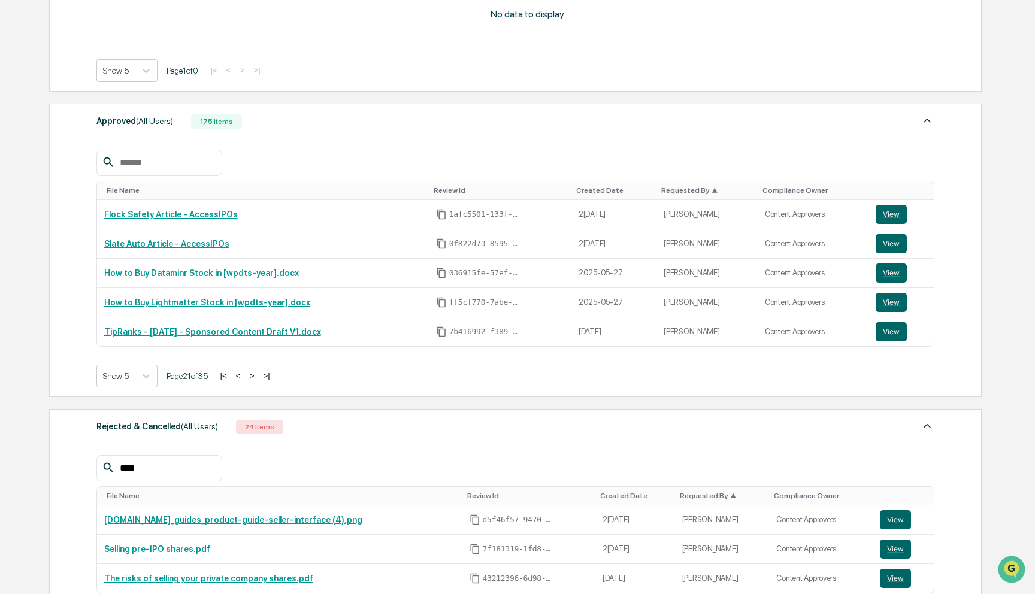
click at [258, 378] on button ">" at bounding box center [252, 376] width 12 height 10
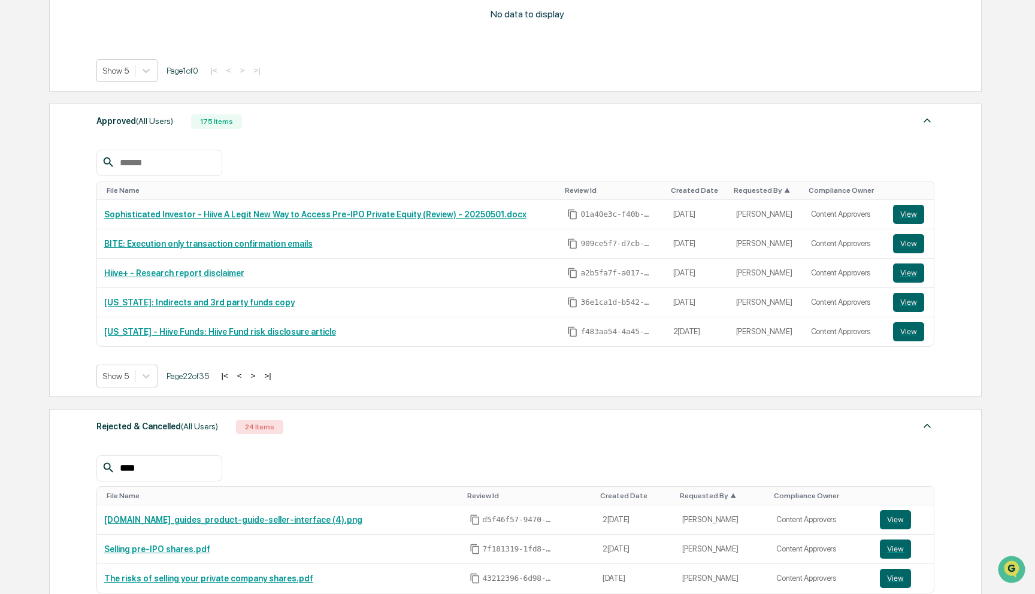
click at [259, 378] on button ">" at bounding box center [253, 376] width 12 height 10
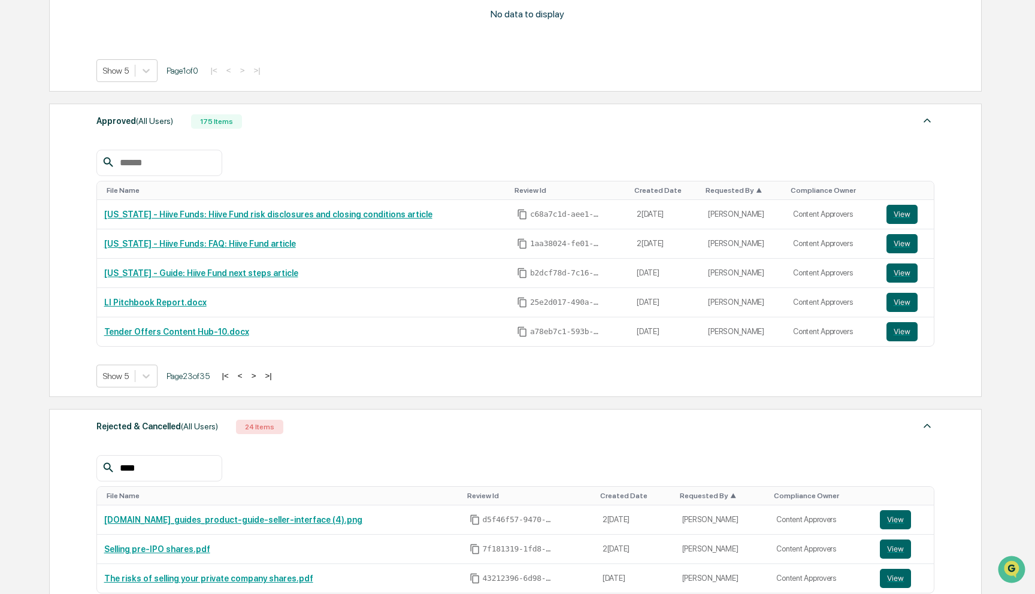
click at [246, 373] on button "<" at bounding box center [240, 376] width 12 height 10
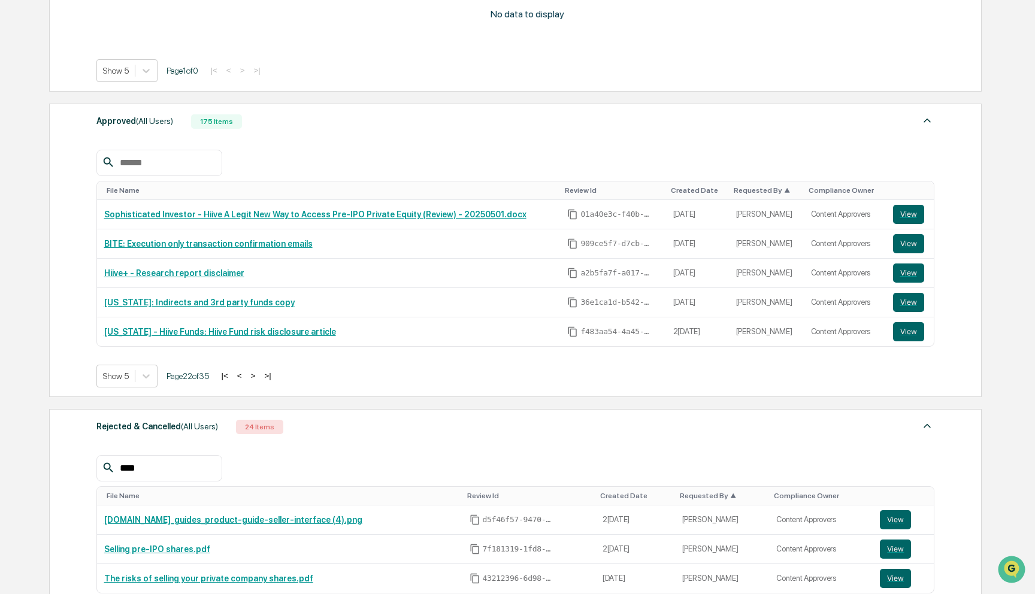
click at [246, 373] on button "<" at bounding box center [240, 376] width 12 height 10
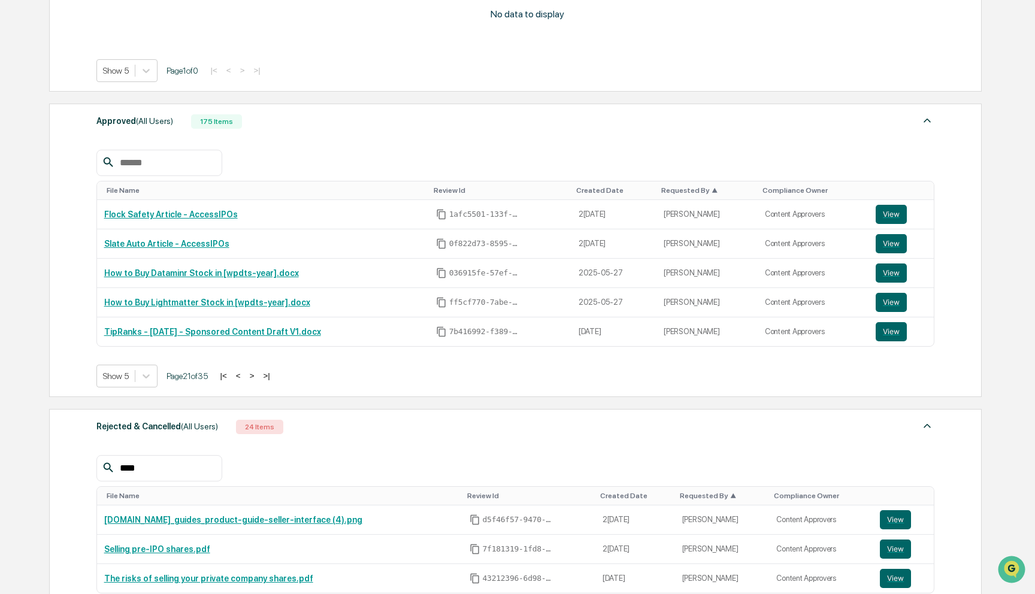
click at [244, 375] on button "<" at bounding box center [238, 376] width 12 height 10
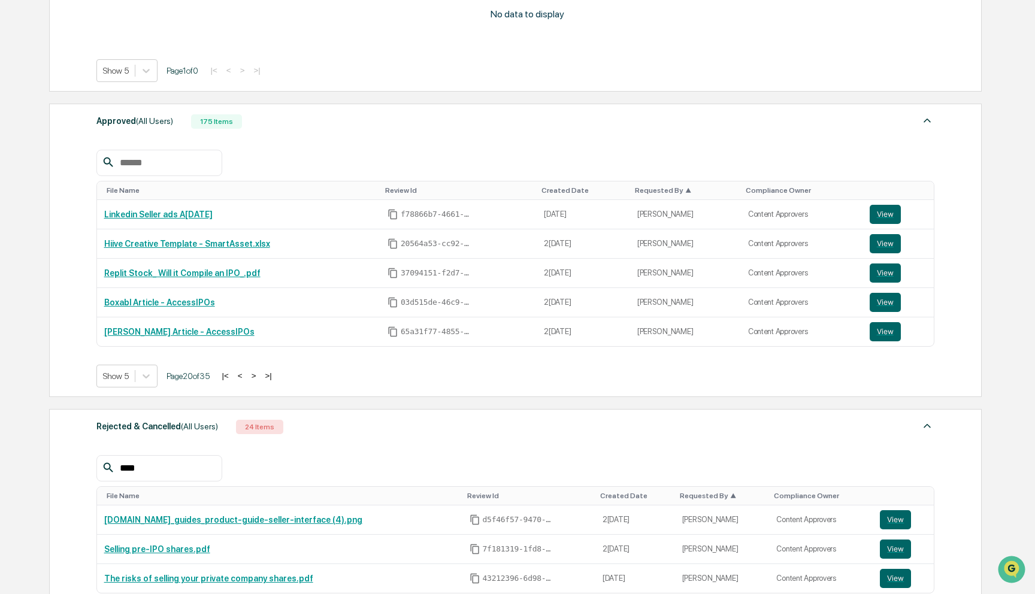
click at [246, 376] on button "<" at bounding box center [240, 376] width 12 height 10
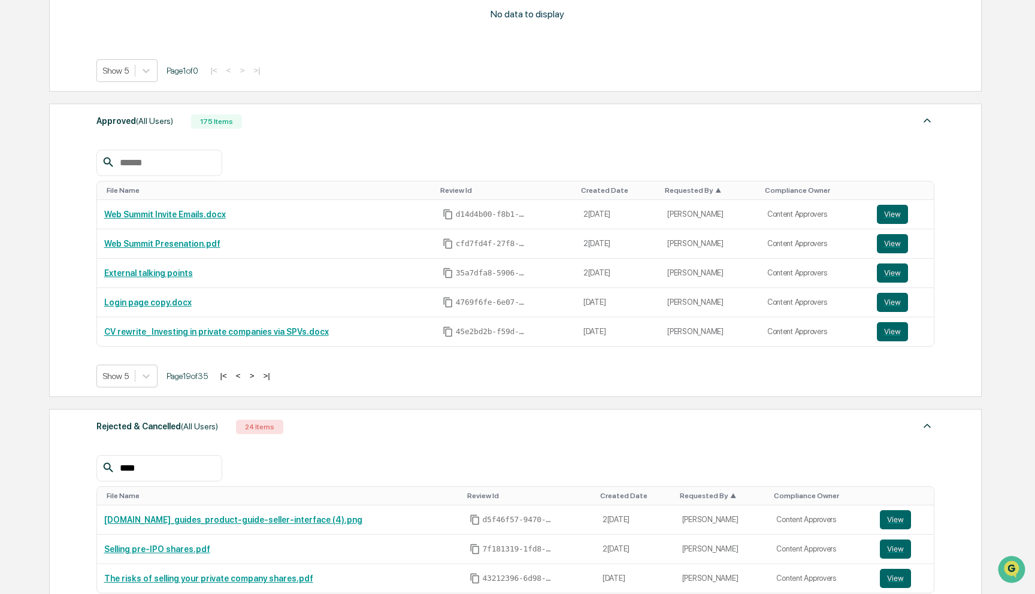
click at [258, 378] on button ">" at bounding box center [252, 376] width 12 height 10
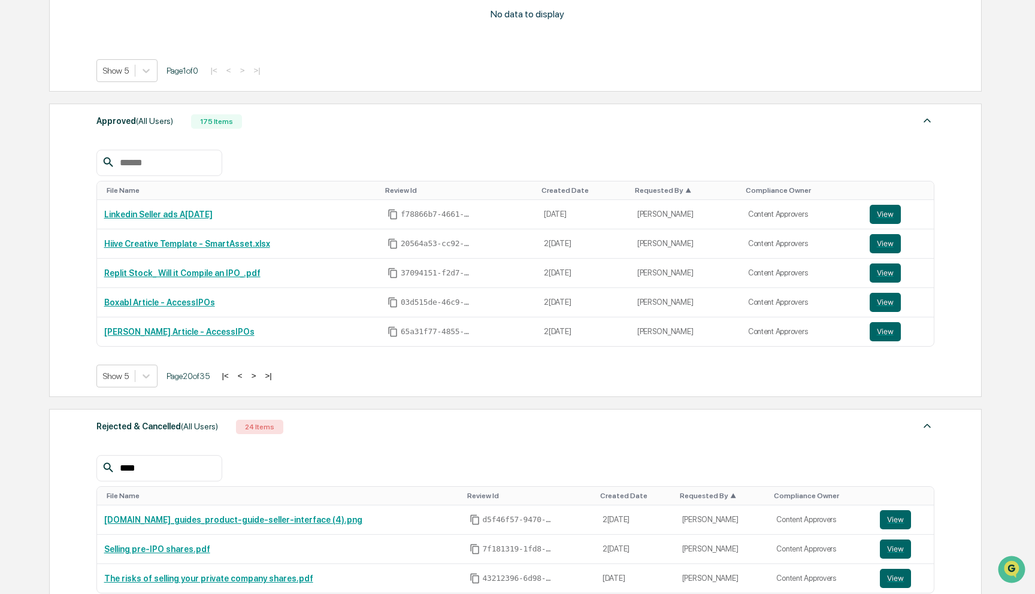
click at [260, 378] on button ">" at bounding box center [254, 376] width 12 height 10
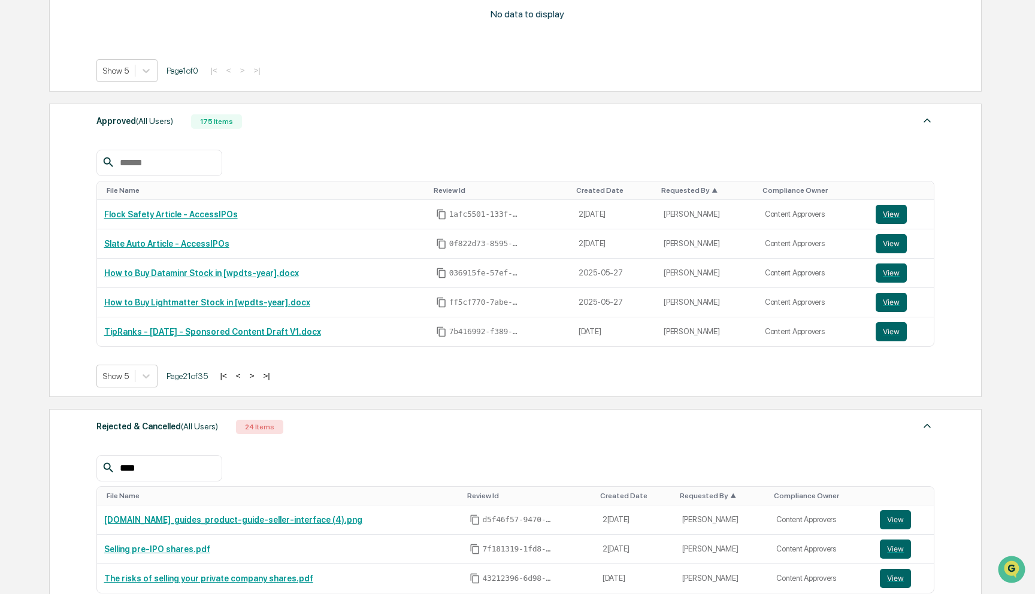
click at [258, 378] on button ">" at bounding box center [252, 376] width 12 height 10
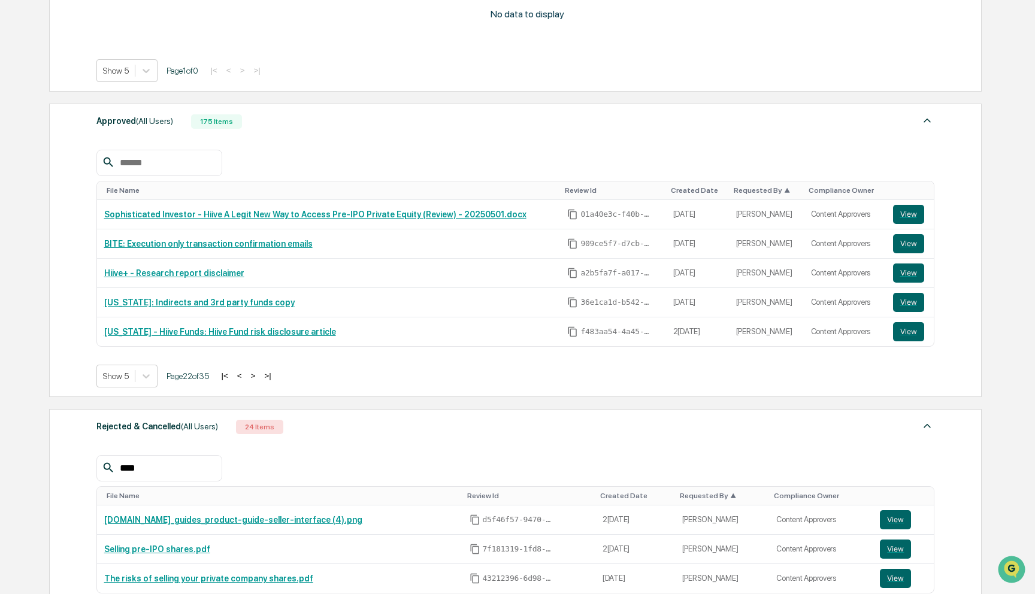
click at [171, 165] on input "text" at bounding box center [166, 163] width 102 height 16
click at [259, 380] on button ">" at bounding box center [253, 376] width 12 height 10
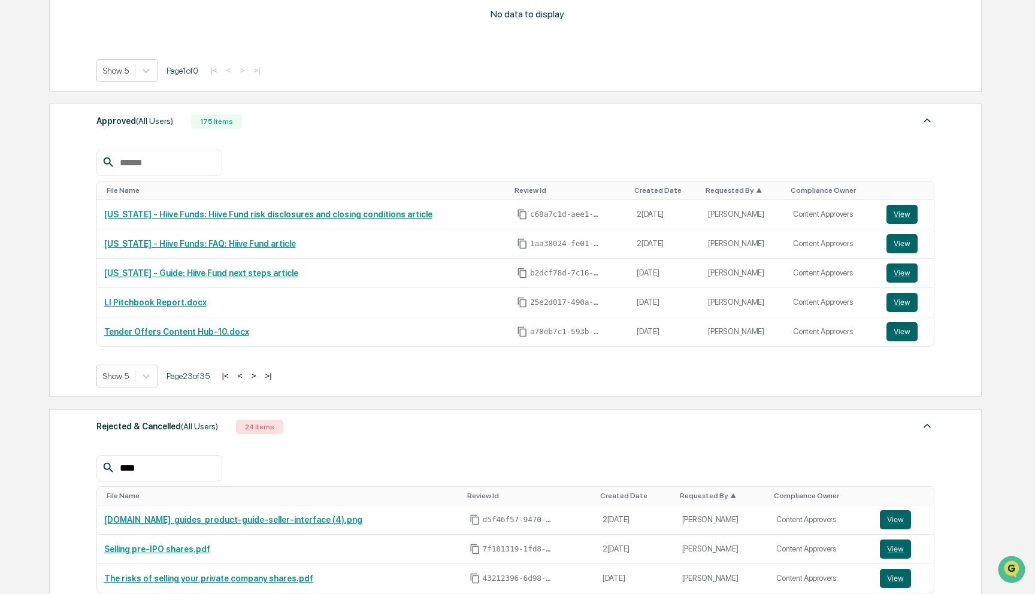
click at [260, 380] on button ">" at bounding box center [254, 376] width 12 height 10
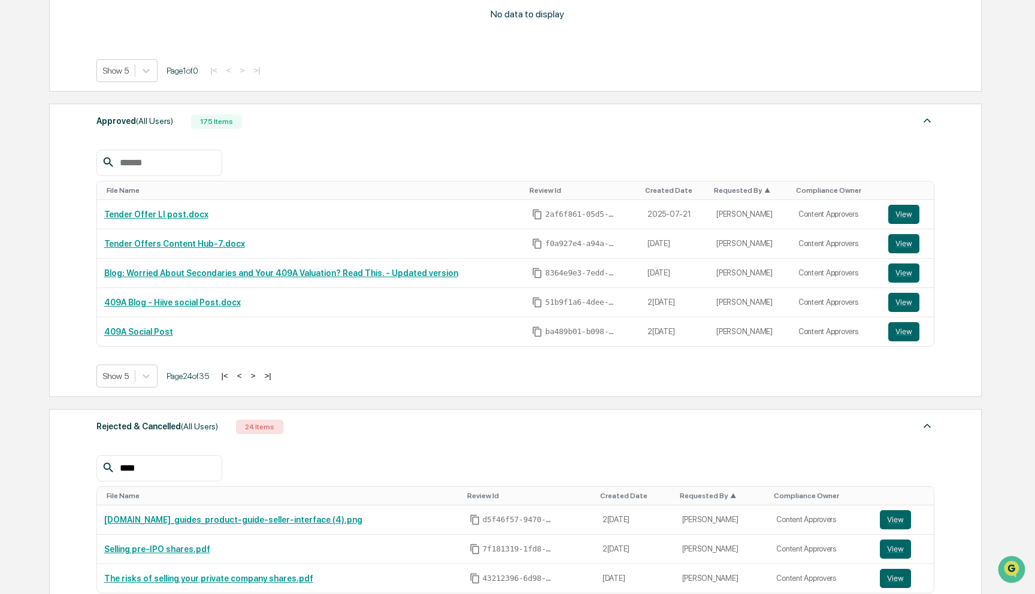
click at [259, 380] on button ">" at bounding box center [253, 376] width 12 height 10
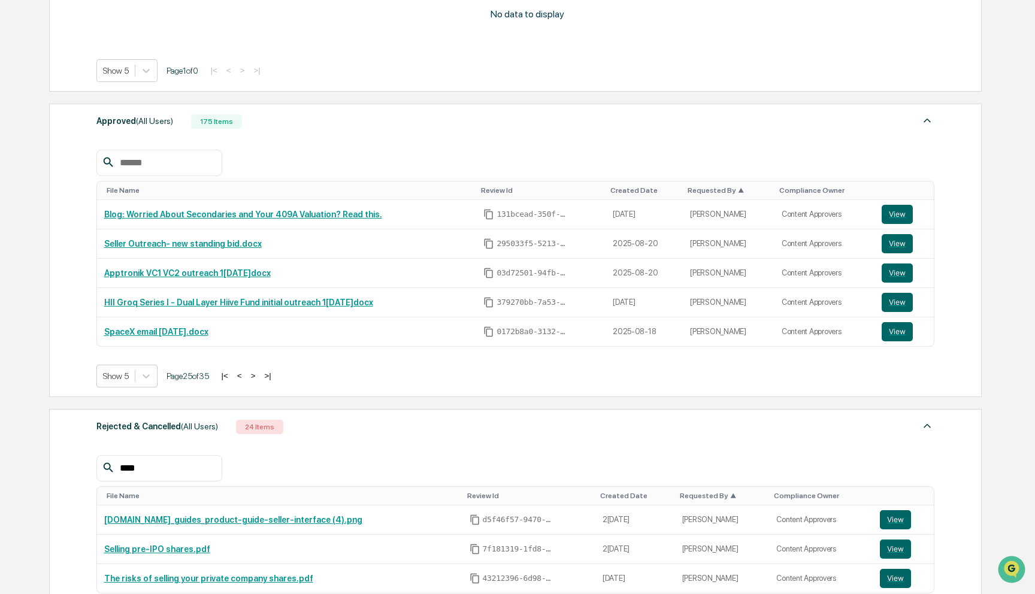
click at [259, 380] on button ">" at bounding box center [253, 376] width 12 height 10
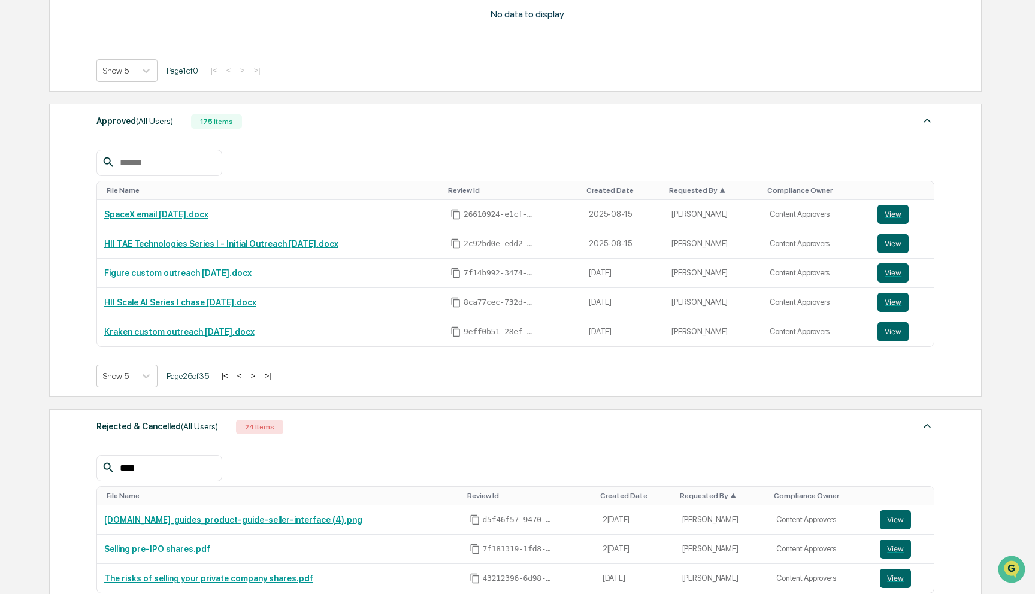
click at [259, 380] on button ">" at bounding box center [253, 376] width 12 height 10
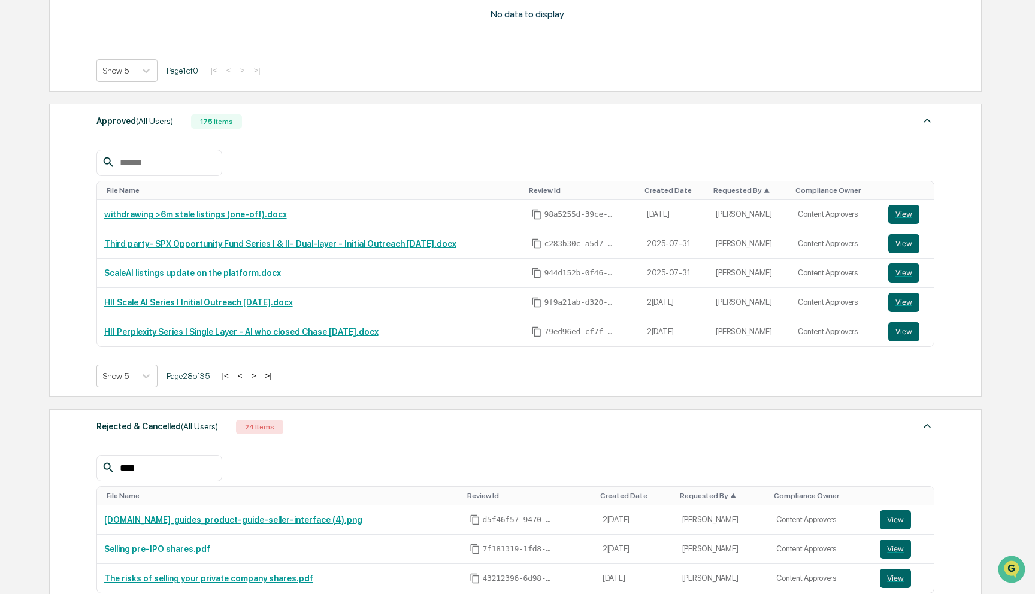
click at [260, 380] on button ">" at bounding box center [254, 376] width 12 height 10
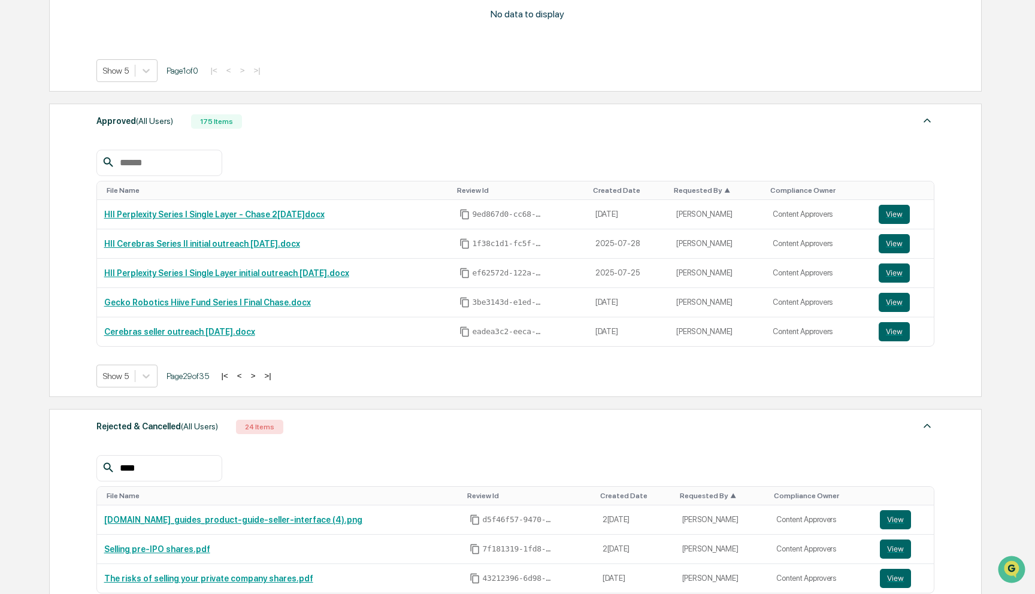
click at [259, 380] on button ">" at bounding box center [253, 376] width 12 height 10
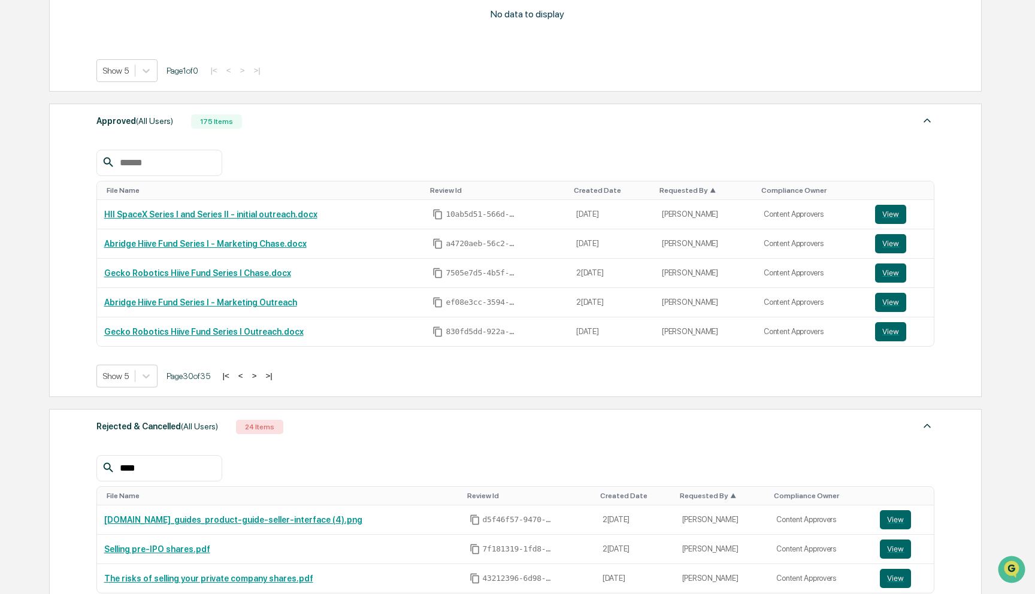
click at [261, 380] on button ">" at bounding box center [255, 376] width 12 height 10
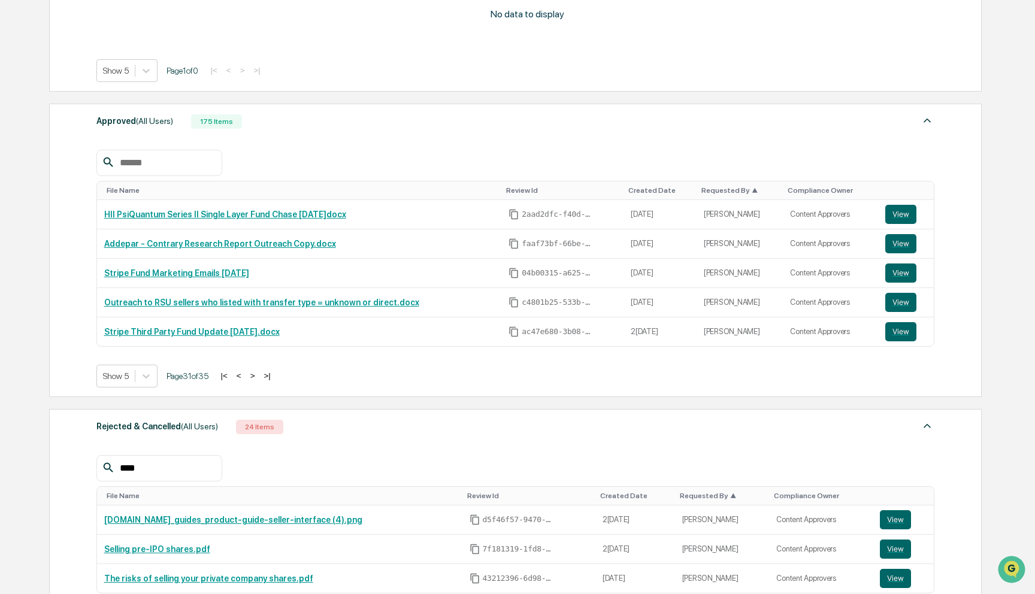
click at [259, 380] on button ">" at bounding box center [253, 376] width 12 height 10
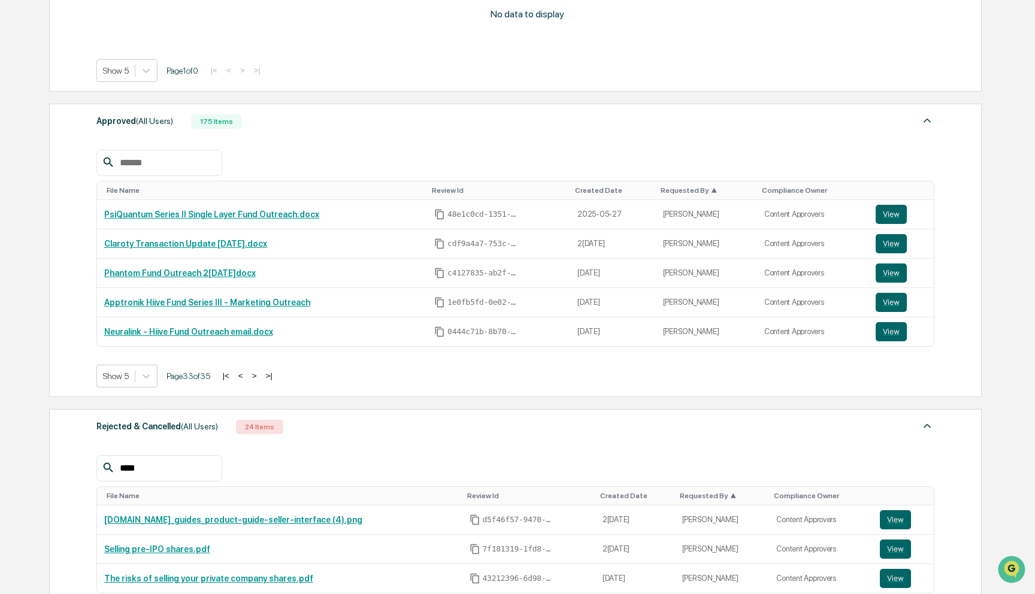
click at [261, 380] on button ">" at bounding box center [255, 376] width 12 height 10
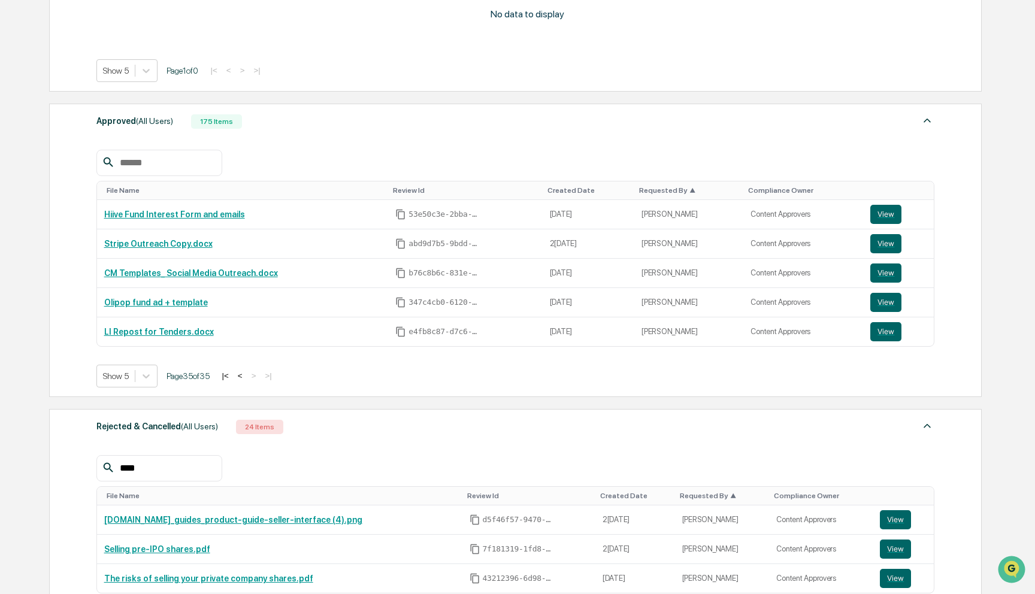
click at [232, 377] on button "|<" at bounding box center [226, 376] width 14 height 10
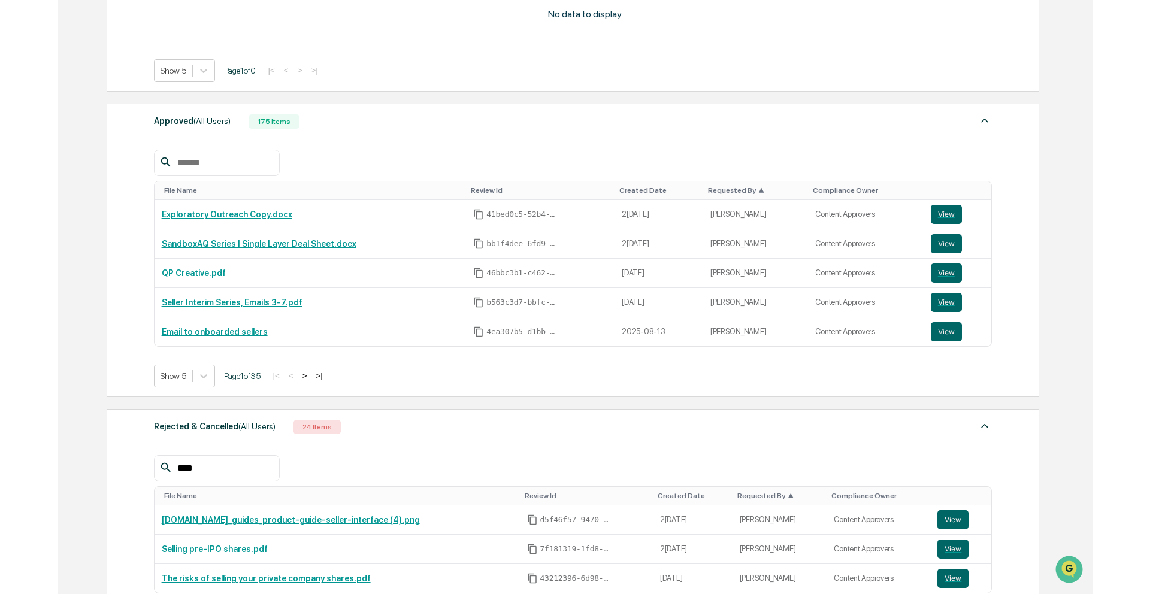
scroll to position [726, 0]
